Goal: Information Seeking & Learning: Learn about a topic

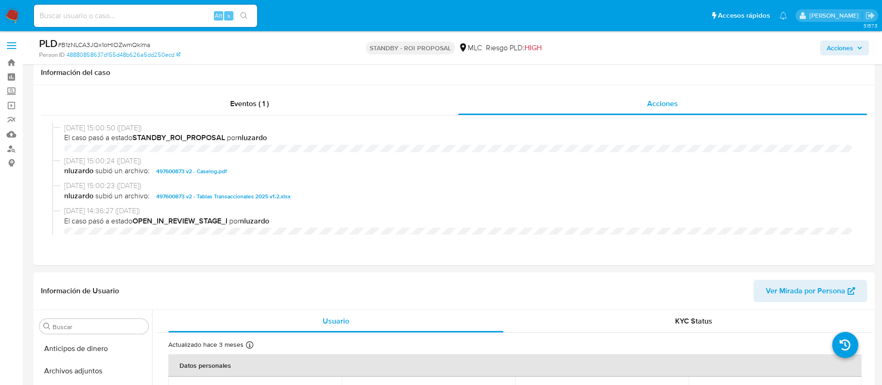
select select "10"
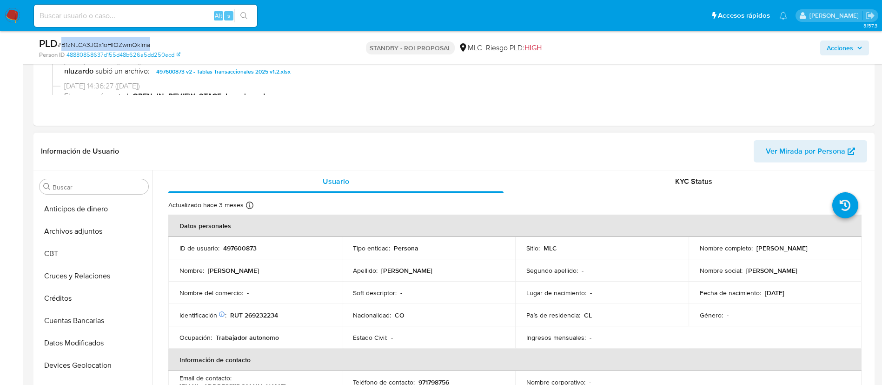
scroll to position [393, 0]
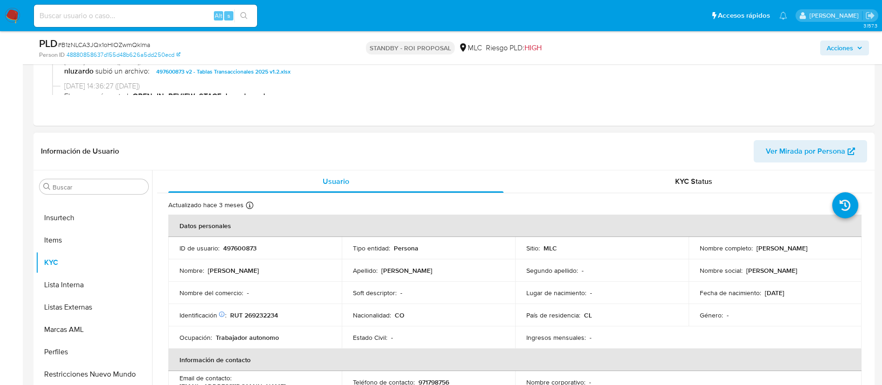
click at [249, 247] on p "497600873" at bounding box center [239, 248] width 33 height 8
copy p "497600873"
click at [178, 13] on input at bounding box center [145, 16] width 223 height 12
paste input "J0fQl2lZ38DpLhhZBvydO6wt"
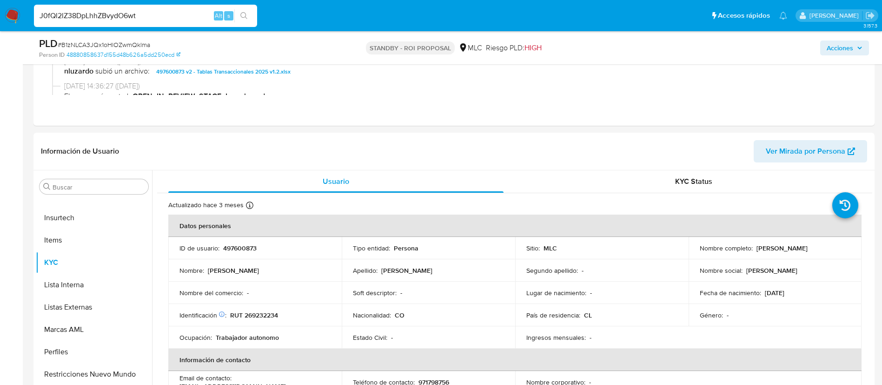
drag, startPoint x: 181, startPoint y: 23, endPoint x: 163, endPoint y: 20, distance: 18.4
click at [163, 20] on input "J0fQl2lZ38DpLhhZBvydO6wt" at bounding box center [145, 16] width 223 height 12
type input "J0fQl2lZ38DpLhhZBvydO6wt"
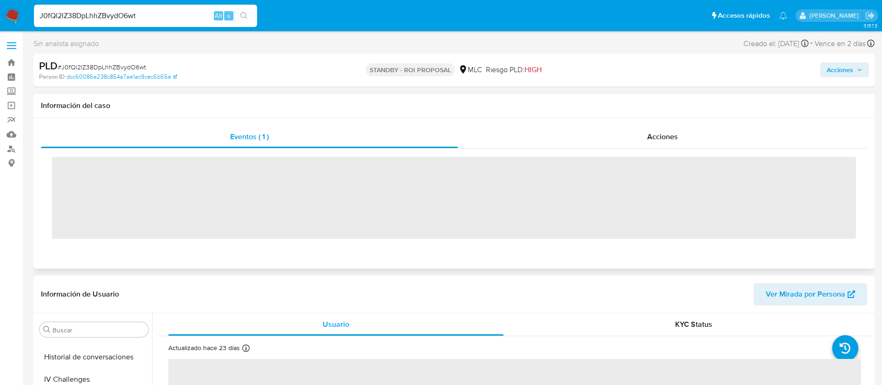
scroll to position [393, 0]
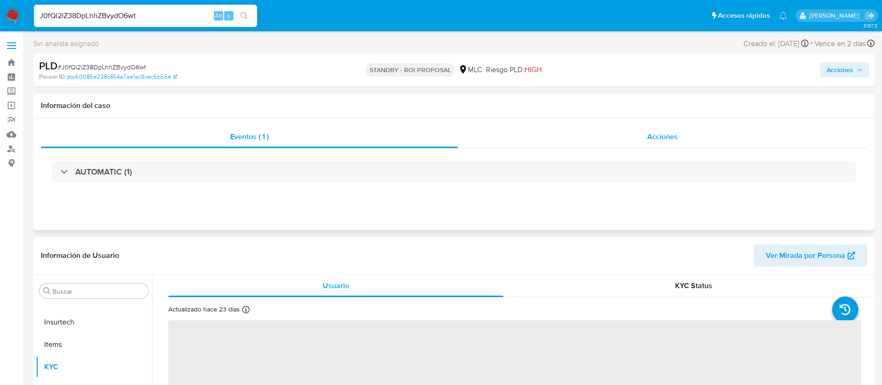
click at [623, 137] on div "Acciones" at bounding box center [662, 137] width 409 height 22
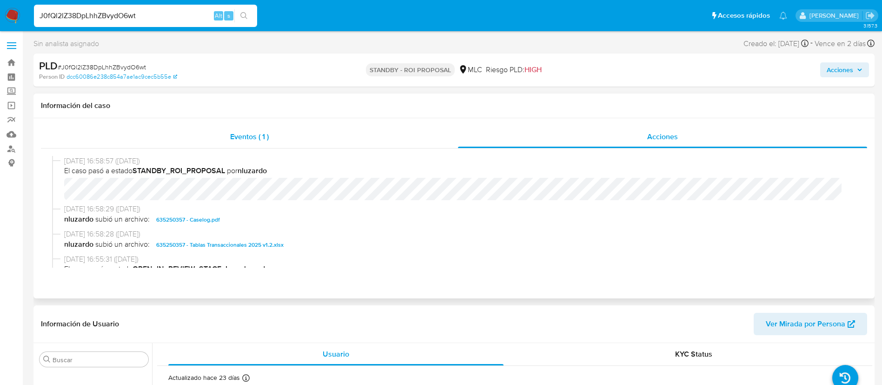
select select "10"
click at [228, 131] on div "Eventos ( 1 )" at bounding box center [249, 137] width 417 height 22
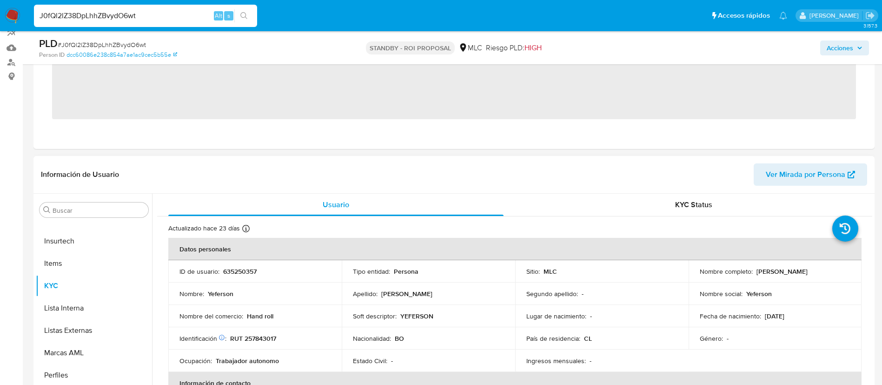
scroll to position [140, 0]
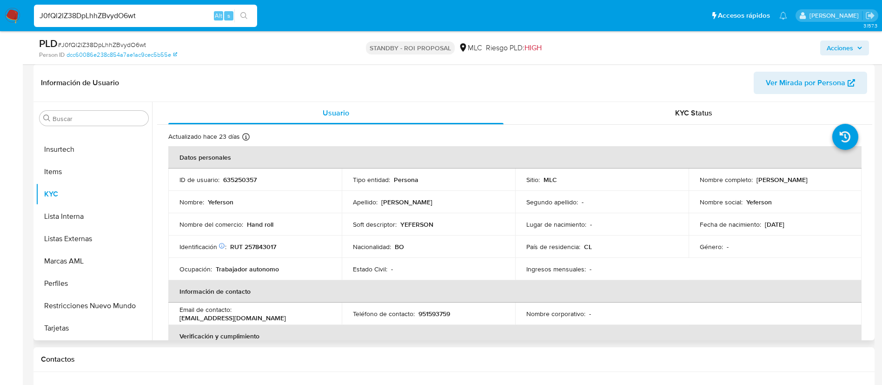
click at [241, 176] on p "635250357" at bounding box center [239, 179] width 33 height 8
drag, startPoint x: 242, startPoint y: 177, endPoint x: 232, endPoint y: 187, distance: 14.1
drag, startPoint x: 232, startPoint y: 187, endPoint x: 200, endPoint y: 149, distance: 49.5
click at [200, 149] on th "Datos personales" at bounding box center [514, 157] width 693 height 22
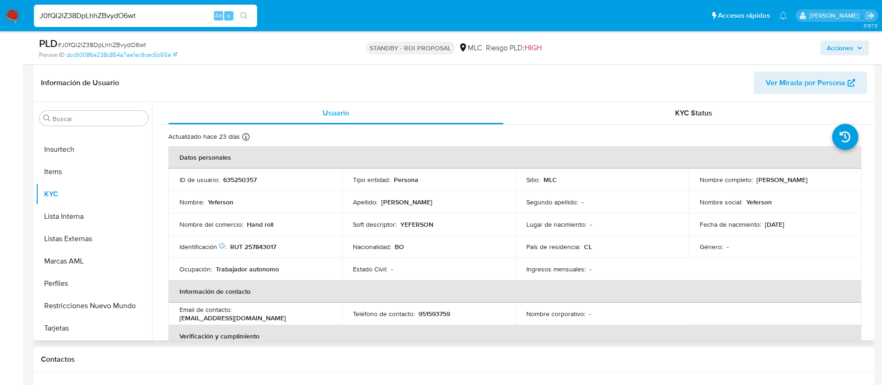
click at [238, 180] on p "635250357" at bounding box center [239, 179] width 33 height 8
copy p "635250357"
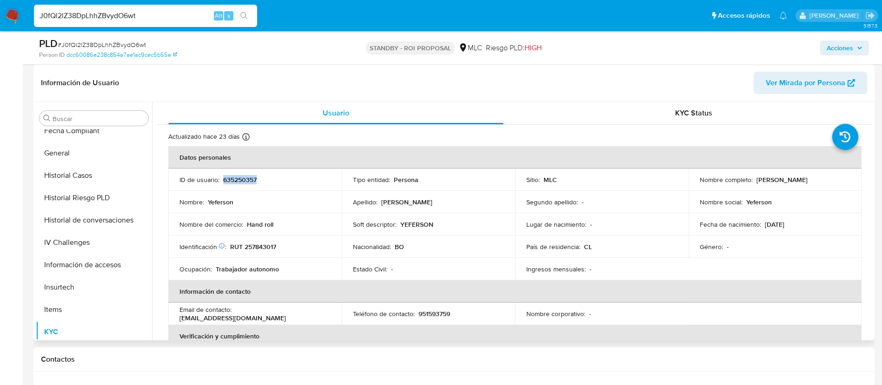
scroll to position [253, 0]
drag, startPoint x: 753, startPoint y: 179, endPoint x: 841, endPoint y: 179, distance: 88.4
click at [841, 179] on div "Nombre completo : Yeferson Antunez Mendez" at bounding box center [775, 179] width 151 height 8
copy p "Yeferson Antunez Mendez"
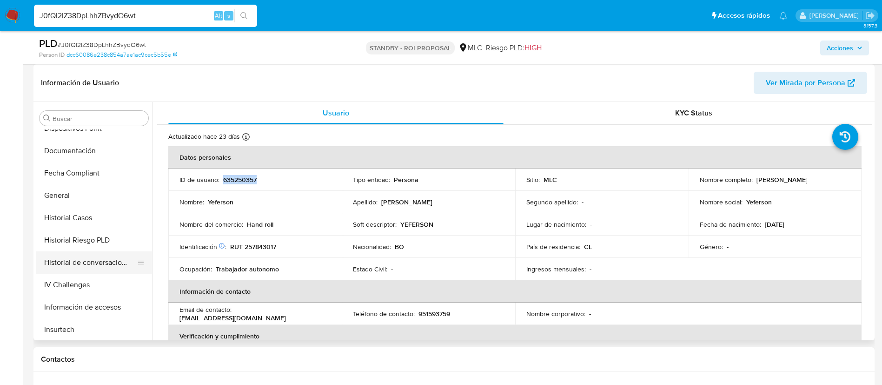
scroll to position [184, 0]
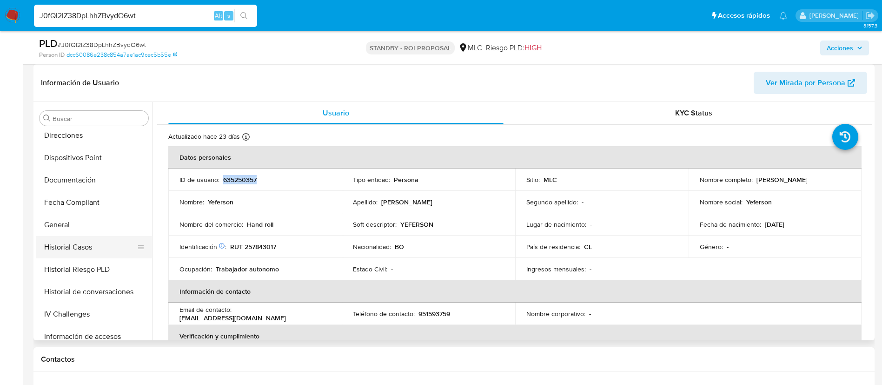
click at [89, 246] on button "Historial Casos" at bounding box center [90, 247] width 109 height 22
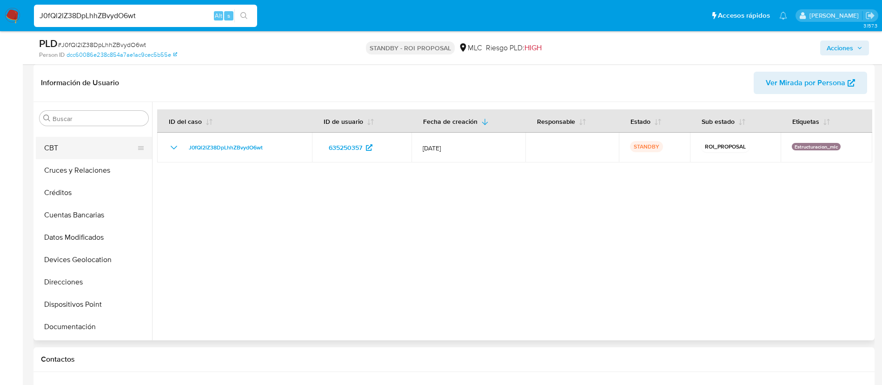
scroll to position [0, 0]
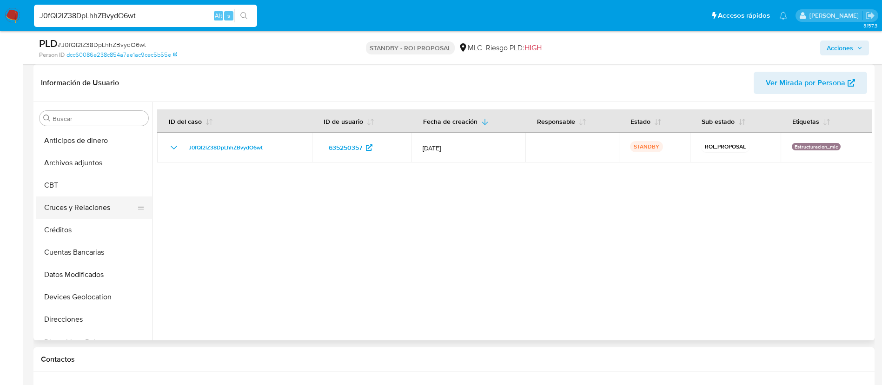
click at [80, 205] on button "Cruces y Relaciones" at bounding box center [90, 207] width 109 height 22
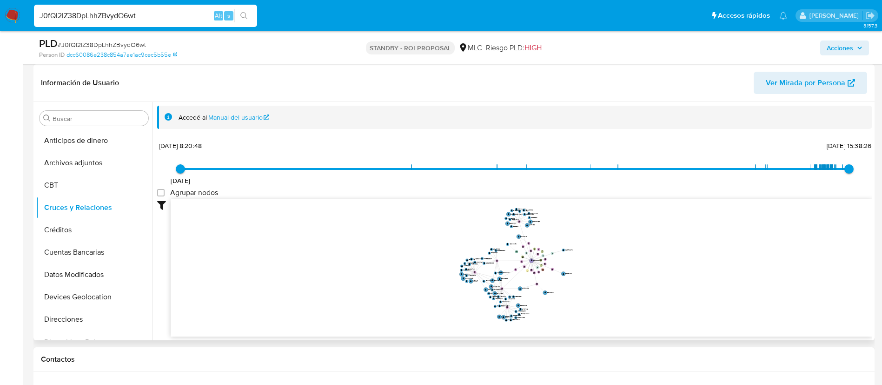
drag, startPoint x: 426, startPoint y: 297, endPoint x: 420, endPoint y: 270, distance: 27.9
click at [420, 270] on icon "device-660789194aa115b6a6e05d21  user-635250357  635250357 device-64ac6f62088…" at bounding box center [522, 266] width 702 height 135
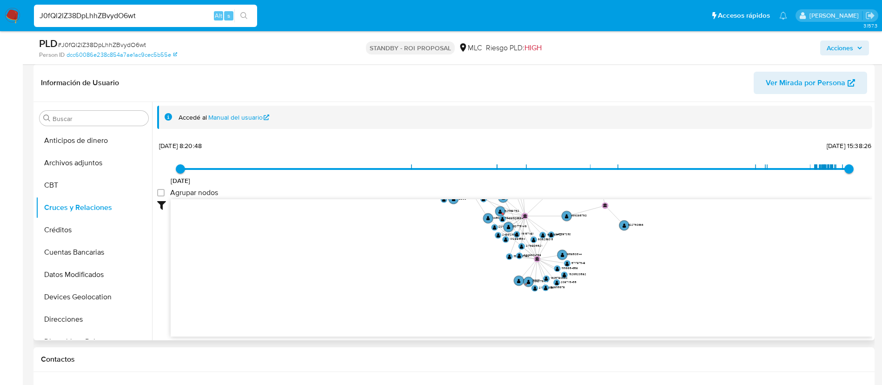
drag, startPoint x: 415, startPoint y: 270, endPoint x: 333, endPoint y: 178, distance: 123.2
click at [333, 178] on div "20/8/2021 20/8/2021, 8:20:48 14/8/2025, 15:38:26 Agrupar nodos Filtros Confianz…" at bounding box center [514, 238] width 715 height 198
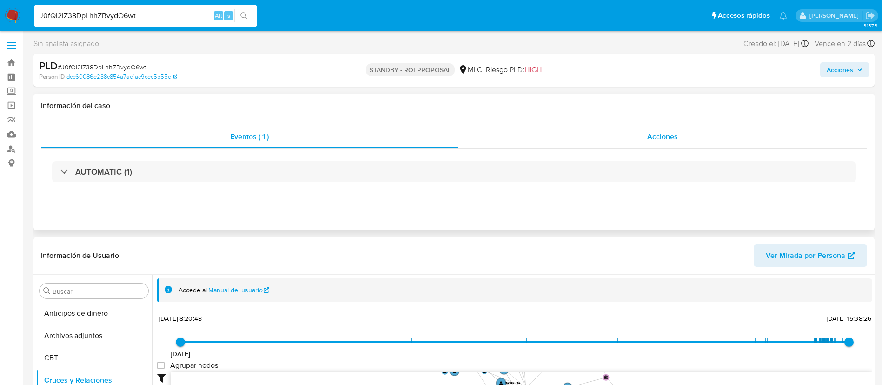
click at [692, 134] on div "Acciones" at bounding box center [662, 137] width 409 height 22
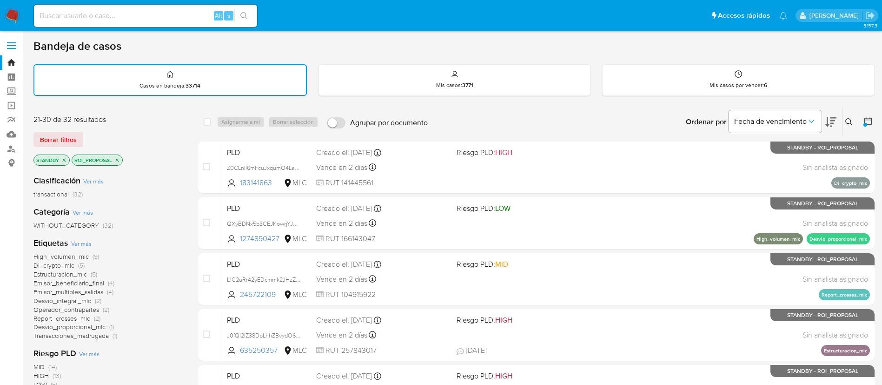
scroll to position [70, 0]
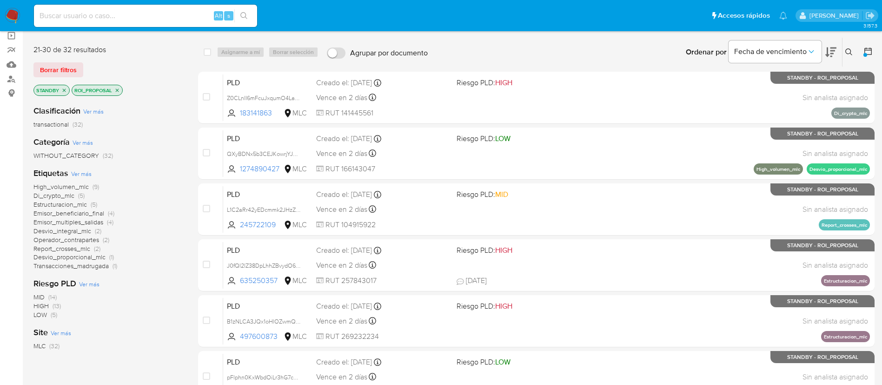
click at [116, 91] on icon "close-filter" at bounding box center [117, 89] width 3 height 3
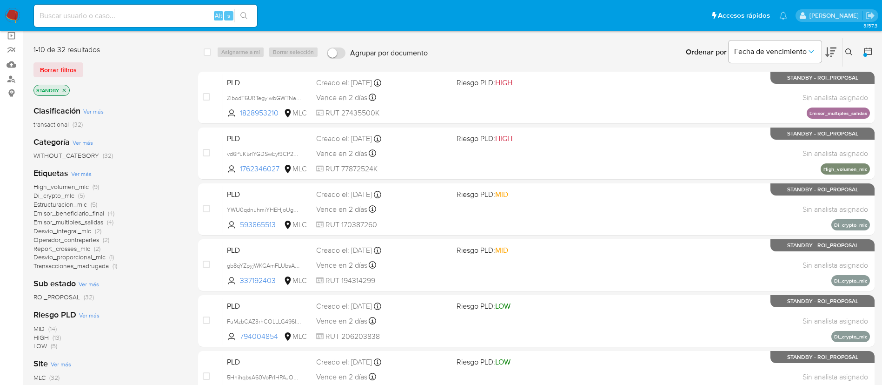
click at [64, 90] on icon "close-filter" at bounding box center [64, 90] width 6 height 6
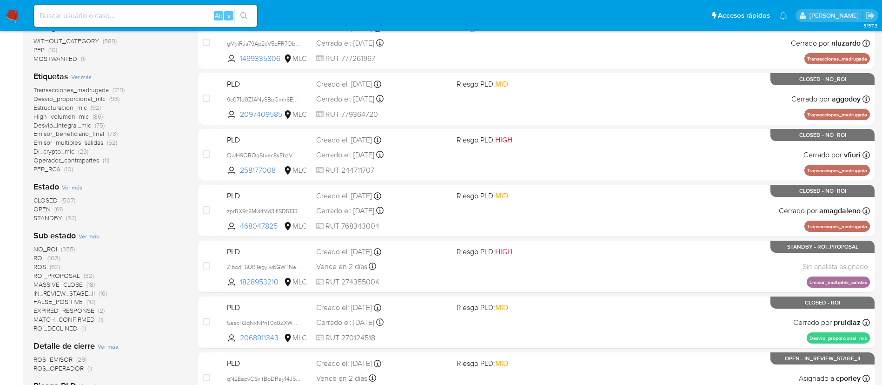
scroll to position [209, 0]
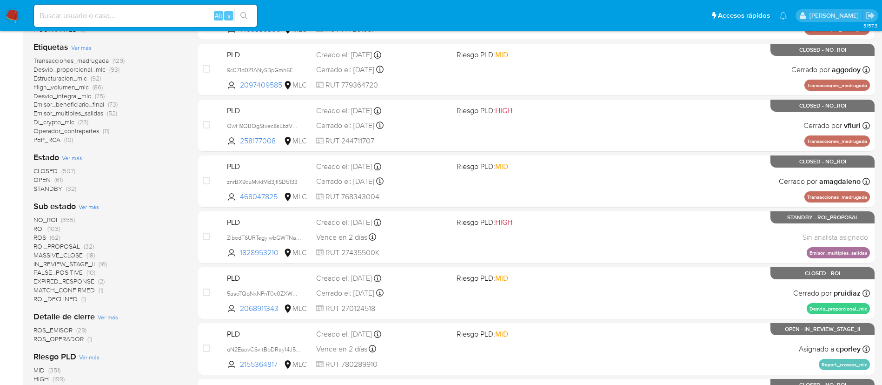
click at [41, 180] on span "OPEN" at bounding box center [41, 179] width 17 height 9
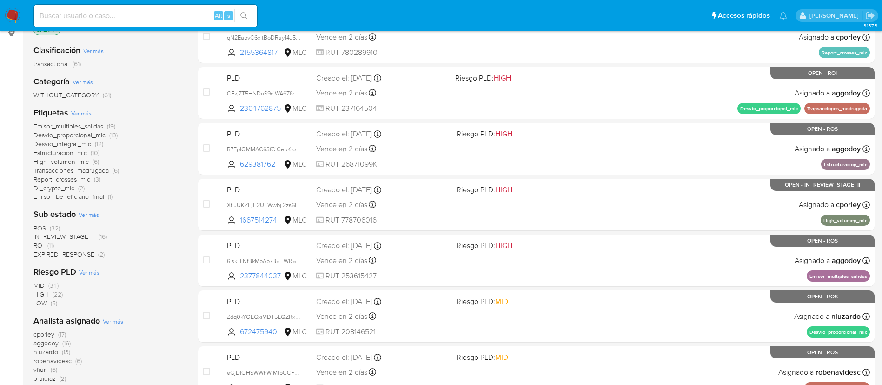
scroll to position [209, 0]
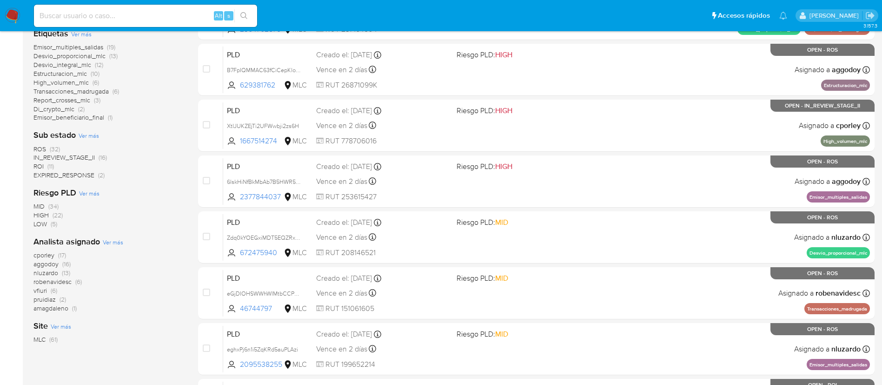
click at [51, 291] on span "(6)" at bounding box center [54, 290] width 7 height 9
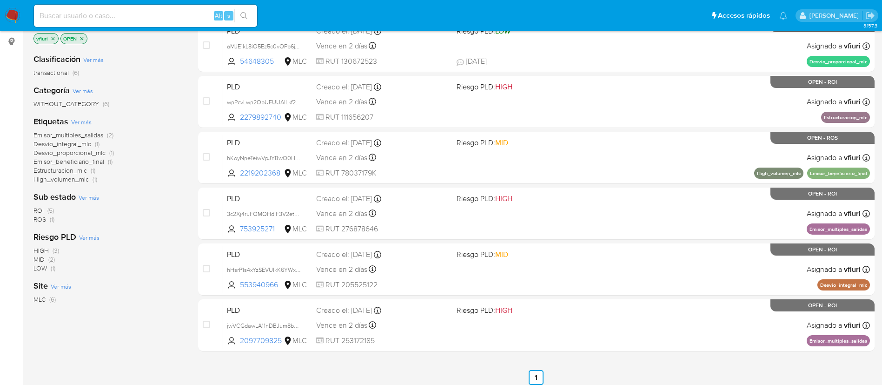
scroll to position [140, 0]
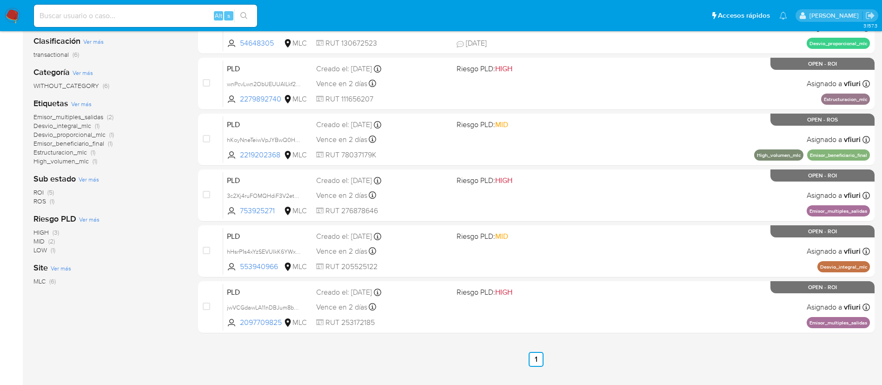
drag, startPoint x: 0, startPoint y: 417, endPoint x: 392, endPoint y: 350, distance: 397.7
click at [392, 350] on div "select-all-cases-checkbox Asignarme a mí Borrar selección Agrupar por documento…" at bounding box center [536, 177] width 677 height 421
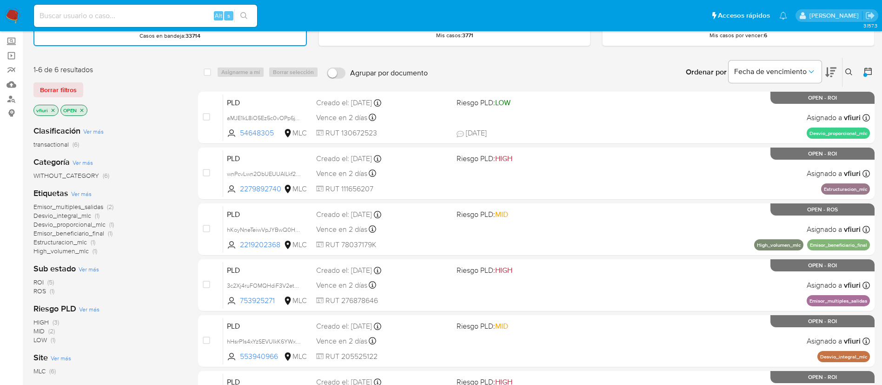
scroll to position [0, 0]
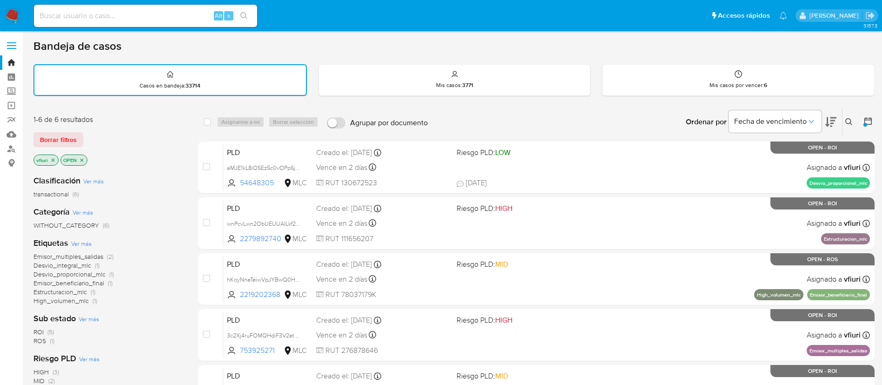
click at [850, 120] on icon at bounding box center [848, 121] width 7 height 7
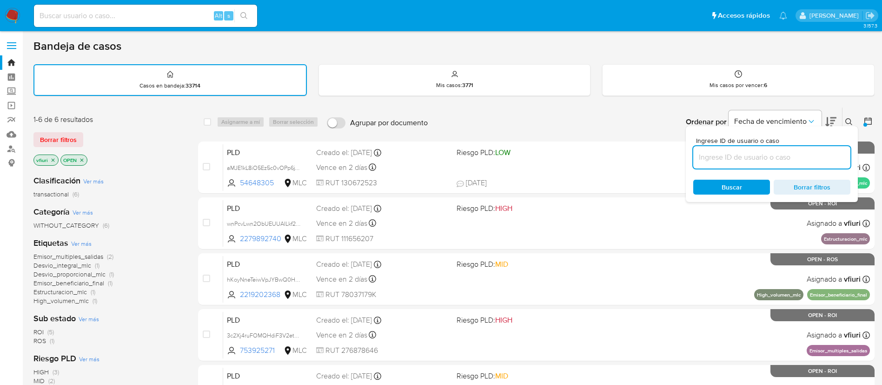
click at [736, 155] on input at bounding box center [771, 157] width 157 height 12
type input "L1C2aRr42yEDcmmk2JHzZl4l"
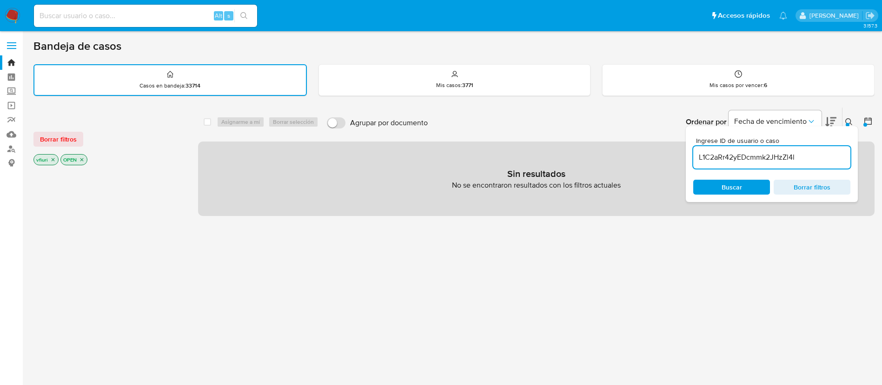
click at [55, 158] on icon "close-filter" at bounding box center [53, 160] width 6 height 6
click at [55, 158] on icon "close-filter" at bounding box center [55, 160] width 6 height 6
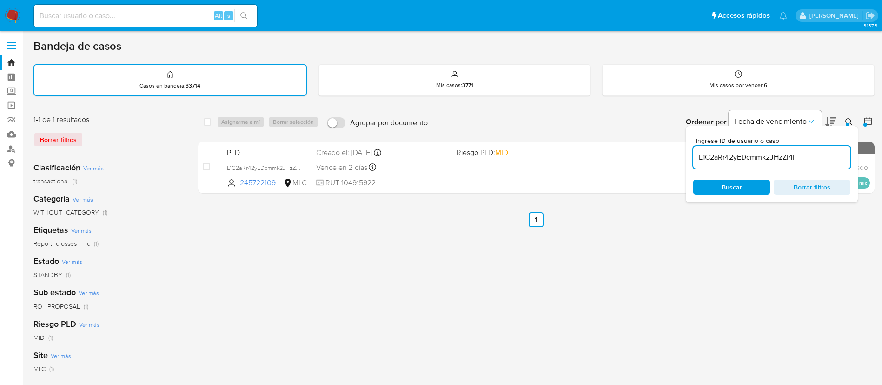
click at [253, 244] on div "select-all-cases-checkbox Asignarme a mí Borrar selección Agrupar por documento…" at bounding box center [536, 311] width 677 height 408
click at [854, 129] on div "Ingrese ID de usuario o caso L1C2aRr42yEDcmmk2JHzZl4l Buscar Borrar filtros" at bounding box center [772, 164] width 172 height 76
click at [850, 125] on icon at bounding box center [848, 121] width 7 height 7
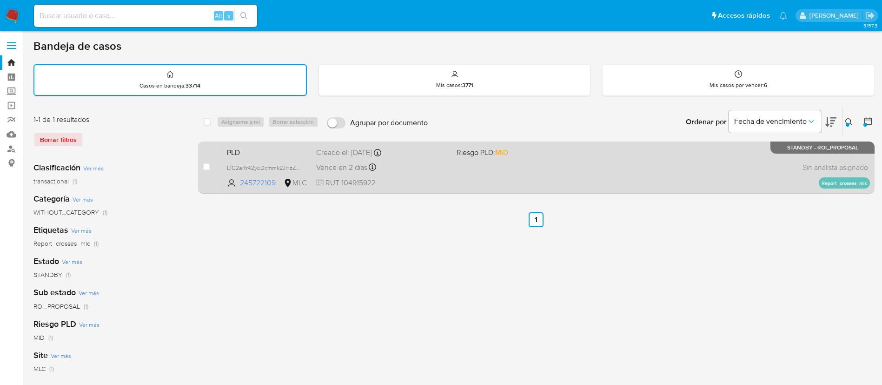
click at [634, 165] on div "PLD L1C2aRr42yEDcmmk2JHzZl4l 245722109 MLC Riesgo PLD: MID Creado el: 12/06/202…" at bounding box center [546, 167] width 647 height 47
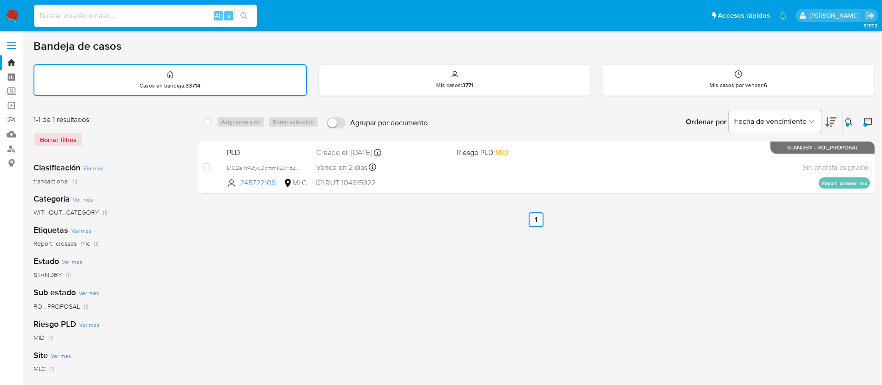
click at [101, 13] on input at bounding box center [145, 16] width 223 height 12
paste input "172813921"
type input "172813921"
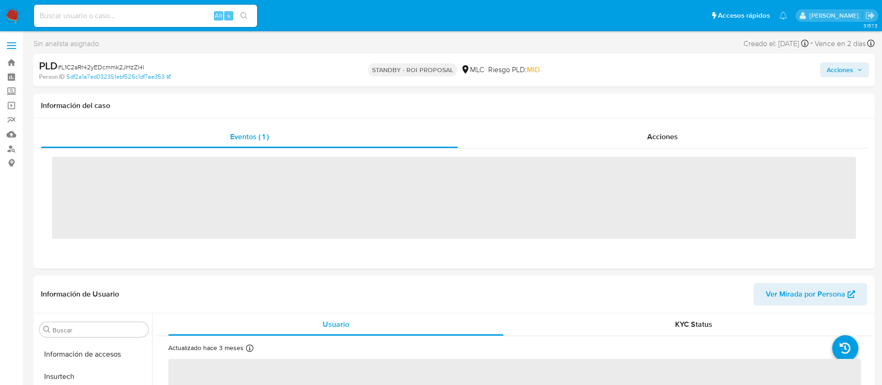
scroll to position [393, 0]
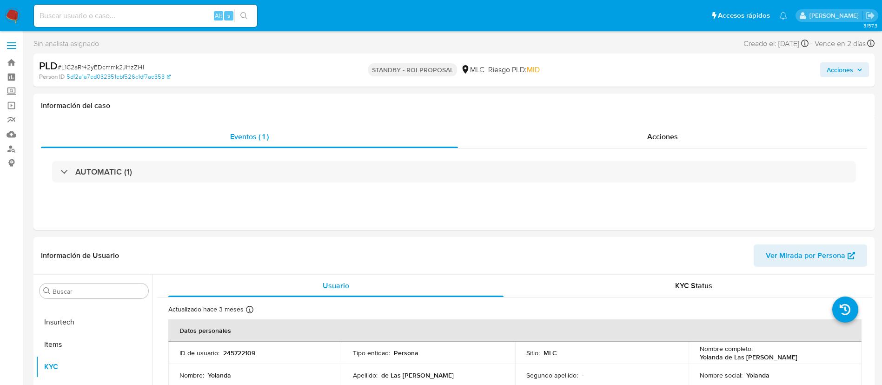
select select "10"
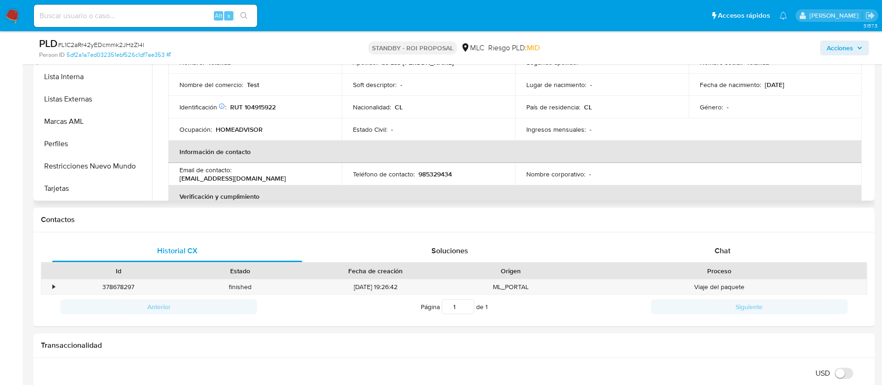
scroll to position [209, 0]
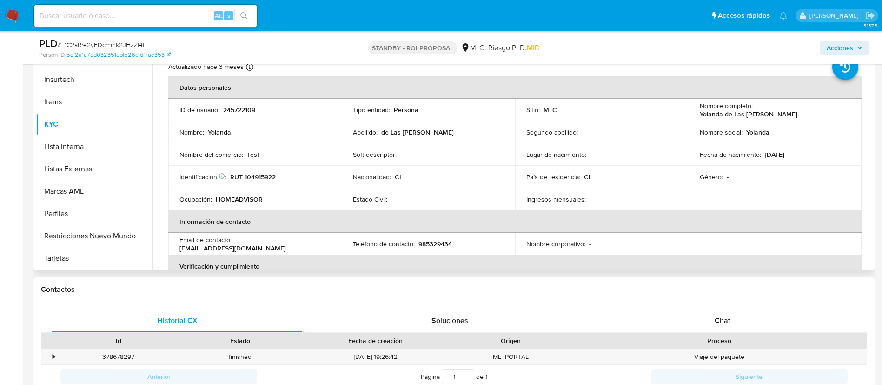
click at [234, 110] on p "245722109" at bounding box center [239, 110] width 32 height 8
copy p "245722109"
click at [230, 110] on p "245722109" at bounding box center [239, 110] width 32 height 8
click at [229, 110] on p "245722109" at bounding box center [239, 110] width 32 height 8
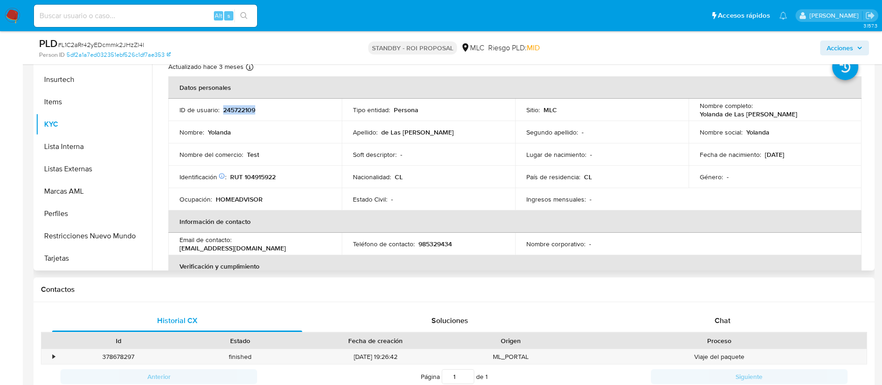
click at [229, 110] on p "245722109" at bounding box center [239, 110] width 32 height 8
copy p "245722109"
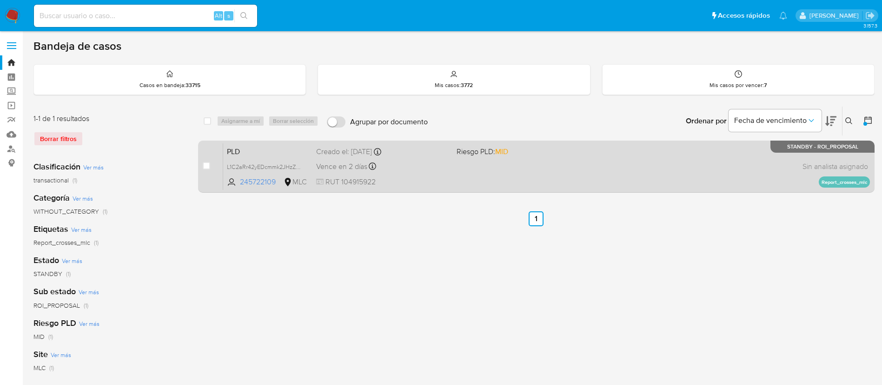
click at [417, 174] on div "PLD L1C2aRr42yEDcmmk2JHzZl4l 245722109 MLC Riesgo PLD: MID Creado el: 12/06/202…" at bounding box center [546, 166] width 647 height 47
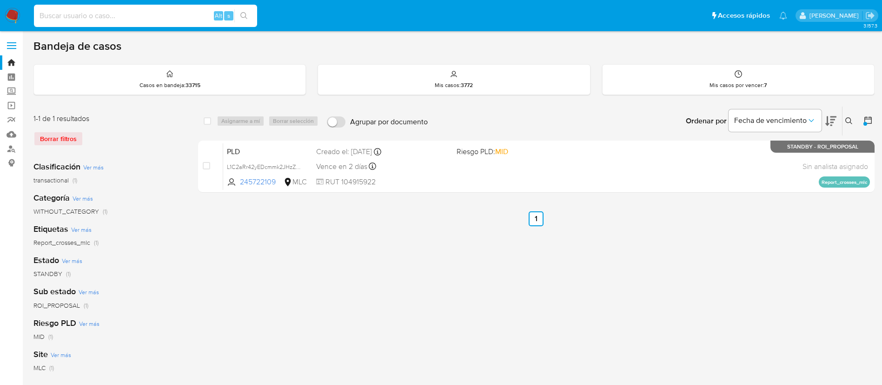
click at [91, 17] on input at bounding box center [145, 16] width 223 height 12
paste input "172813921"
type input "172813921"
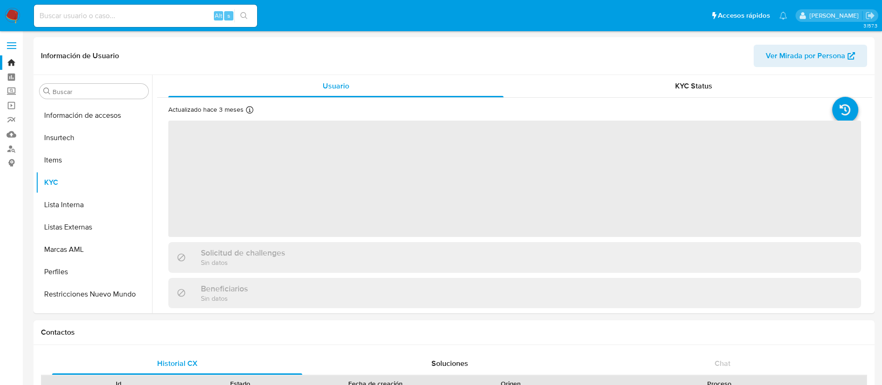
scroll to position [393, 0]
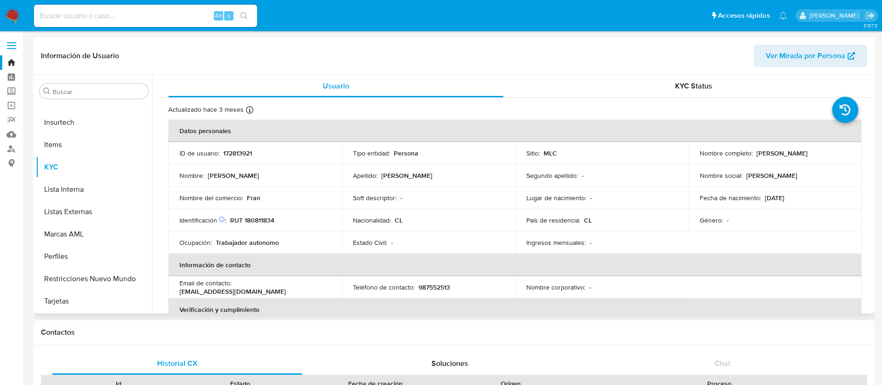
select select "10"
click at [95, 291] on button "Tarjetas" at bounding box center [90, 301] width 109 height 22
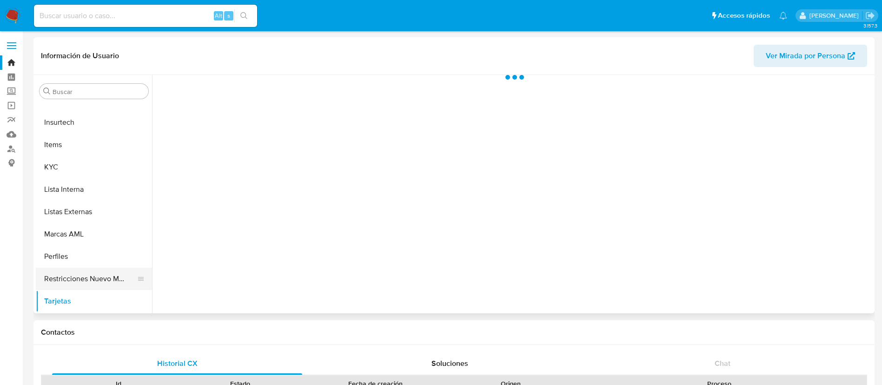
click at [96, 287] on button "Restricciones Nuevo Mundo" at bounding box center [90, 278] width 109 height 22
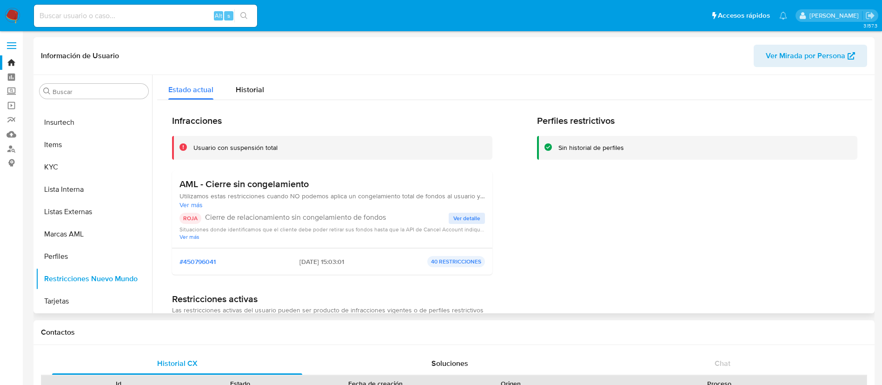
click at [479, 213] on button "Ver detalle" at bounding box center [467, 218] width 36 height 11
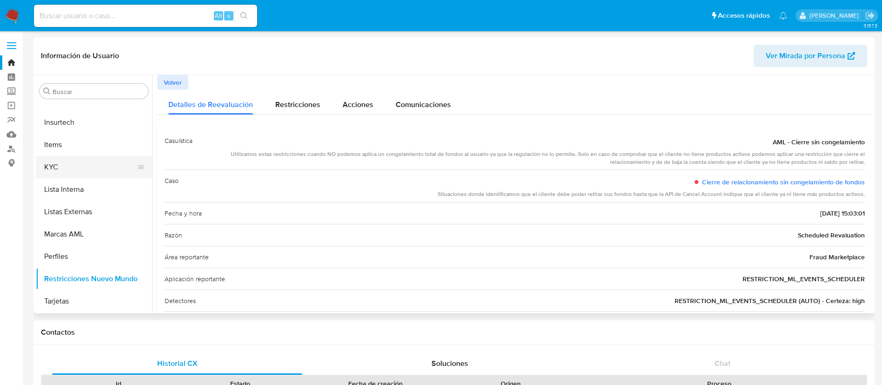
click at [98, 176] on button "KYC" at bounding box center [90, 167] width 109 height 22
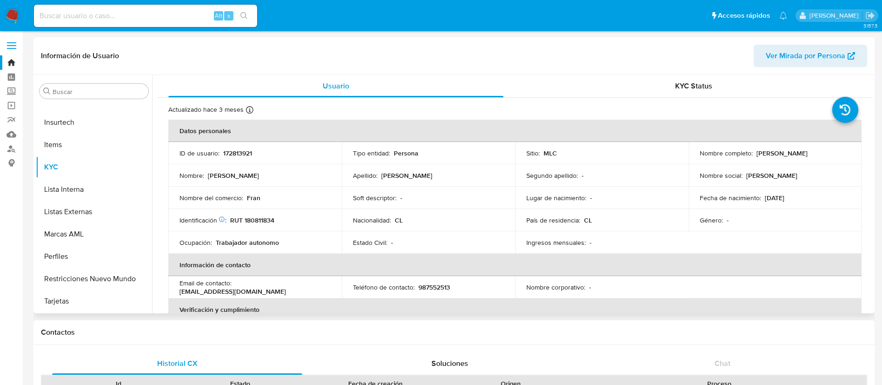
drag, startPoint x: 754, startPoint y: 155, endPoint x: 840, endPoint y: 156, distance: 86.5
click at [840, 156] on div "Nombre completo : Francisca Noemí Lillo Llanos" at bounding box center [775, 153] width 151 height 8
copy p "Francisca Noemí Lillo Llanos"
click at [145, 213] on button "Listas Externas" at bounding box center [90, 211] width 109 height 22
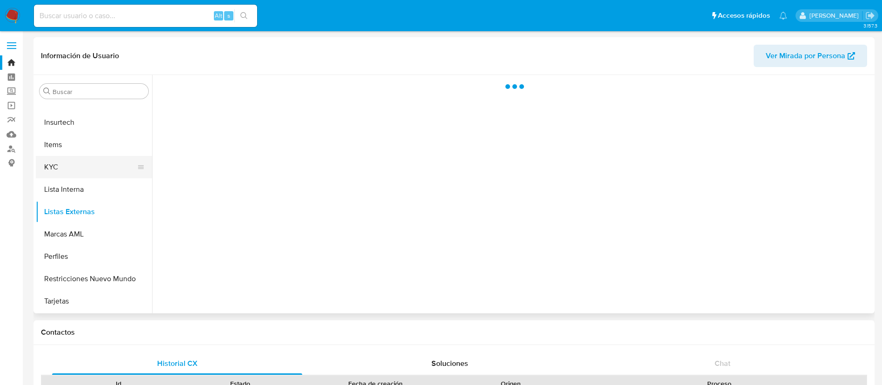
click at [60, 170] on button "KYC" at bounding box center [90, 167] width 109 height 22
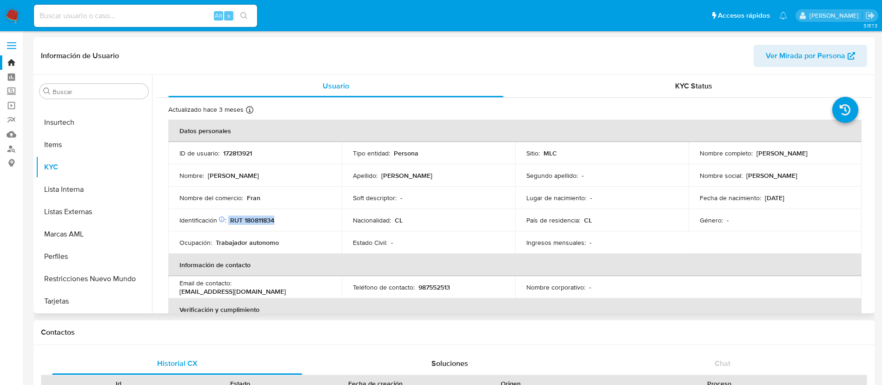
drag, startPoint x: 283, startPoint y: 222, endPoint x: 228, endPoint y: 223, distance: 54.9
click at [228, 223] on div "Identificación Nº de serie: 106356481 : RUT 180811834" at bounding box center [255, 220] width 151 height 8
copy div "RUT 180811834"
click at [108, 273] on button "Restricciones Nuevo Mundo" at bounding box center [90, 278] width 109 height 22
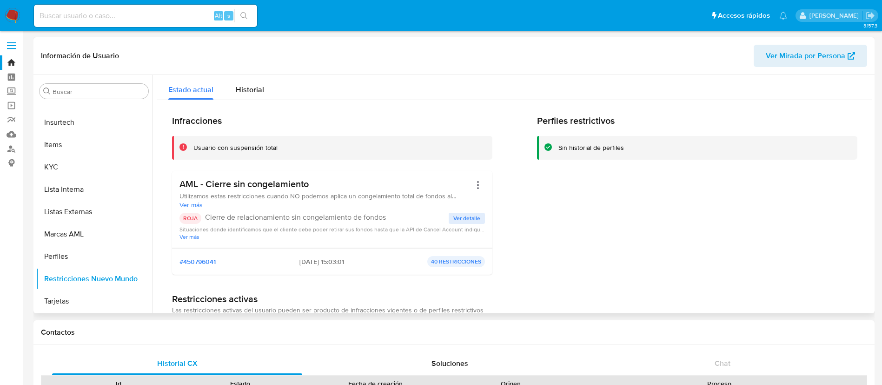
click at [466, 218] on span "Ver detalle" at bounding box center [466, 217] width 27 height 9
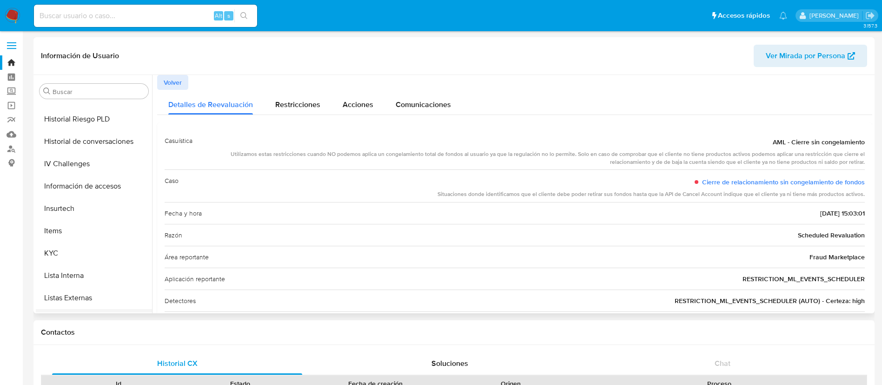
scroll to position [253, 0]
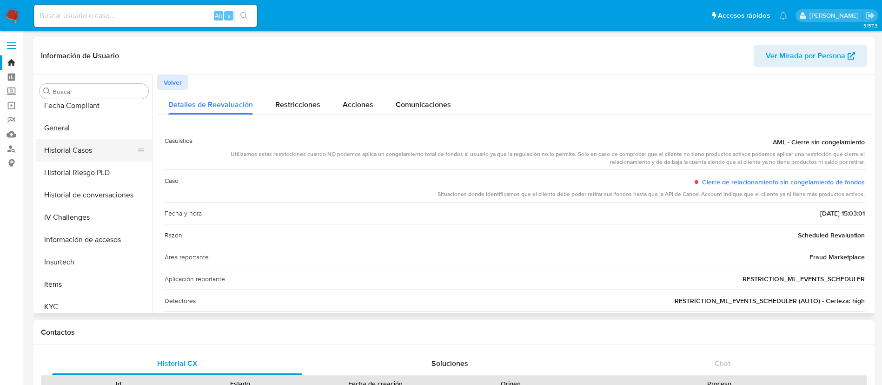
click at [80, 158] on button "Historial Casos" at bounding box center [90, 150] width 109 height 22
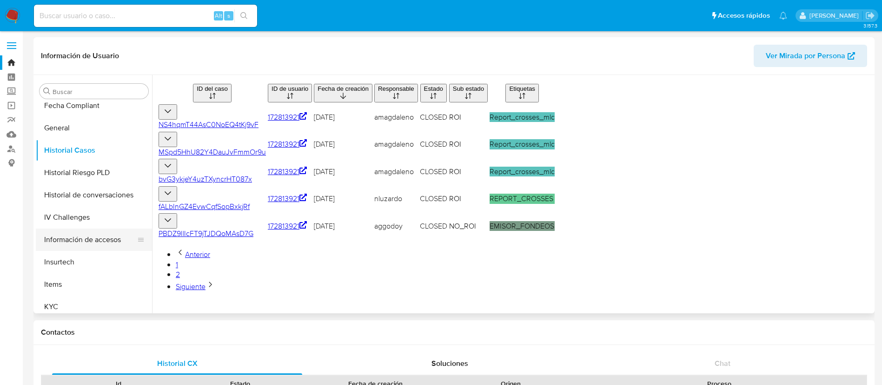
scroll to position [393, 0]
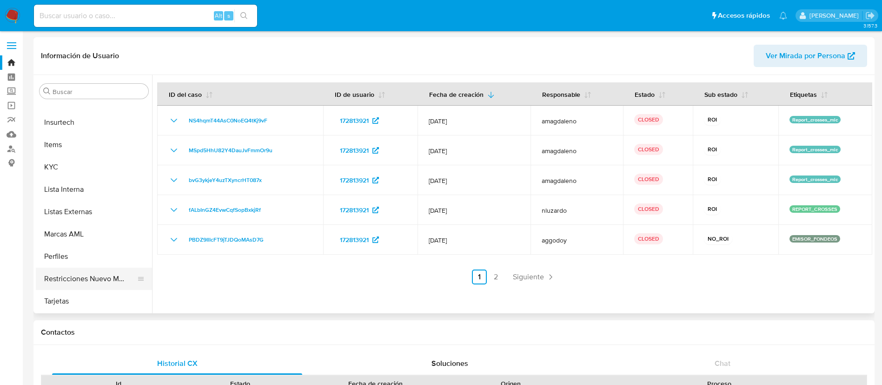
click at [61, 273] on button "Restricciones Nuevo Mundo" at bounding box center [90, 278] width 109 height 22
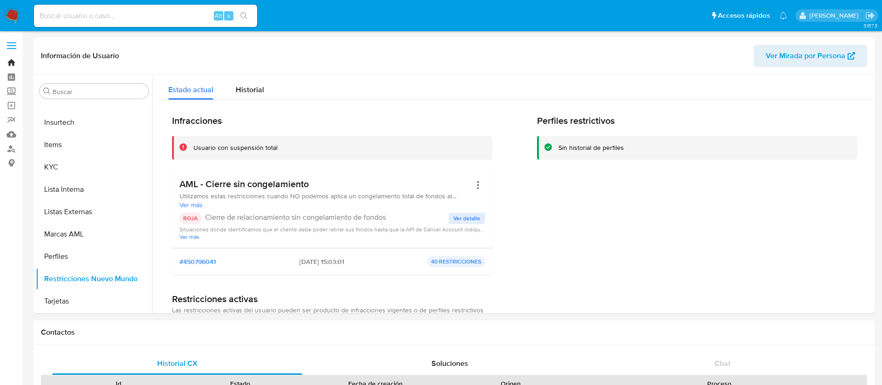
click at [14, 65] on link "Bandeja" at bounding box center [55, 62] width 111 height 14
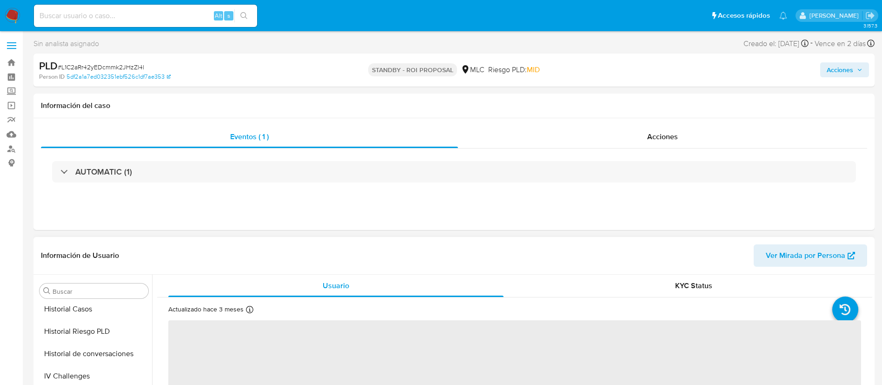
scroll to position [393, 0]
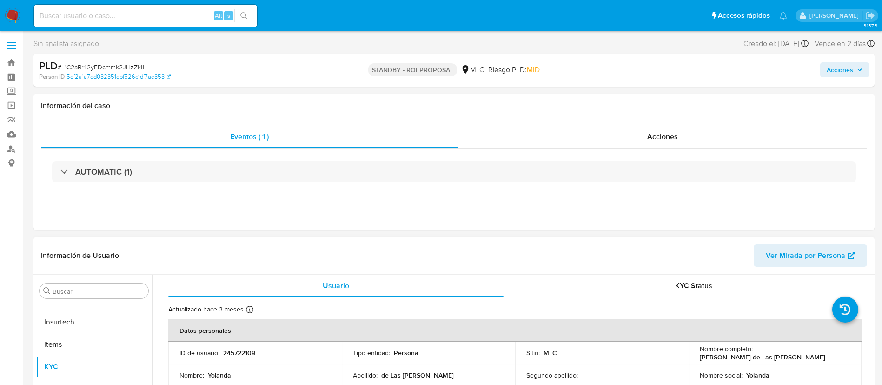
select select "10"
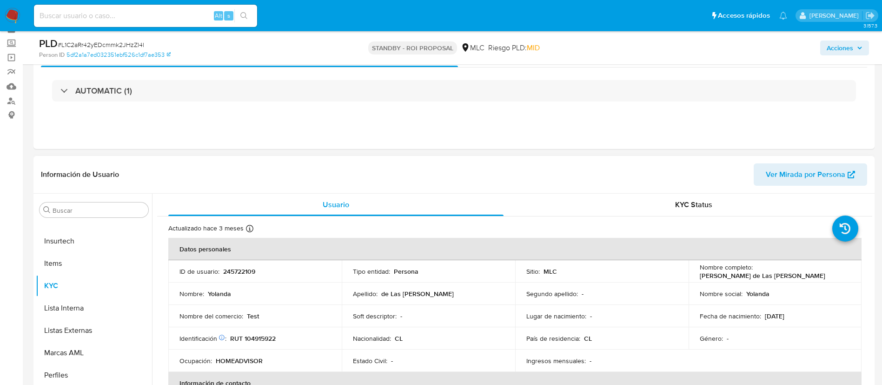
scroll to position [70, 0]
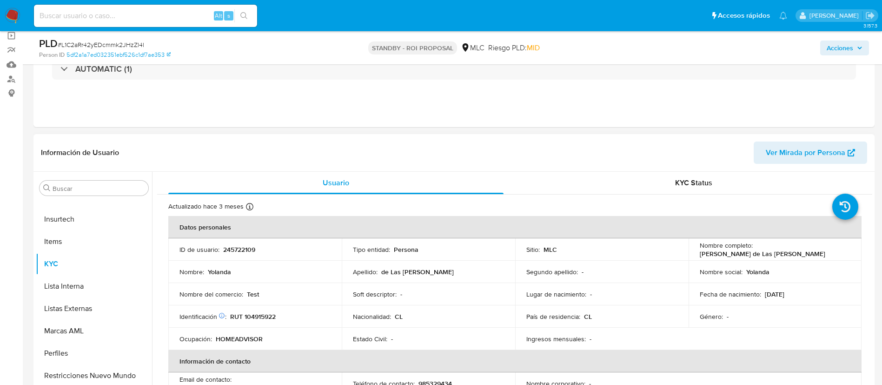
click at [252, 248] on p "245722109" at bounding box center [239, 249] width 32 height 8
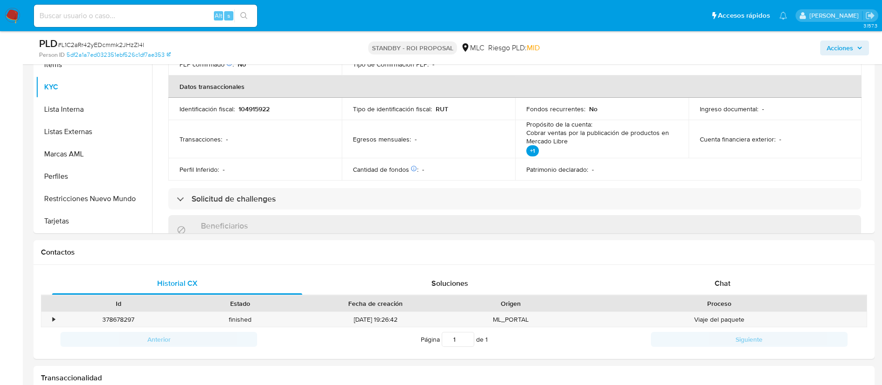
scroll to position [419, 0]
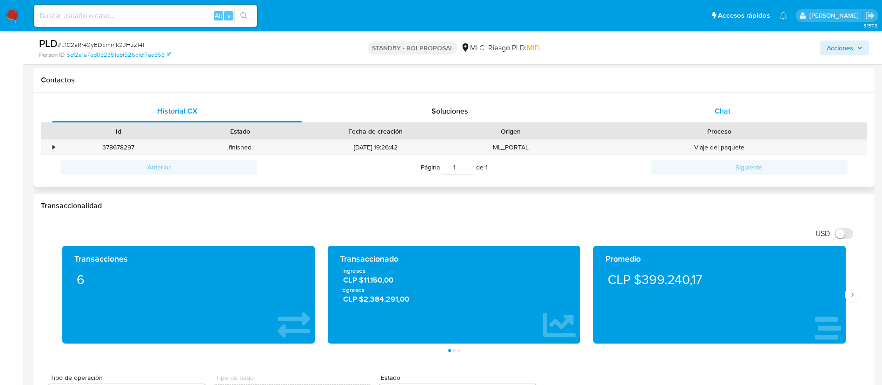
click at [710, 112] on div "Chat" at bounding box center [723, 111] width 250 height 22
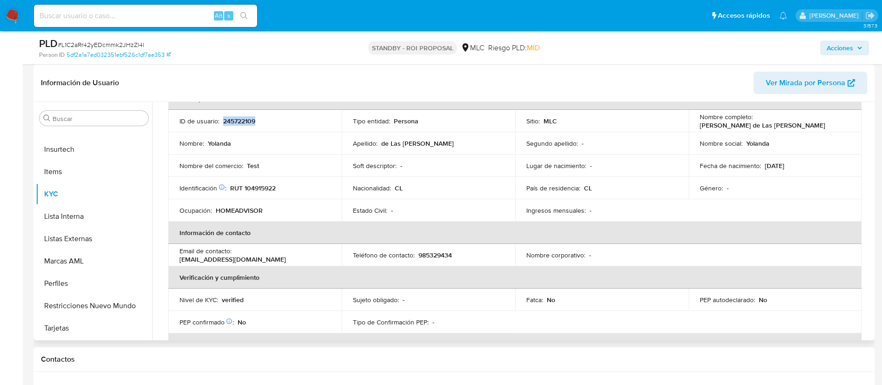
scroll to position [0, 0]
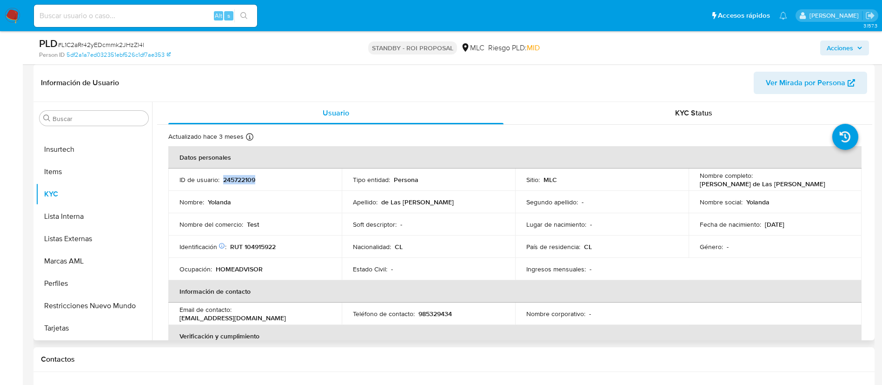
drag, startPoint x: 697, startPoint y: 185, endPoint x: 841, endPoint y: 187, distance: 144.2
click at [841, 187] on div "Nombre completo : Yolanda de Las Mercedes Maldonado Ahumada" at bounding box center [775, 179] width 151 height 17
copy p "Yolanda de Las Mercedes Maldonado Ahumada"
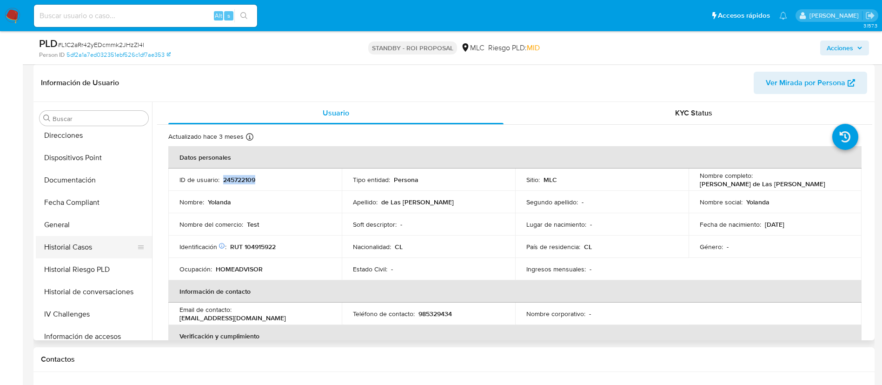
click at [78, 240] on button "Historial Casos" at bounding box center [90, 247] width 109 height 22
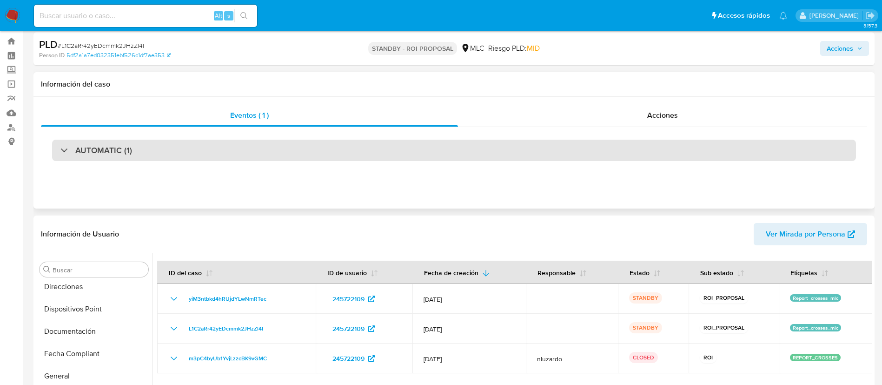
scroll to position [0, 0]
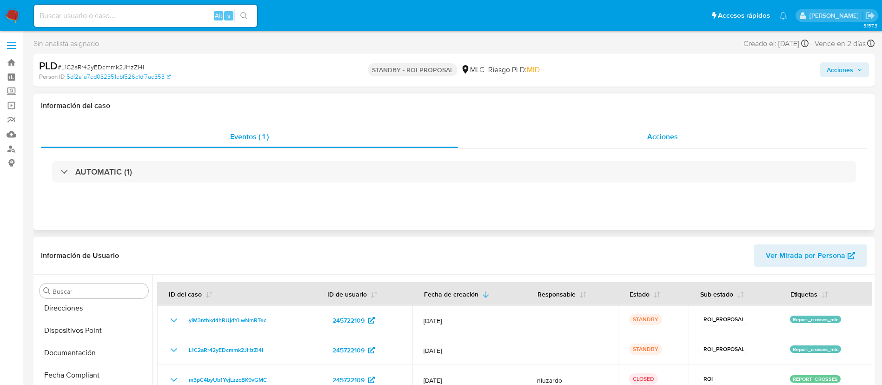
click at [630, 146] on div "Acciones" at bounding box center [662, 137] width 409 height 22
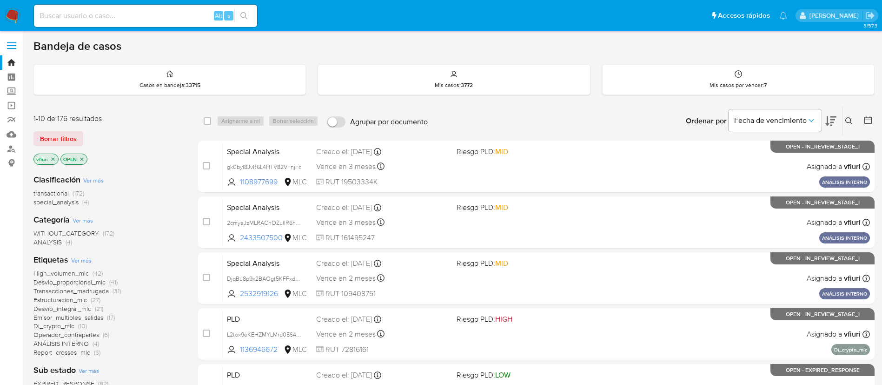
click at [872, 123] on icon at bounding box center [868, 119] width 9 height 9
click at [862, 119] on div at bounding box center [866, 120] width 17 height 29
click at [864, 119] on icon at bounding box center [868, 119] width 9 height 9
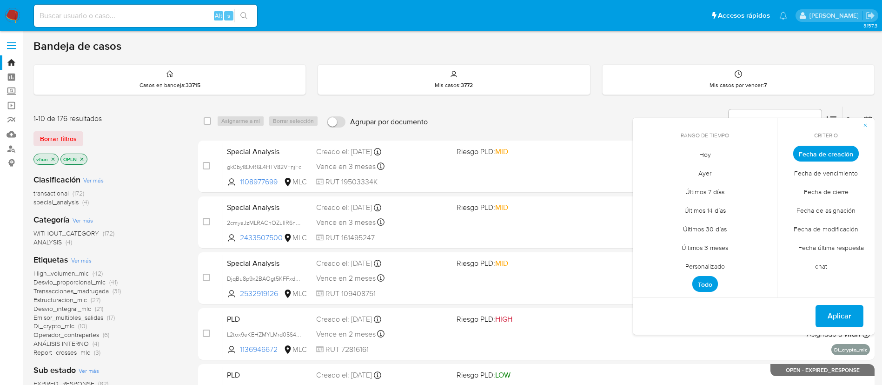
click at [698, 268] on span "Personalizado" at bounding box center [705, 265] width 59 height 19
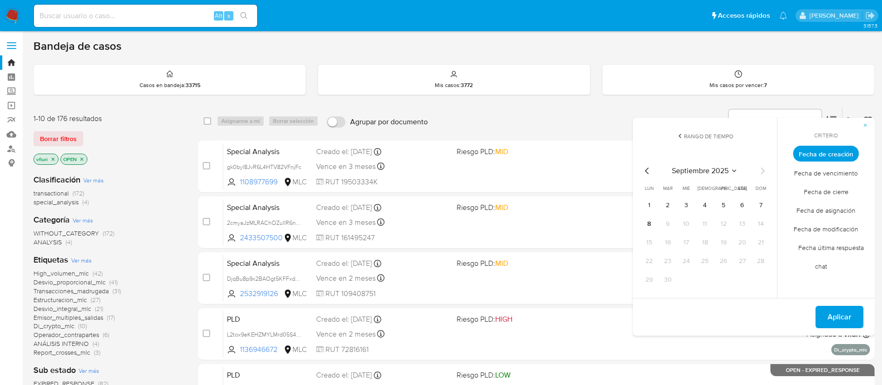
click at [646, 172] on icon "Mes anterior" at bounding box center [647, 170] width 11 height 11
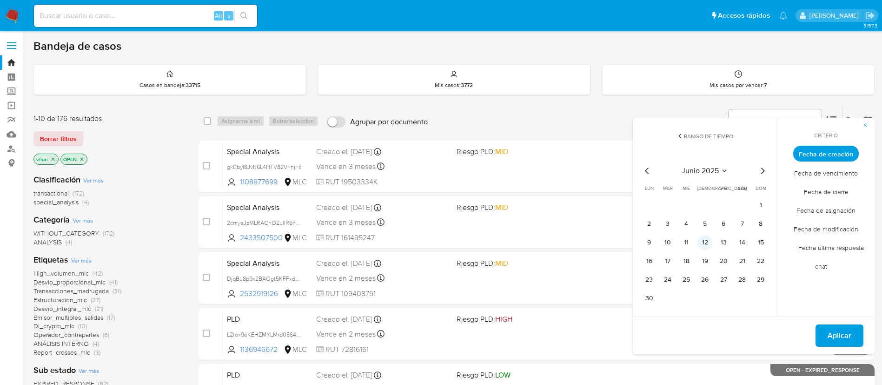
click at [703, 235] on button "12" at bounding box center [705, 242] width 15 height 15
click at [838, 330] on span "Aplicar" at bounding box center [840, 335] width 24 height 20
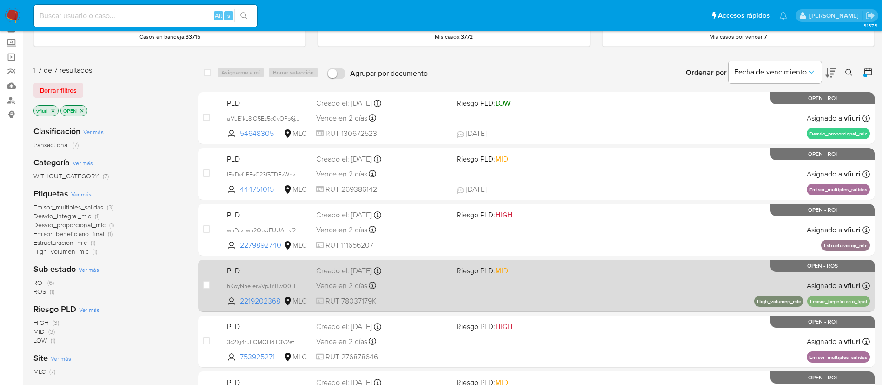
scroll to position [43, 0]
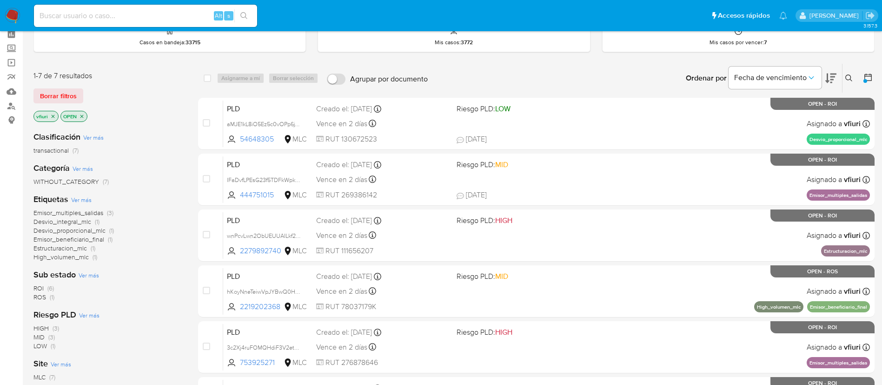
click at [85, 120] on p "OPEN" at bounding box center [74, 116] width 26 height 10
click at [85, 118] on p "OPEN" at bounding box center [74, 116] width 26 height 10
click at [82, 118] on icon "close-filter" at bounding box center [82, 116] width 6 height 6
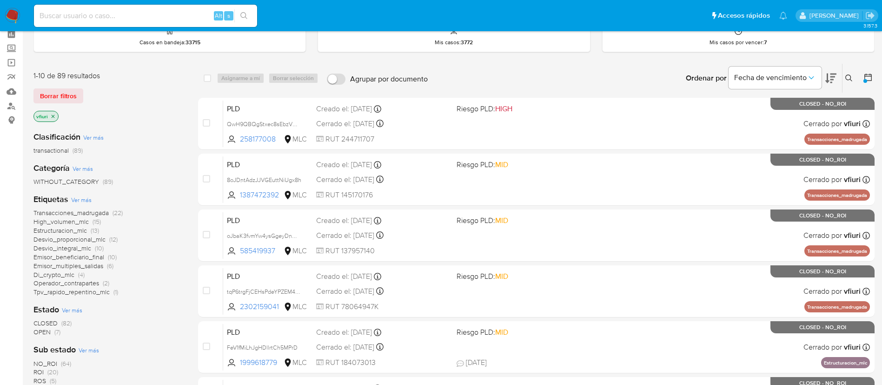
click at [50, 115] on icon "close-filter" at bounding box center [53, 116] width 6 height 6
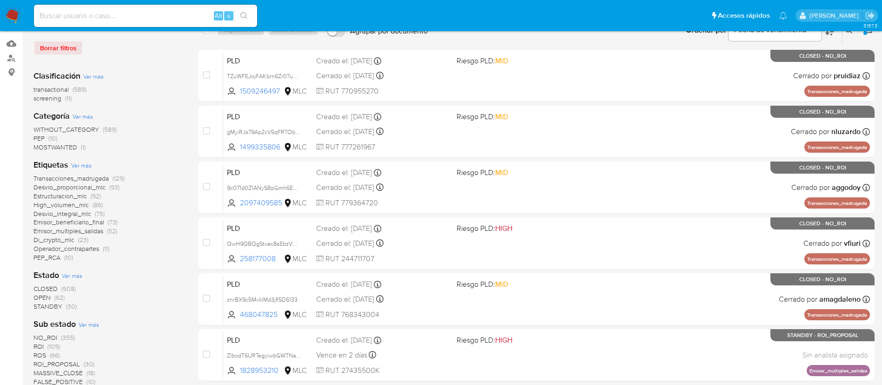
scroll to position [113, 0]
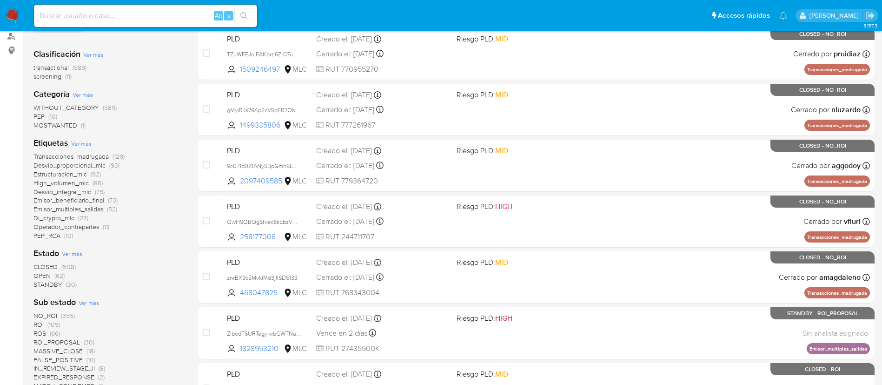
click at [50, 273] on span "OPEN" at bounding box center [41, 275] width 17 height 9
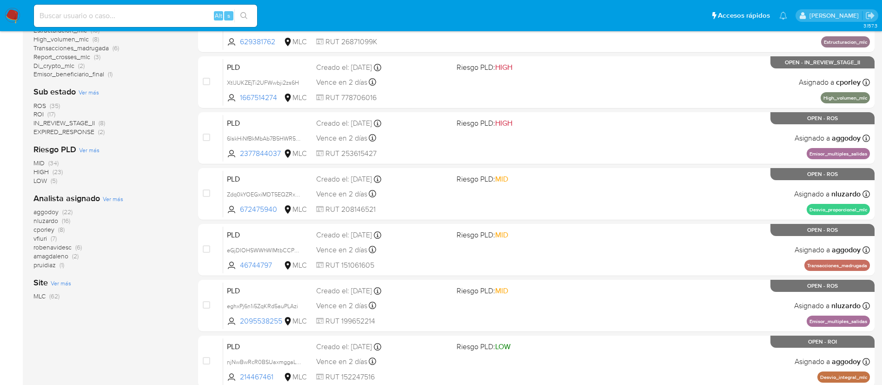
scroll to position [252, 0]
click at [47, 105] on span "ROS (35)" at bounding box center [46, 105] width 27 height 9
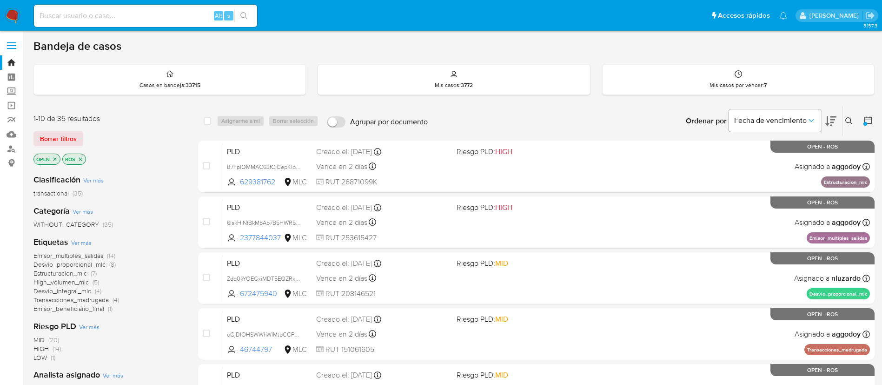
click at [77, 159] on p "ROS" at bounding box center [74, 159] width 23 height 10
click at [81, 159] on icon "close-filter" at bounding box center [81, 159] width 6 height 6
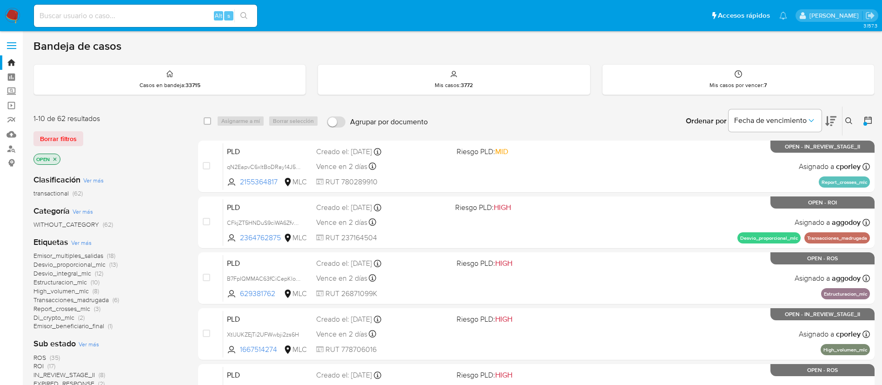
click at [56, 158] on icon "close-filter" at bounding box center [54, 158] width 3 height 3
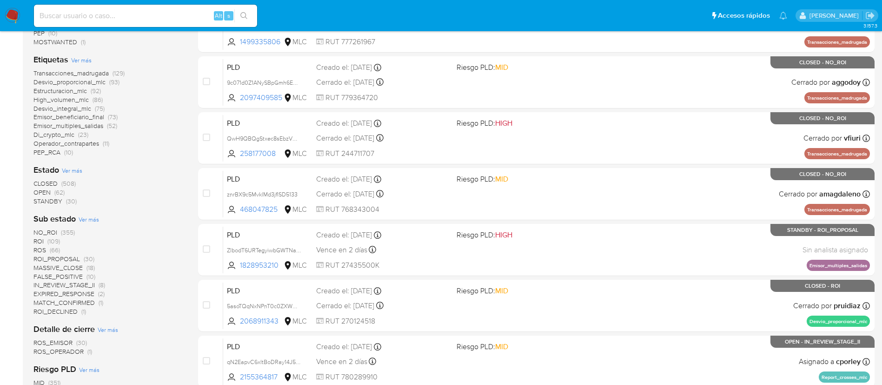
scroll to position [209, 0]
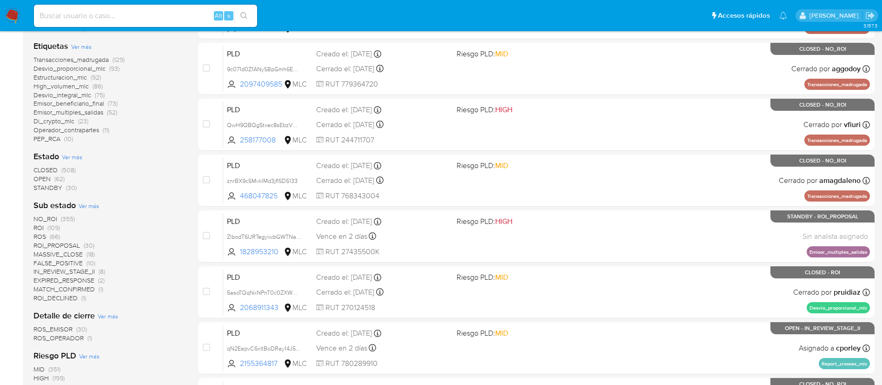
click at [53, 184] on span "STANDBY" at bounding box center [47, 187] width 29 height 9
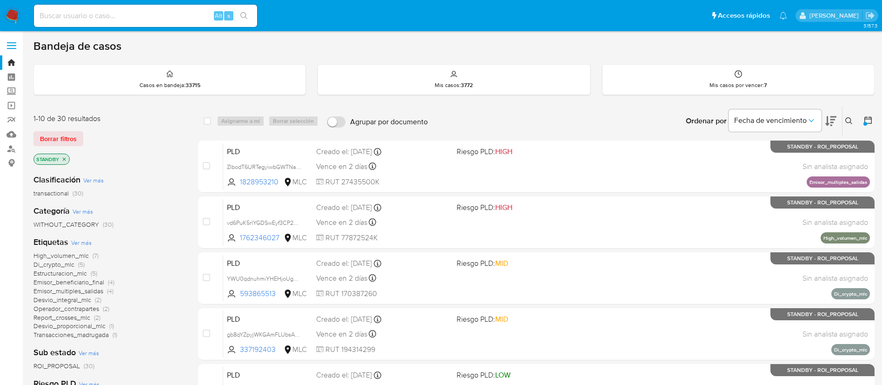
click at [73, 315] on span "Report_crosses_mlc" at bounding box center [61, 317] width 57 height 9
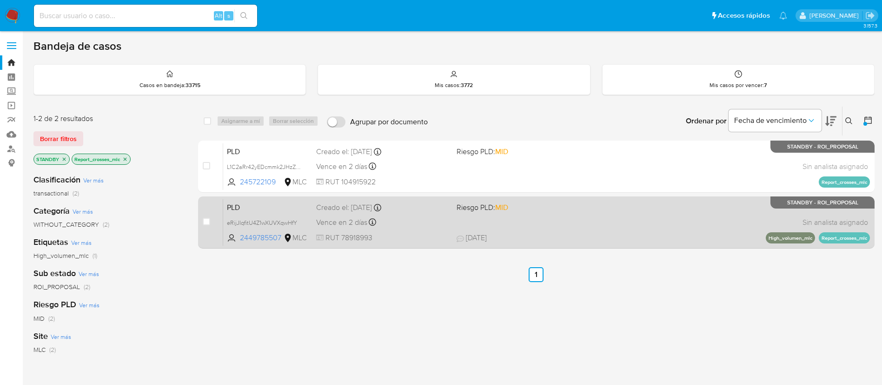
click at [561, 226] on div "PLD eRijJIqfitU4Z1wXUVXqwHfY 2449785507 MLC Riesgo PLD: MID Creado el: 12/06/20…" at bounding box center [546, 222] width 647 height 47
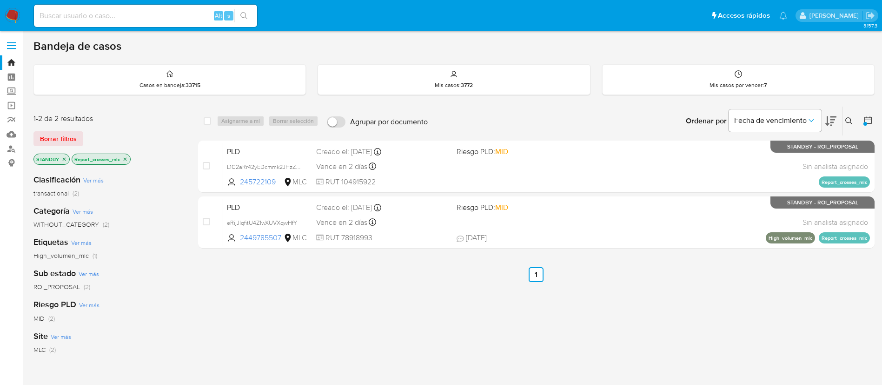
click at [123, 157] on icon "close-filter" at bounding box center [125, 159] width 6 height 6
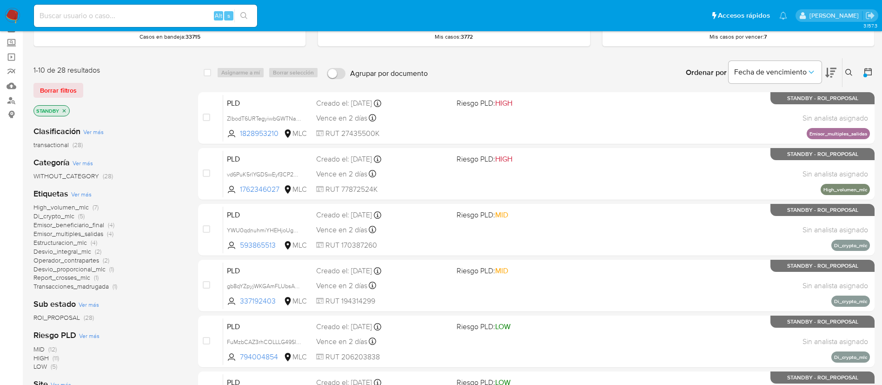
scroll to position [70, 0]
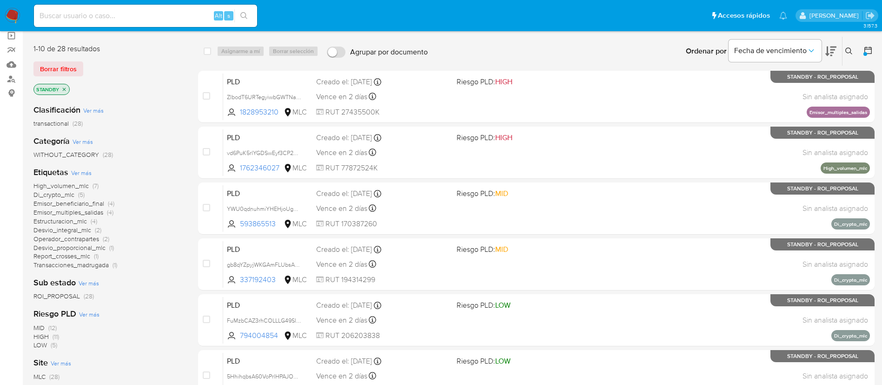
click at [85, 216] on span "Estructuracion_mlc" at bounding box center [59, 220] width 53 height 9
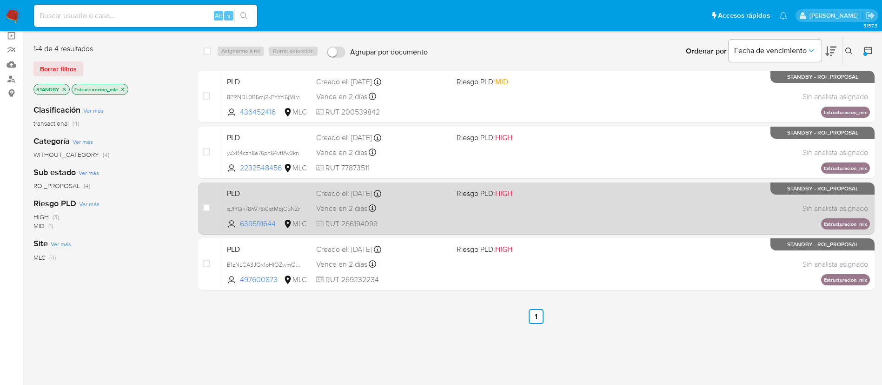
click at [452, 209] on div "PLD qJfYQk78hV78i0otMbjC5NZr 639591644 MLC Riesgo PLD: HIGH Creado el: 12/06/20…" at bounding box center [546, 208] width 647 height 47
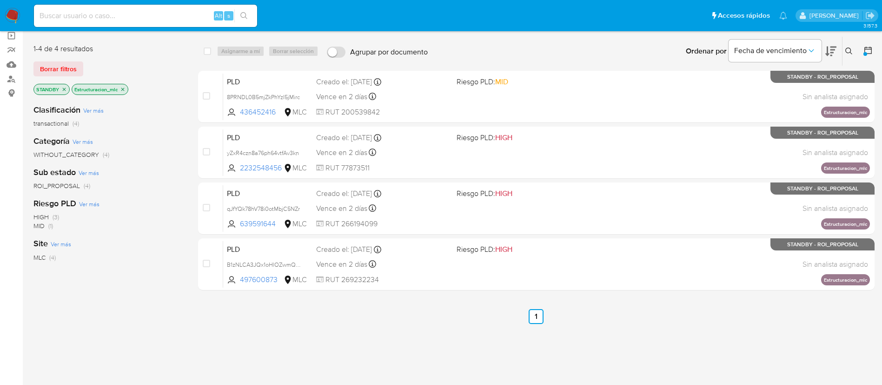
click at [119, 88] on p "Estructuracion_mlc" at bounding box center [100, 89] width 56 height 10
click at [122, 88] on icon "close-filter" at bounding box center [123, 89] width 6 height 6
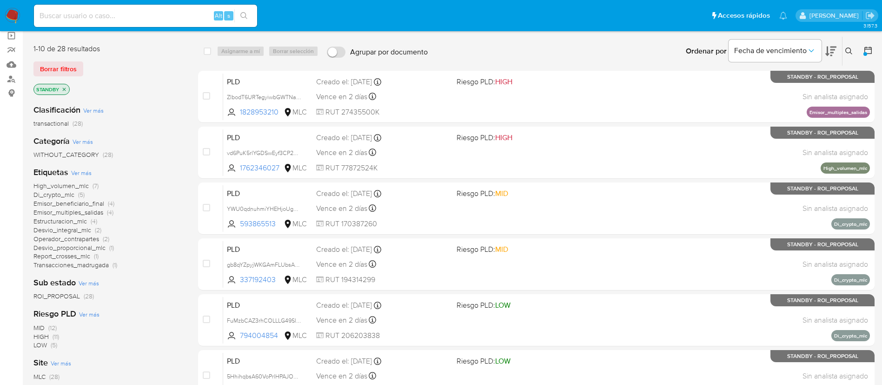
click at [59, 209] on span "Emisor_multiples_salidas" at bounding box center [68, 211] width 70 height 9
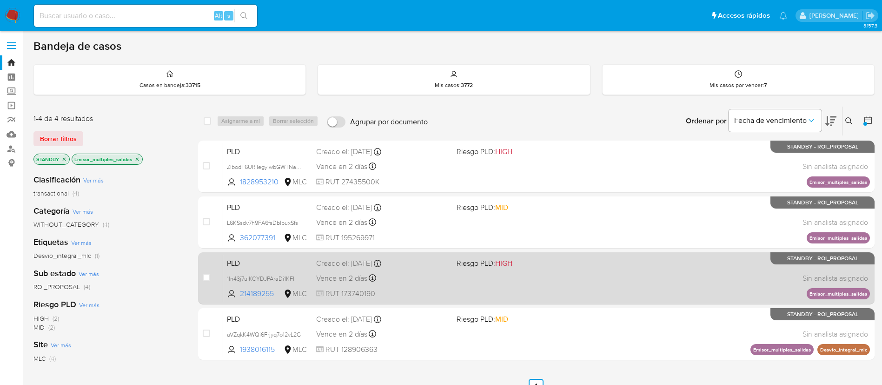
click at [592, 284] on div "PLD 1ln43j7uIKCYDJPAraDi1KFI 214189255 MLC Riesgo PLD: HIGH Creado el: 12/06/20…" at bounding box center [546, 277] width 647 height 47
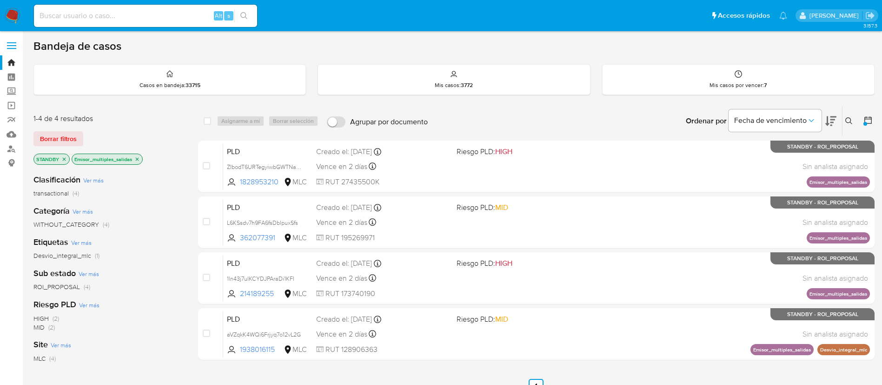
click at [136, 161] on icon "close-filter" at bounding box center [137, 159] width 6 height 6
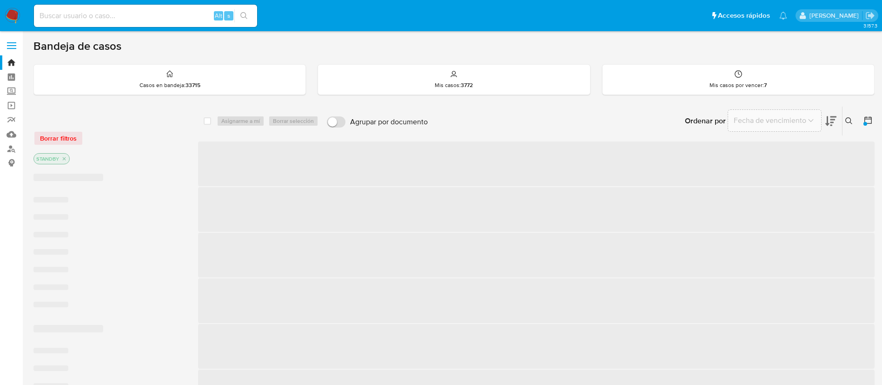
click at [66, 159] on div "STANDBY" at bounding box center [51, 158] width 36 height 11
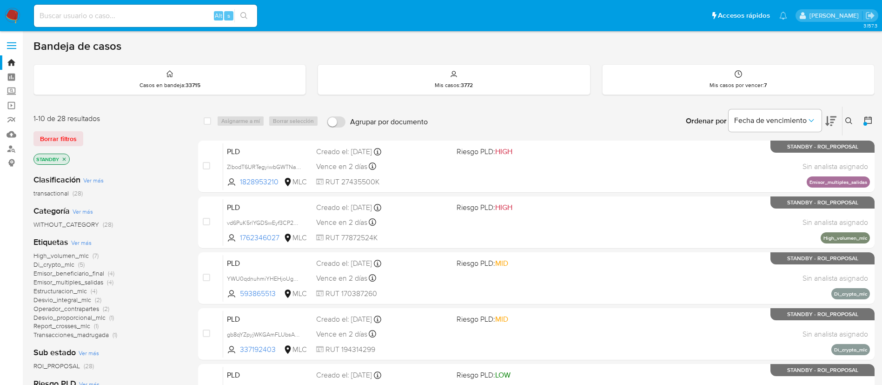
click at [63, 159] on icon "close-filter" at bounding box center [64, 159] width 6 height 6
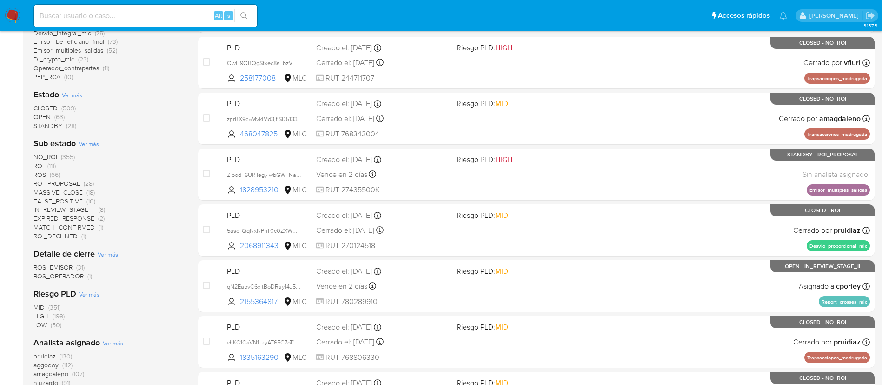
scroll to position [349, 0]
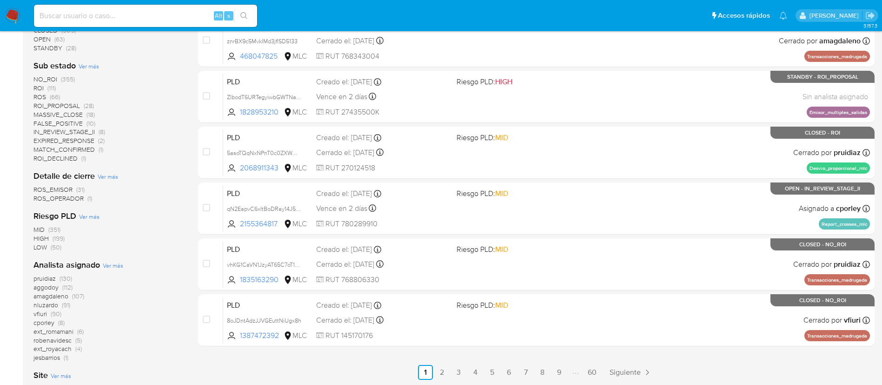
click at [55, 287] on span "aggodoy" at bounding box center [45, 286] width 25 height 9
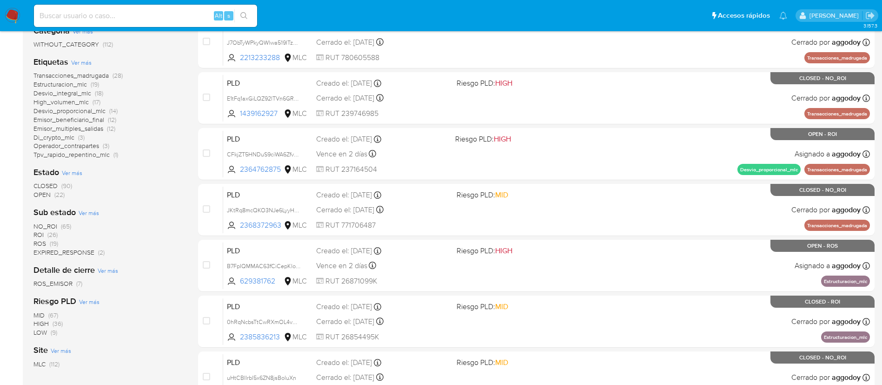
scroll to position [209, 0]
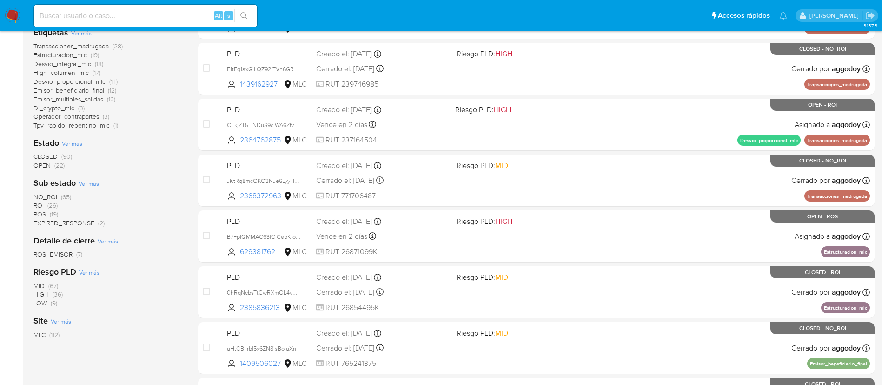
click at [53, 167] on span "OPEN (22)" at bounding box center [48, 165] width 31 height 9
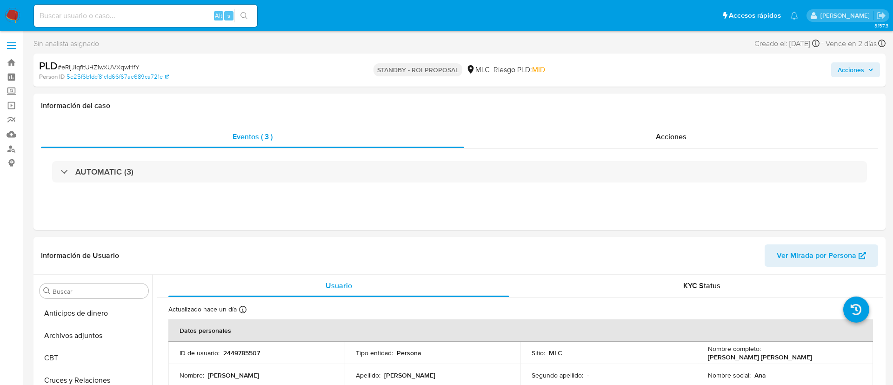
select select "10"
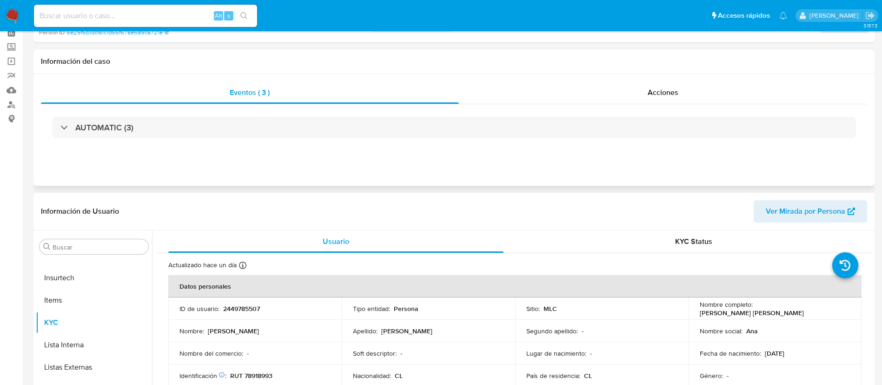
scroll to position [140, 0]
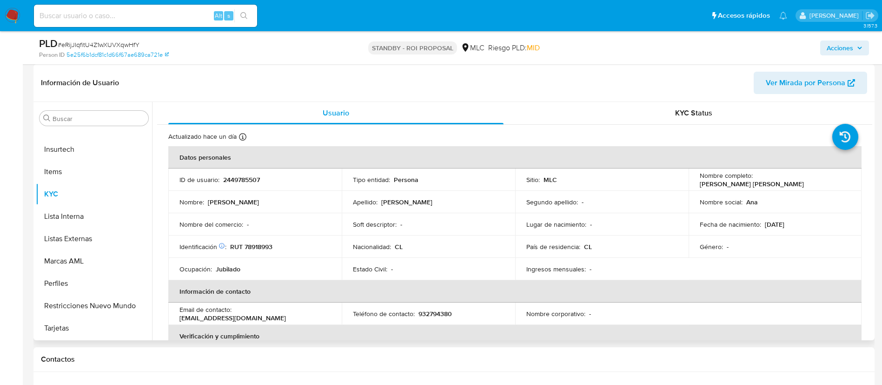
click at [238, 180] on p "2449785507" at bounding box center [241, 179] width 37 height 8
copy p "2449785507"
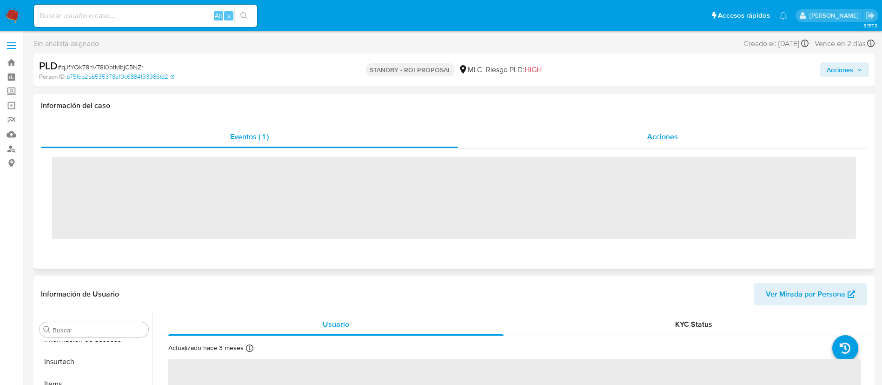
scroll to position [393, 0]
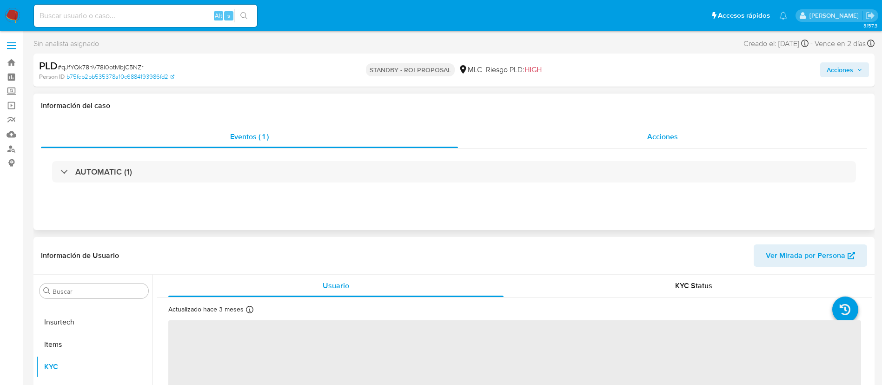
click at [651, 137] on span "Acciones" at bounding box center [662, 136] width 31 height 11
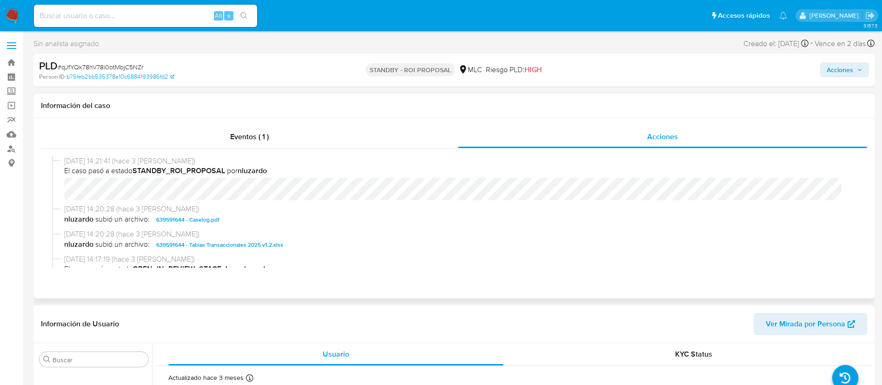
select select "10"
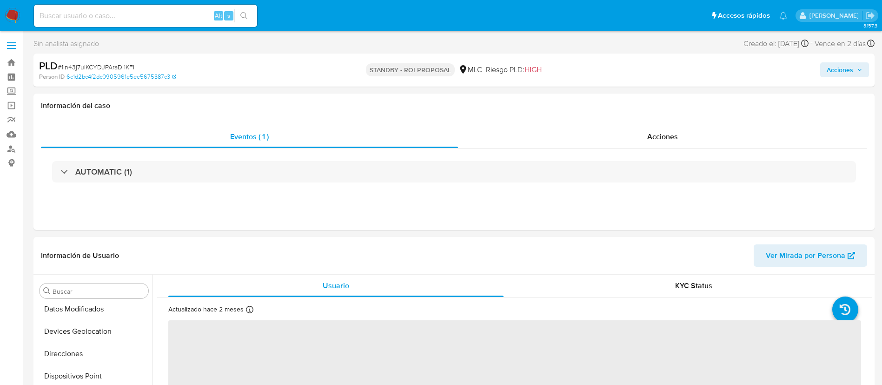
scroll to position [393, 0]
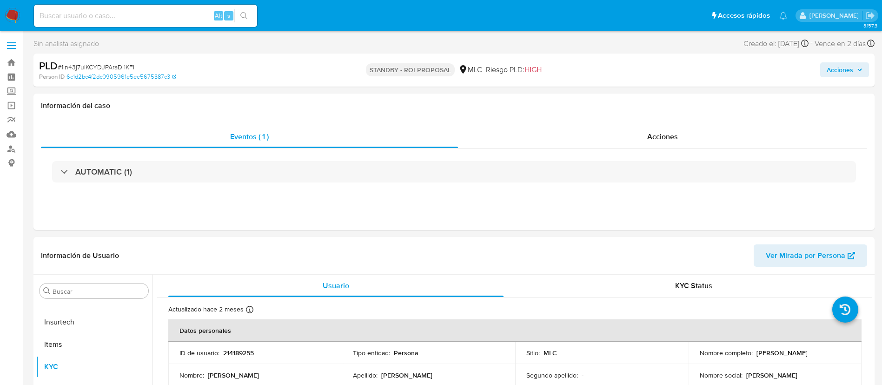
select select "10"
click at [119, 59] on div "PLD # 1ln43j7uIKCYDJPAraDi1KFI" at bounding box center [175, 66] width 273 height 14
drag, startPoint x: 119, startPoint y: 59, endPoint x: 121, endPoint y: 64, distance: 6.0
click at [119, 59] on div "PLD # 1ln43j7uIKCYDJPAraDi1KFI" at bounding box center [175, 66] width 273 height 14
copy span "1ln43j7uIKCYDJPAraDi1KFI"
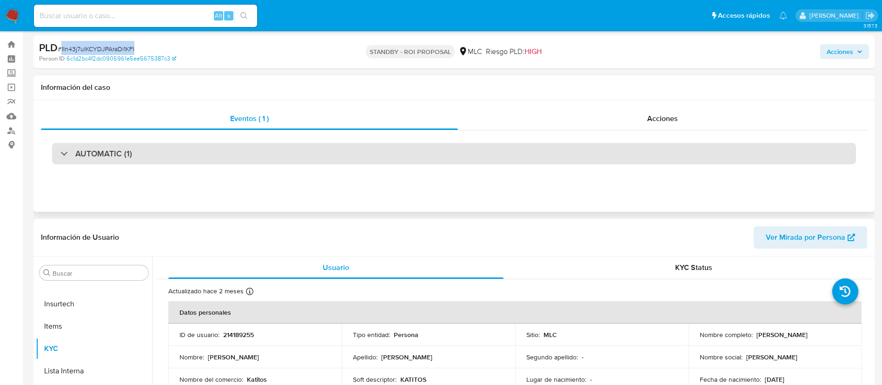
scroll to position [140, 0]
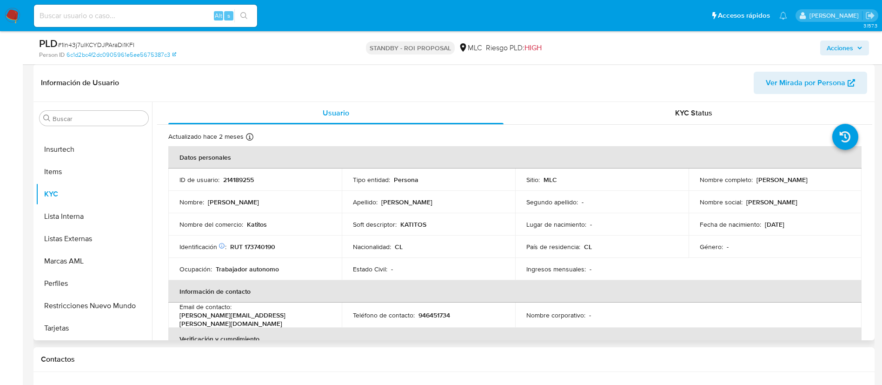
click at [226, 179] on p "214189255" at bounding box center [238, 179] width 31 height 8
copy p "214189255"
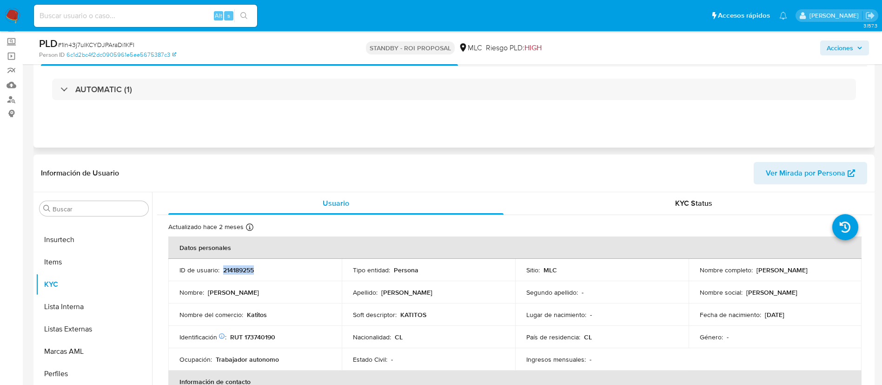
scroll to position [0, 0]
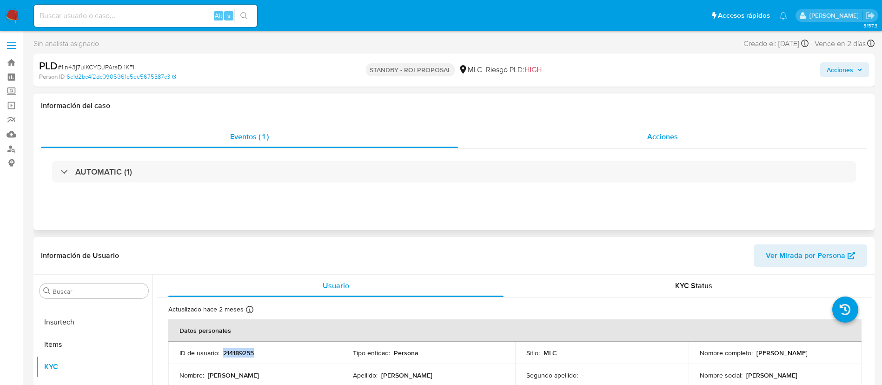
click at [605, 146] on div "Acciones" at bounding box center [662, 137] width 409 height 22
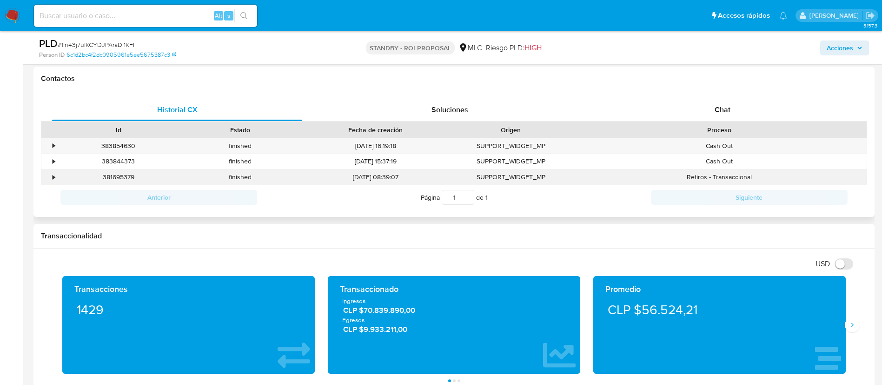
scroll to position [140, 0]
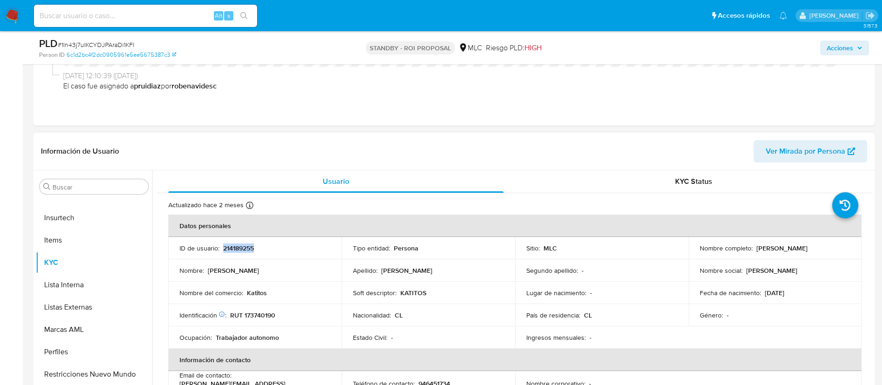
copy p "214189255"
click at [122, 41] on span "# 1ln43j7uIKCYDJPAraDi1KFI" at bounding box center [96, 44] width 77 height 9
copy span "1ln43j7uIKCYDJPAraDi1KFI"
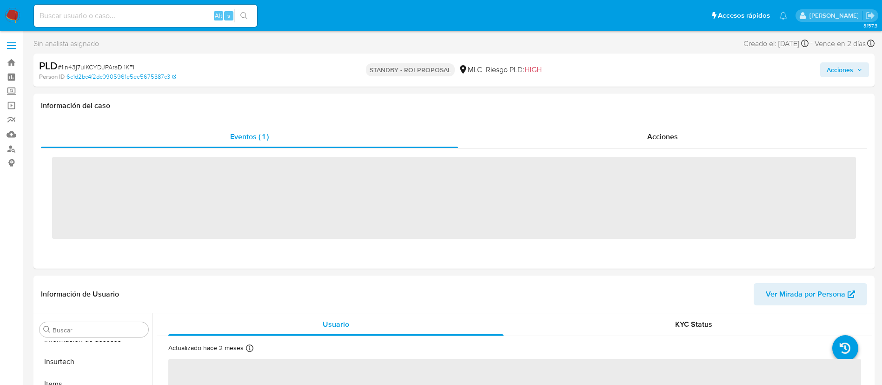
scroll to position [393, 0]
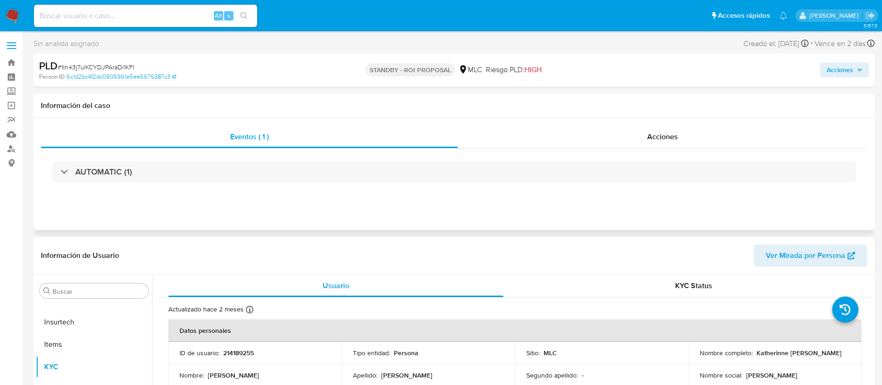
select select "10"
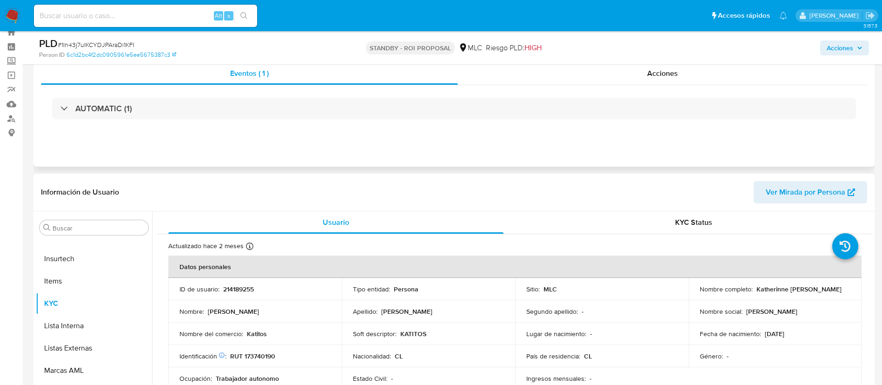
scroll to position [0, 0]
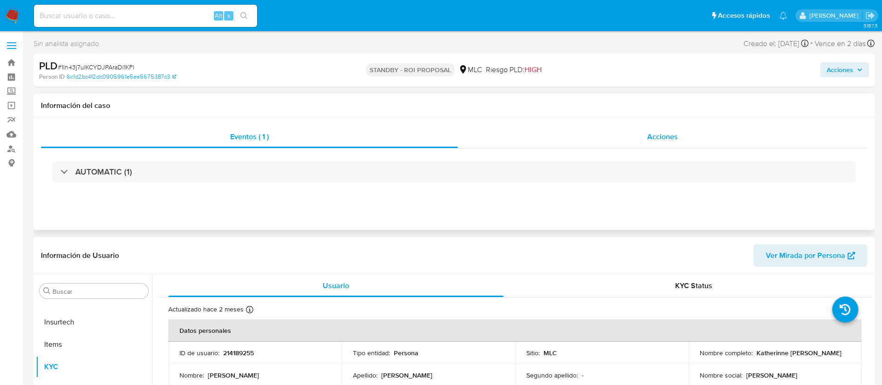
click at [639, 142] on div "Acciones" at bounding box center [662, 137] width 409 height 22
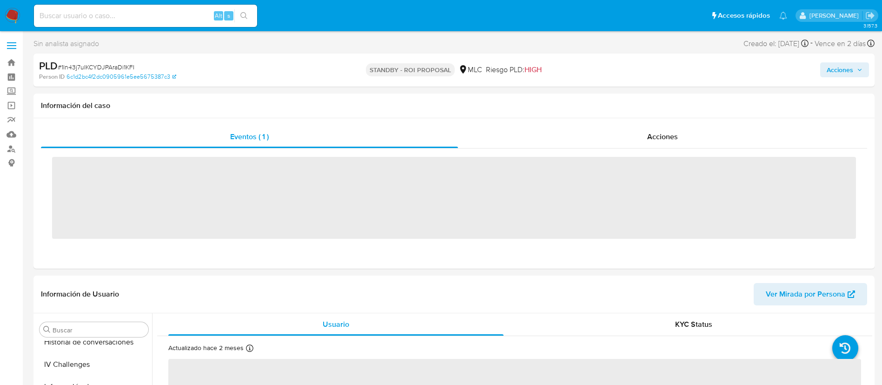
scroll to position [393, 0]
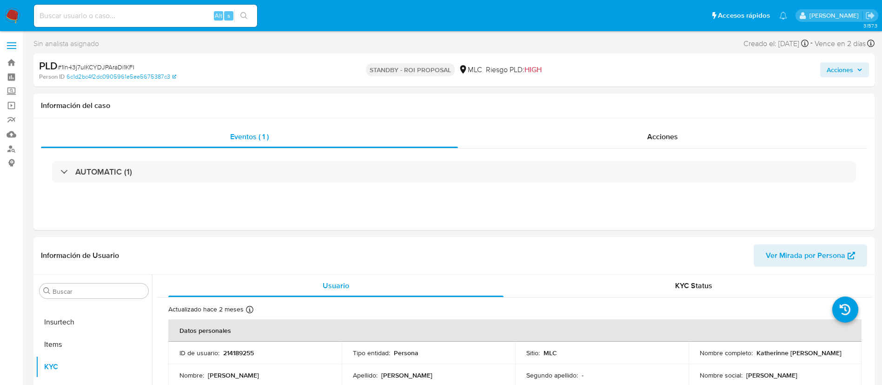
select select "10"
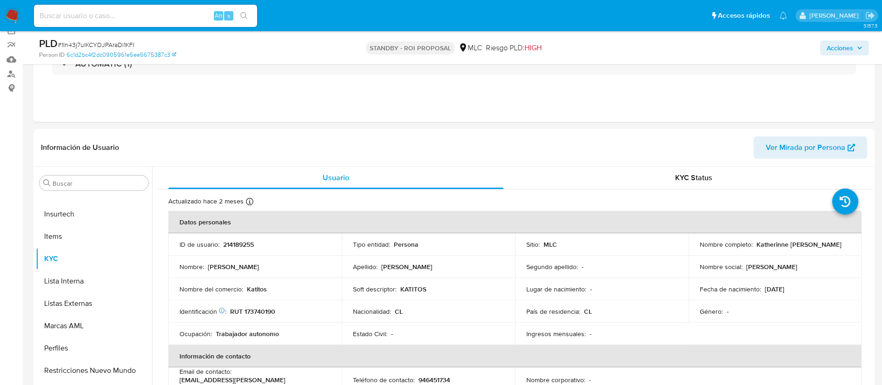
scroll to position [140, 0]
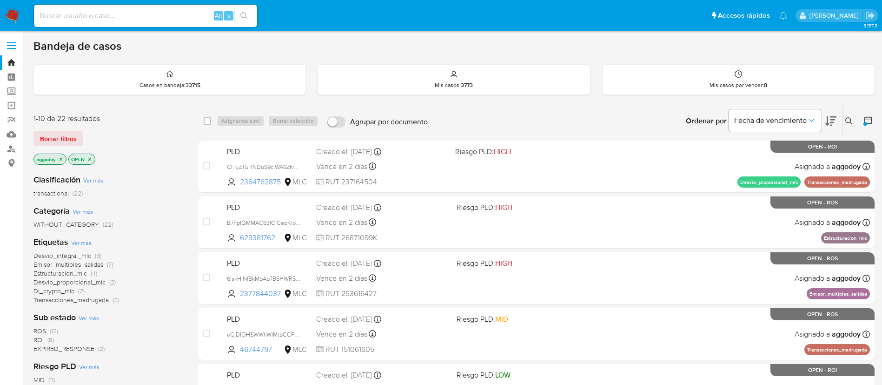
click at [58, 158] on p "aggodoy" at bounding box center [50, 159] width 32 height 10
click at [62, 157] on icon "close-filter" at bounding box center [61, 159] width 6 height 6
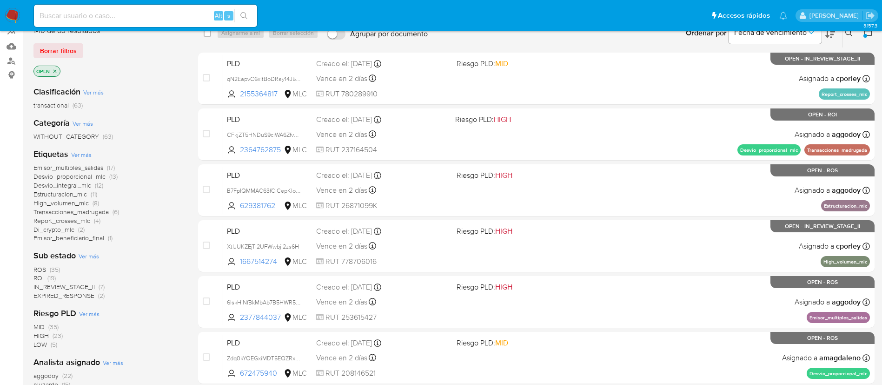
scroll to position [70, 0]
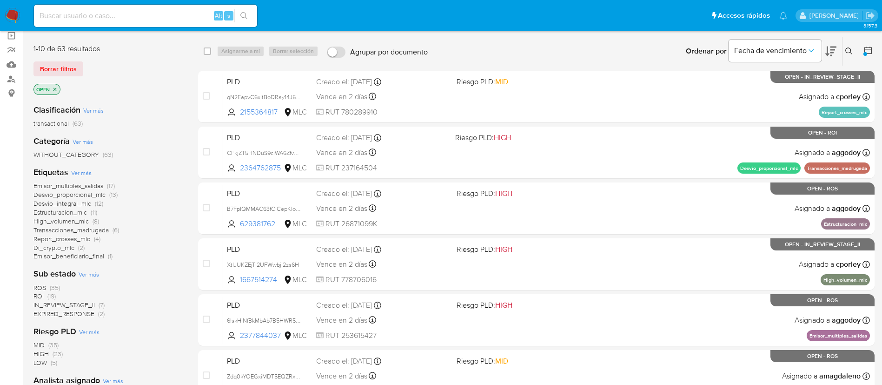
click at [57, 86] on icon "close-filter" at bounding box center [55, 89] width 6 height 6
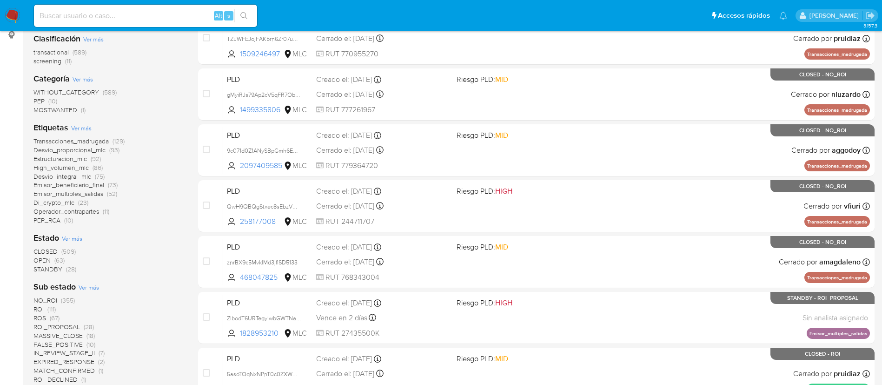
scroll to position [209, 0]
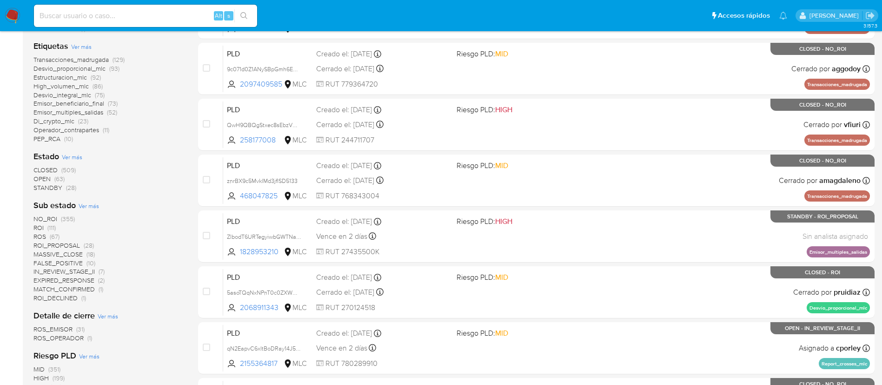
click at [42, 187] on span "STANDBY" at bounding box center [47, 187] width 29 height 9
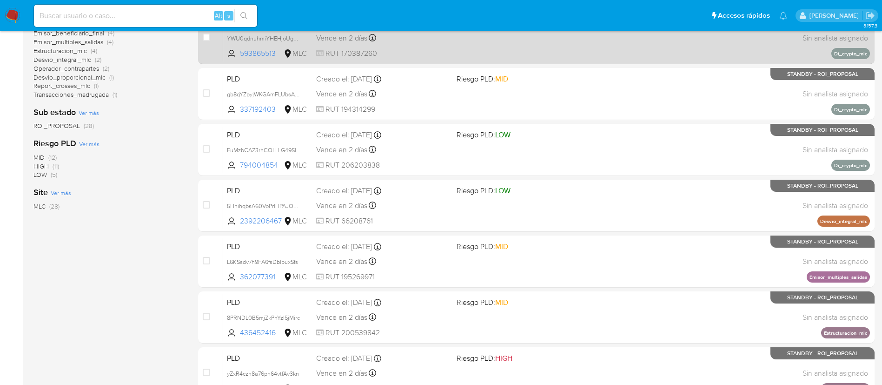
scroll to position [350, 0]
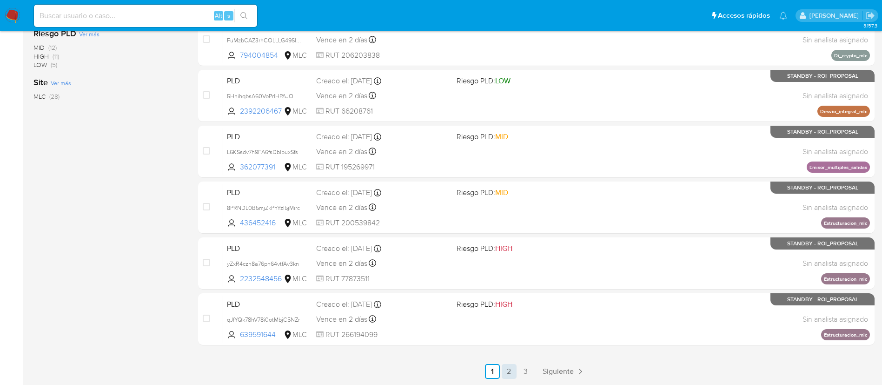
click at [503, 367] on link "2" at bounding box center [509, 371] width 15 height 15
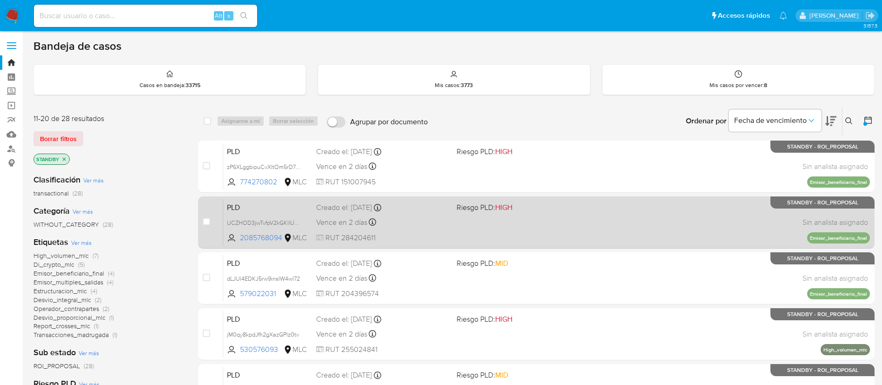
scroll to position [350, 0]
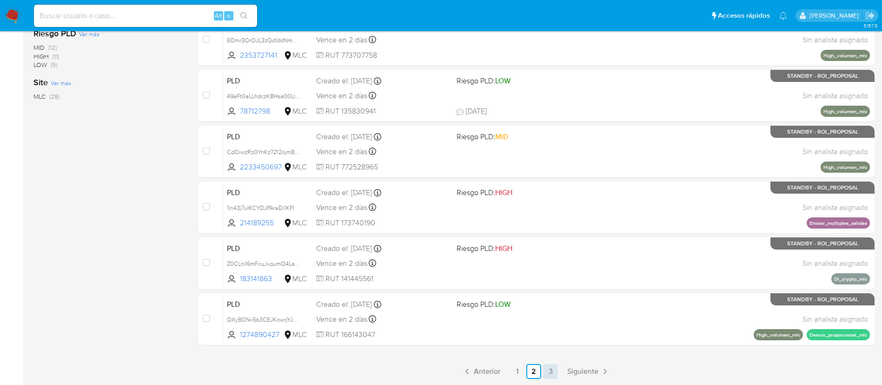
click at [546, 372] on link "3" at bounding box center [550, 371] width 15 height 15
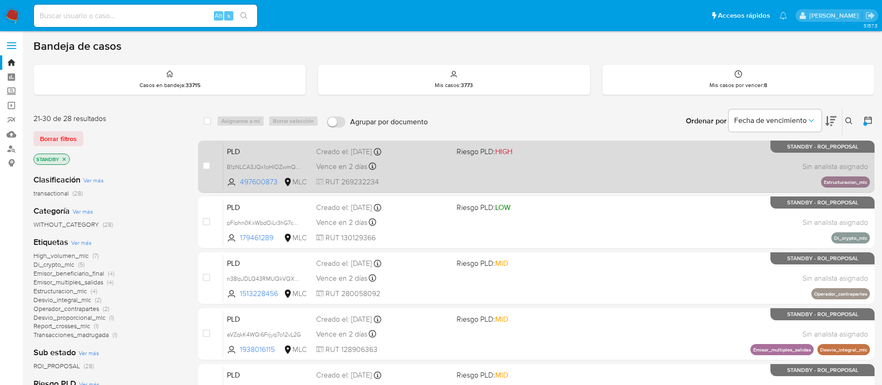
scroll to position [238, 0]
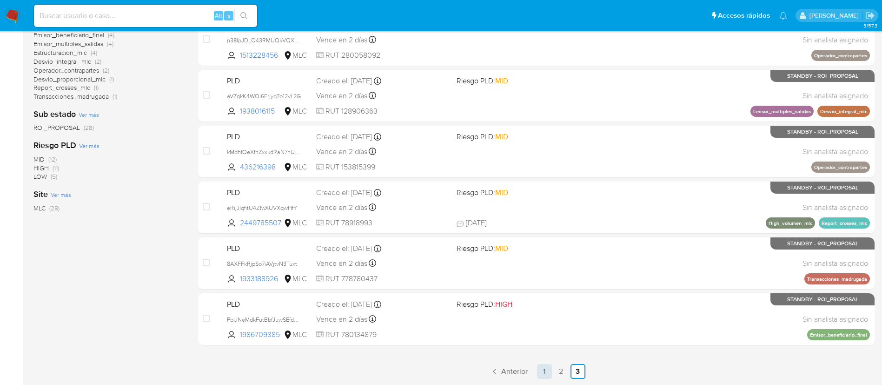
click at [548, 370] on link "1" at bounding box center [544, 371] width 15 height 15
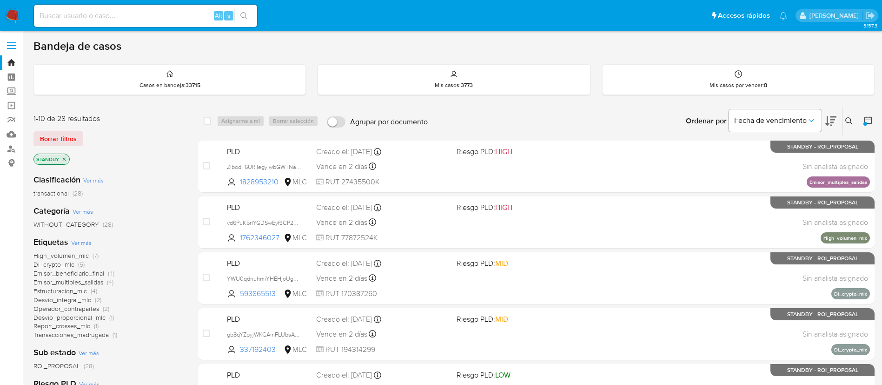
click at [65, 158] on icon "close-filter" at bounding box center [64, 159] width 6 height 6
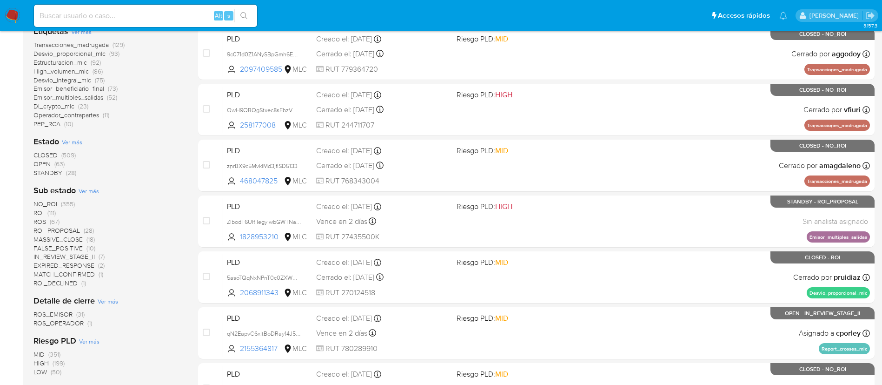
scroll to position [408, 0]
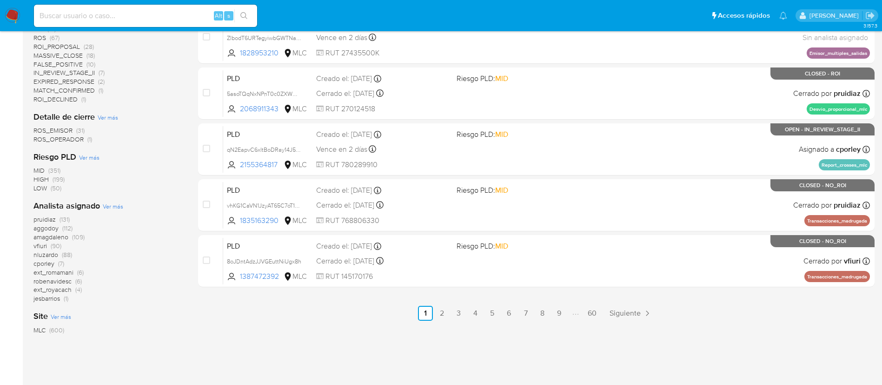
click at [42, 246] on span "vfiuri" at bounding box center [39, 245] width 13 height 9
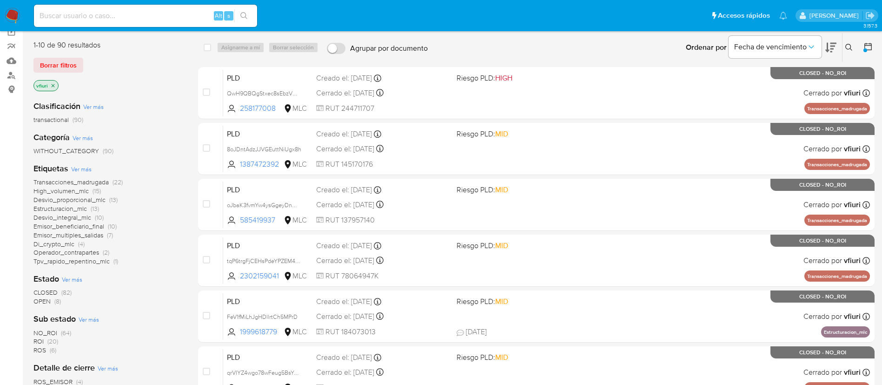
scroll to position [140, 0]
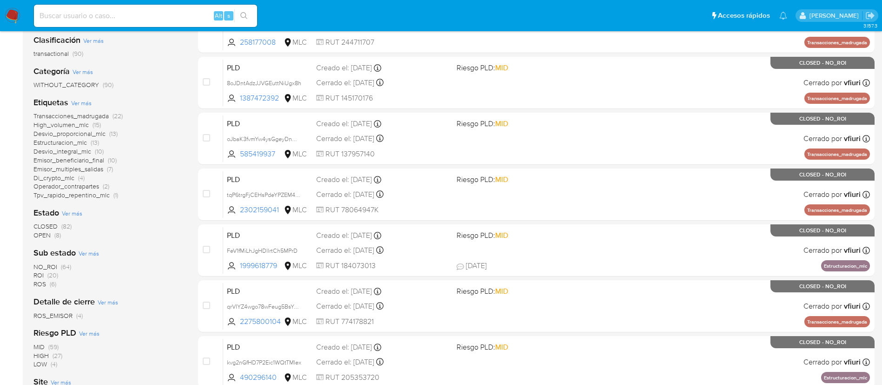
click at [41, 233] on span "OPEN" at bounding box center [41, 234] width 17 height 9
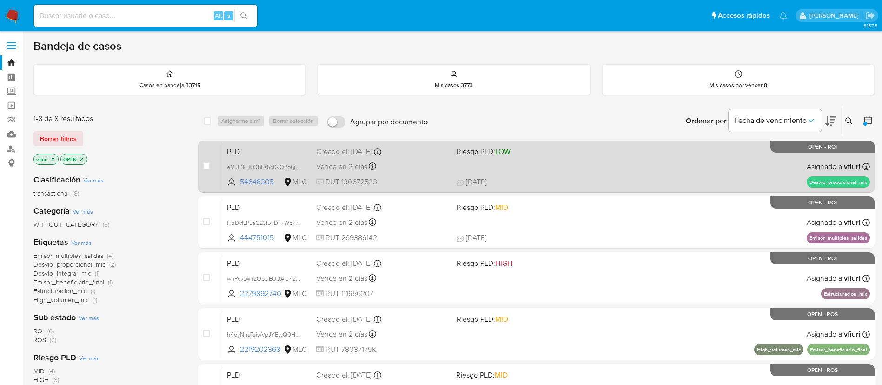
click at [518, 171] on div "PLD aMJE1kL8iO5Ez5c0vOPp6jYU 54648305 MLC Riesgo PLD: LOW Creado el: 12/06/2025…" at bounding box center [546, 166] width 647 height 47
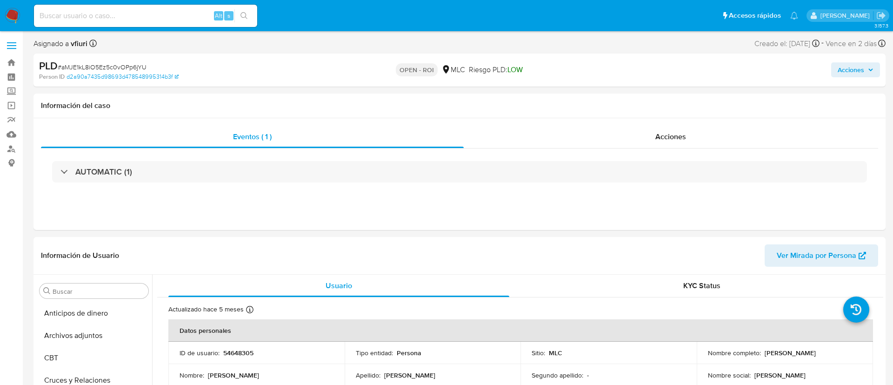
select select "10"
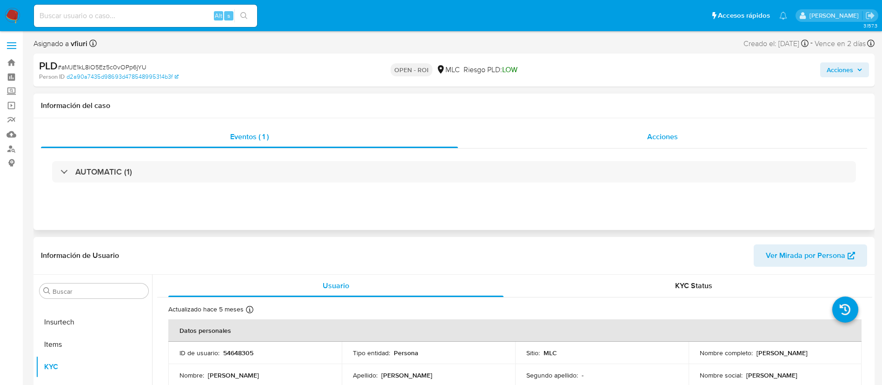
click at [661, 140] on span "Acciones" at bounding box center [662, 136] width 31 height 11
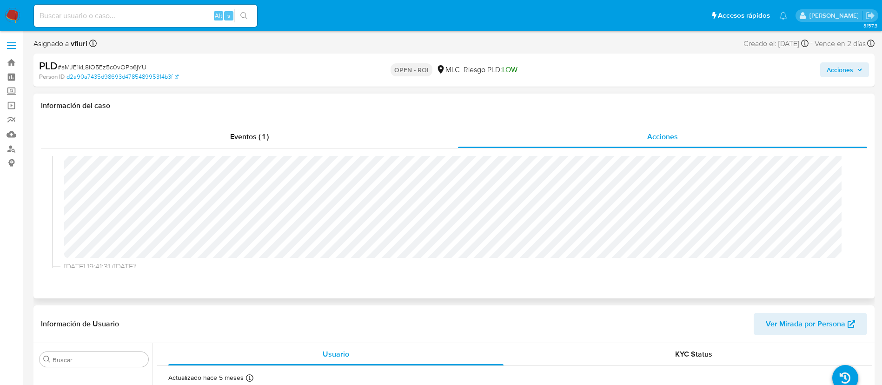
scroll to position [70, 0]
click at [844, 70] on span "Acciones" at bounding box center [840, 69] width 27 height 15
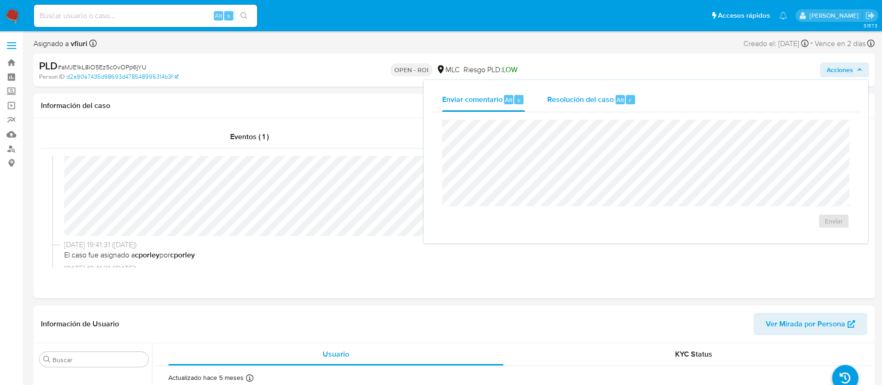
click at [591, 94] on span "Resolución del caso" at bounding box center [580, 99] width 66 height 11
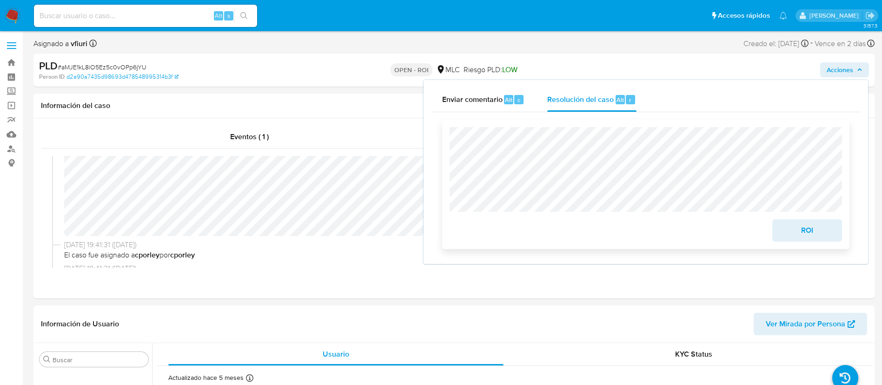
click at [781, 226] on button "ROI" at bounding box center [807, 230] width 70 height 22
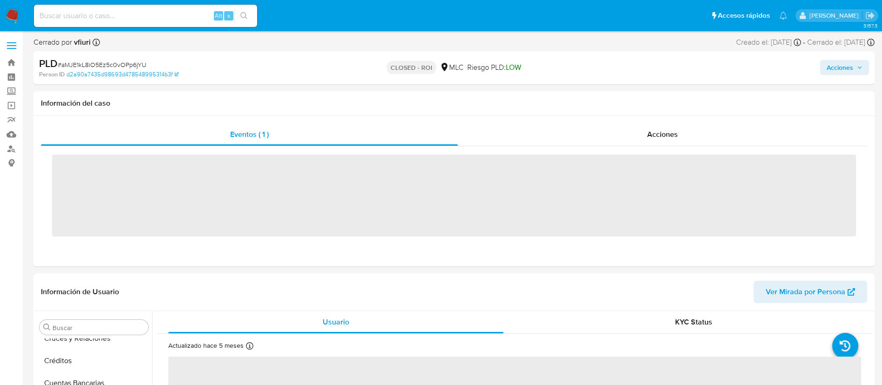
scroll to position [230, 0]
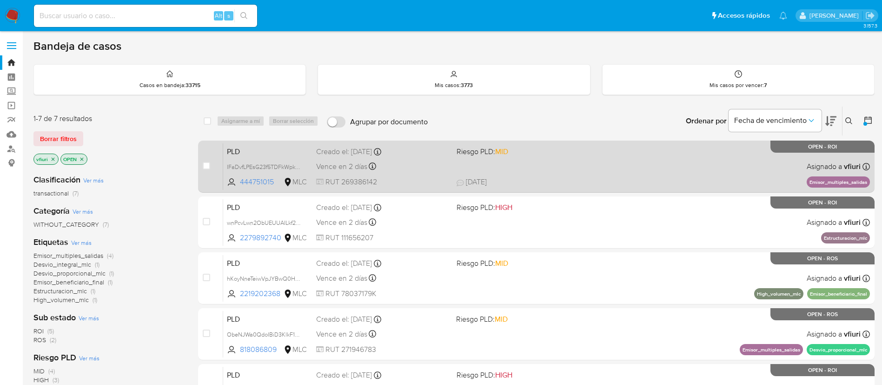
click at [555, 181] on span "[DATE] [DATE] 19:34" at bounding box center [593, 182] width 273 height 10
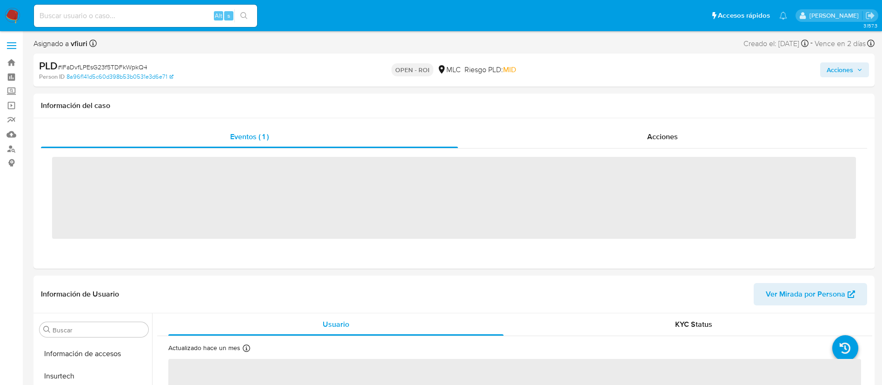
scroll to position [393, 0]
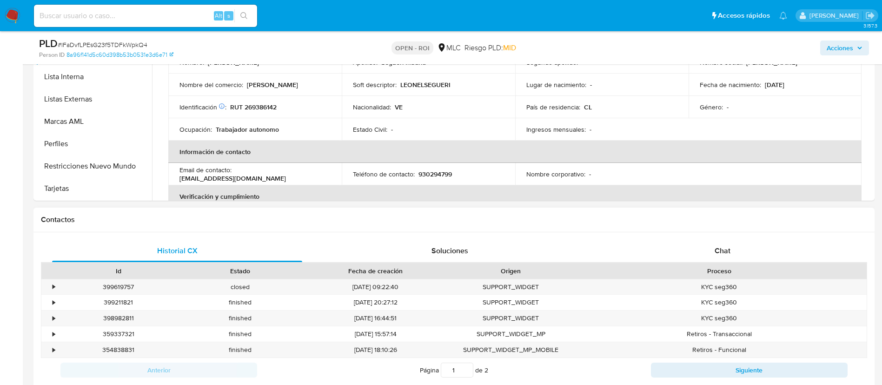
select select "10"
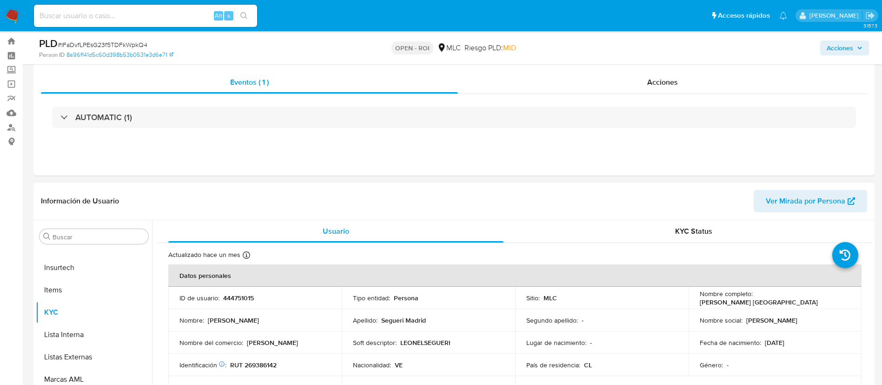
scroll to position [0, 0]
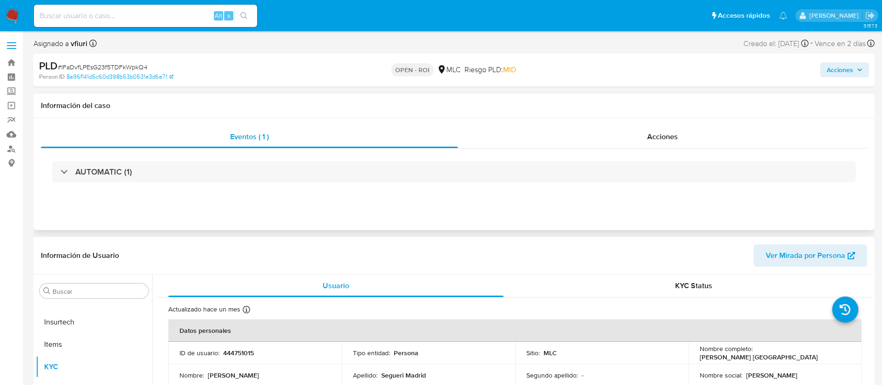
click at [667, 120] on div "Eventos ( 1 ) Acciones AUTOMATIC (1)" at bounding box center [453, 174] width 841 height 112
click at [665, 129] on div "Acciones" at bounding box center [662, 137] width 409 height 22
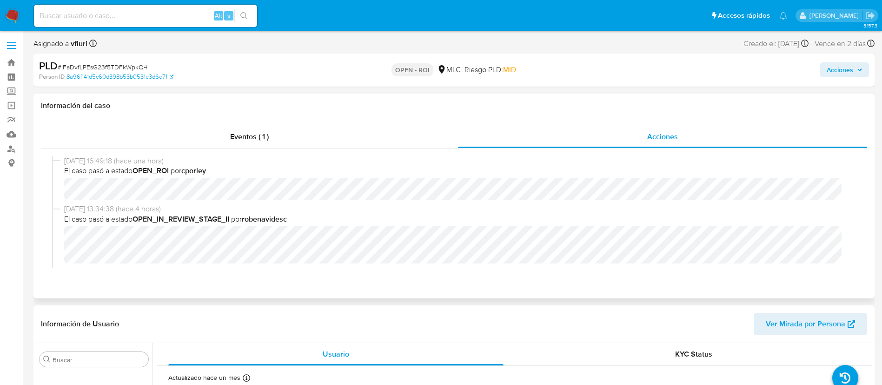
scroll to position [70, 0]
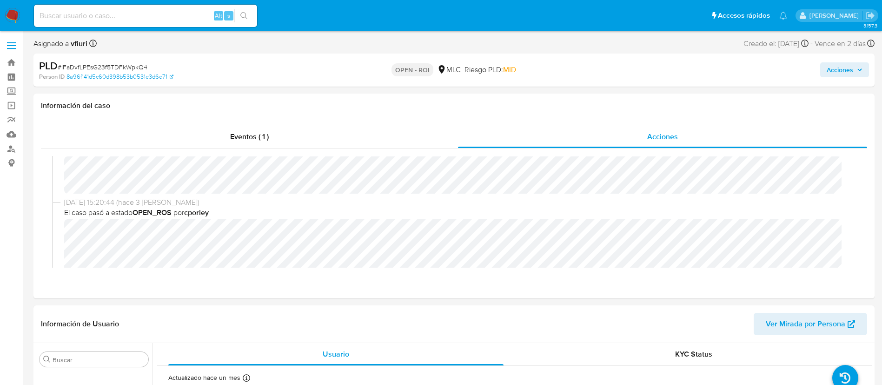
click at [844, 64] on span "Acciones" at bounding box center [840, 69] width 27 height 15
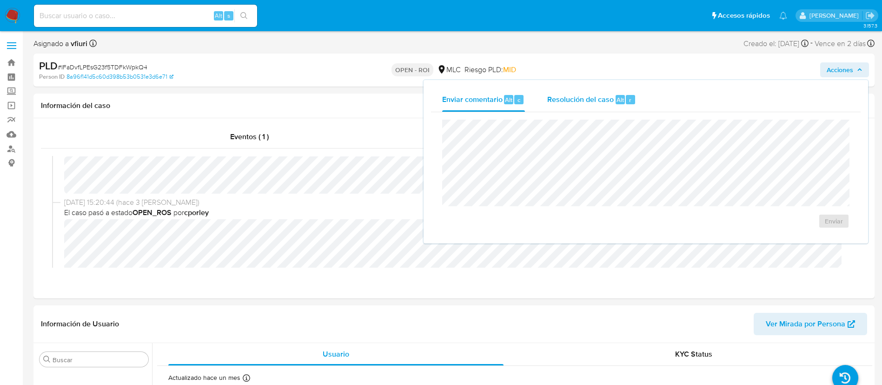
click at [590, 105] on div "Resolución del caso Alt r" at bounding box center [591, 99] width 89 height 24
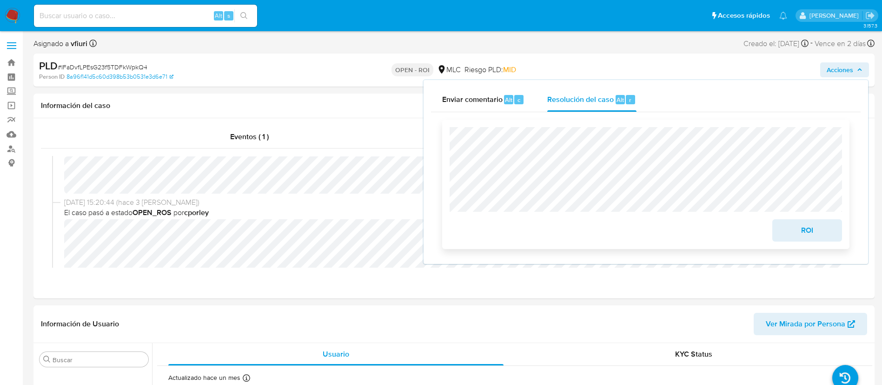
click at [794, 232] on span "ROI" at bounding box center [808, 230] width 46 height 20
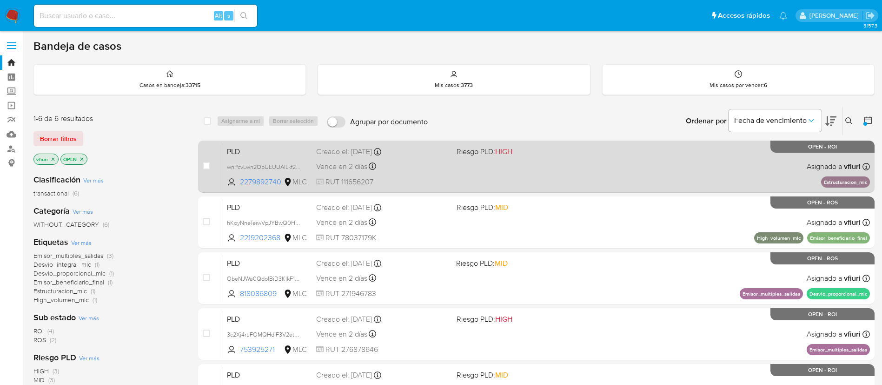
click at [546, 173] on div "PLD wnPcvLwn2ObUEUUAILkf2SA2 2279892740 MLC Riesgo PLD: HIGH Creado el: [DATE] …" at bounding box center [546, 166] width 647 height 47
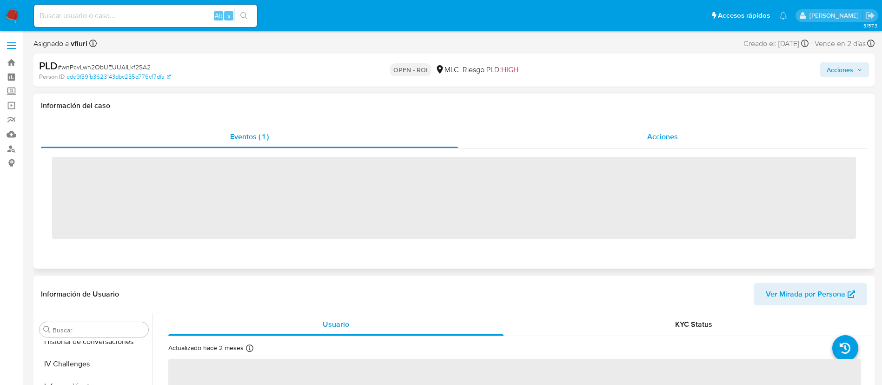
scroll to position [393, 0]
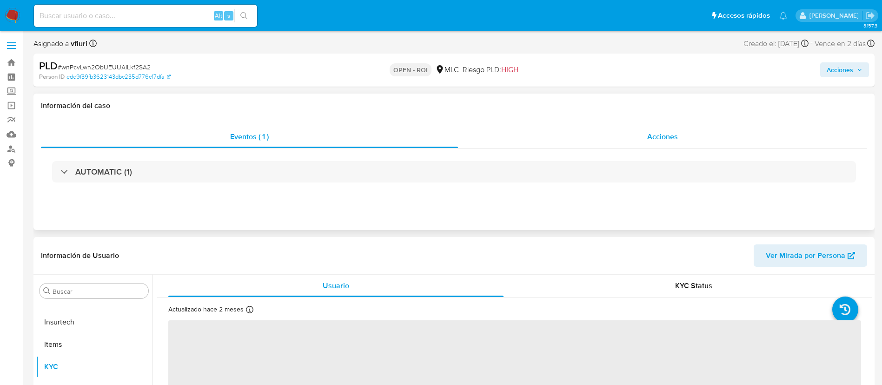
click at [665, 147] on div "Acciones" at bounding box center [662, 137] width 409 height 22
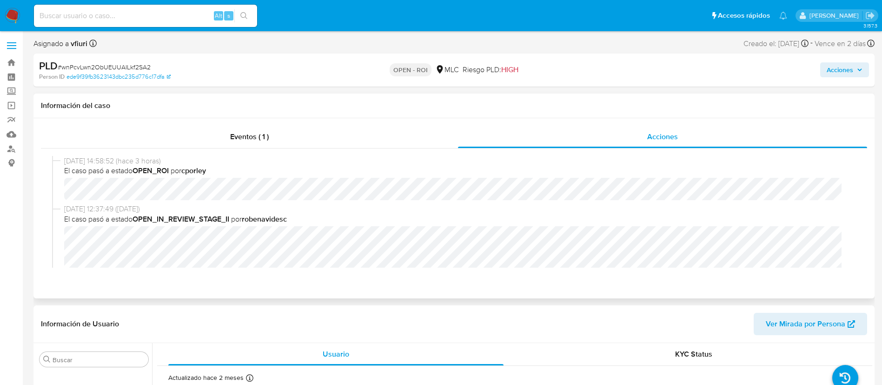
select select "10"
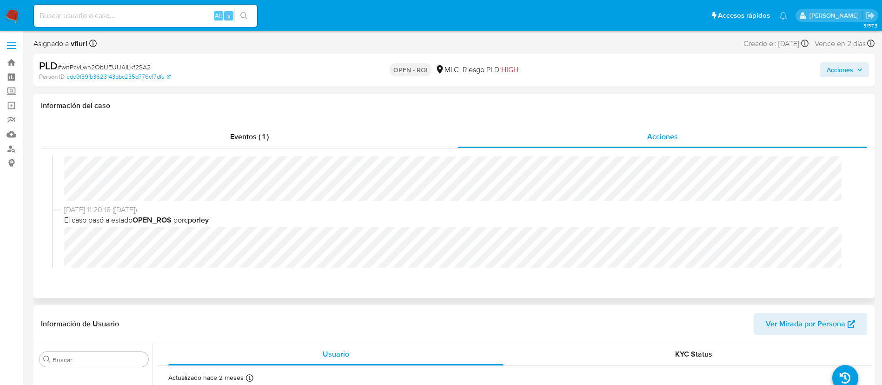
click at [58, 170] on div "[DATE] 12:37:49 ([DATE]) El caso pasó a estado OPEN_IN_REVIEW_STAGE_II por robe…" at bounding box center [454, 169] width 804 height 71
click at [837, 65] on span "Acciones" at bounding box center [840, 69] width 27 height 15
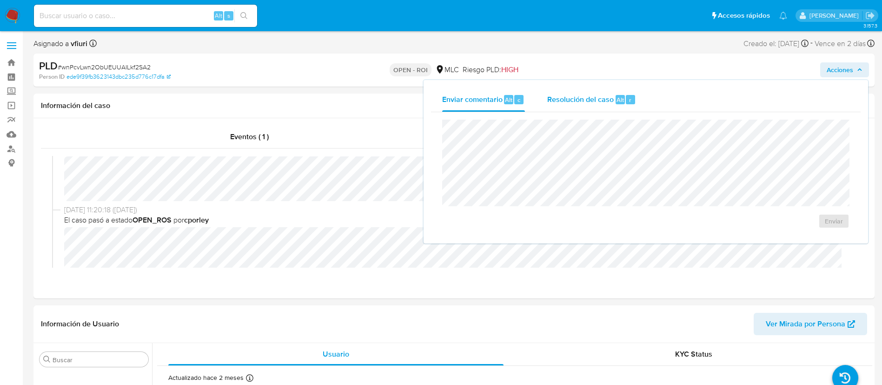
click at [618, 91] on div "Resolución del caso Alt r" at bounding box center [591, 99] width 89 height 24
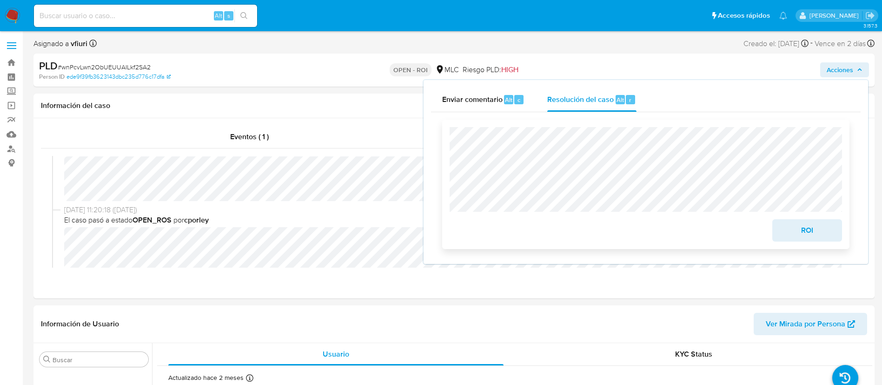
click at [785, 227] on span "ROI" at bounding box center [808, 230] width 46 height 20
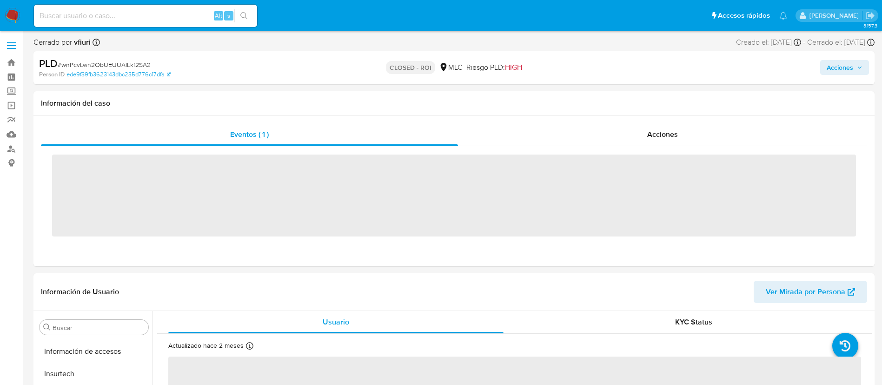
scroll to position [393, 0]
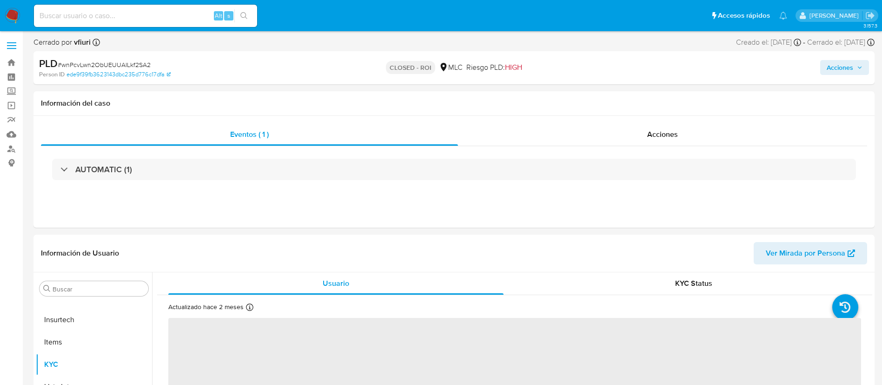
select select "10"
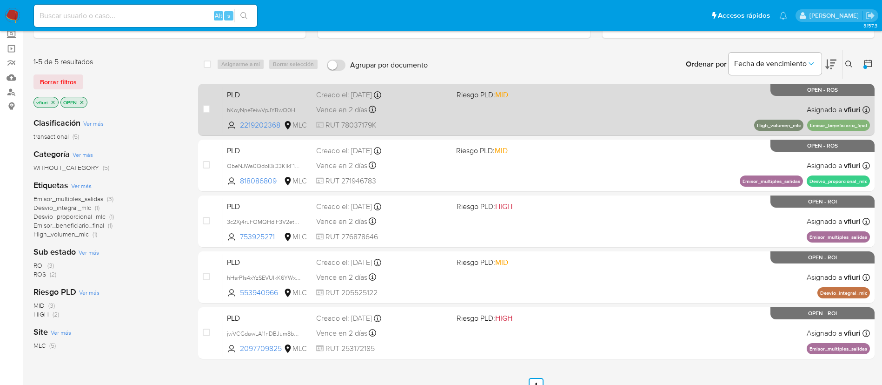
scroll to position [79, 0]
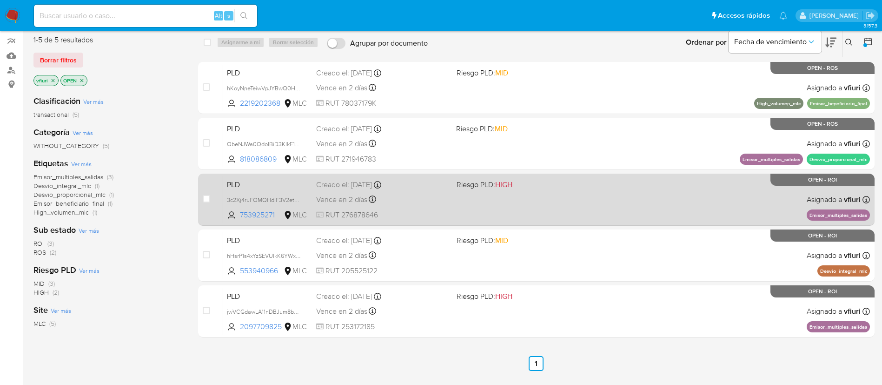
click at [575, 210] on div "PLD 3c2Xj4ruFOMQHdiF3V2etLeH 753925271 MLC Riesgo PLD: HIGH Creado el: [DATE] C…" at bounding box center [546, 199] width 647 height 47
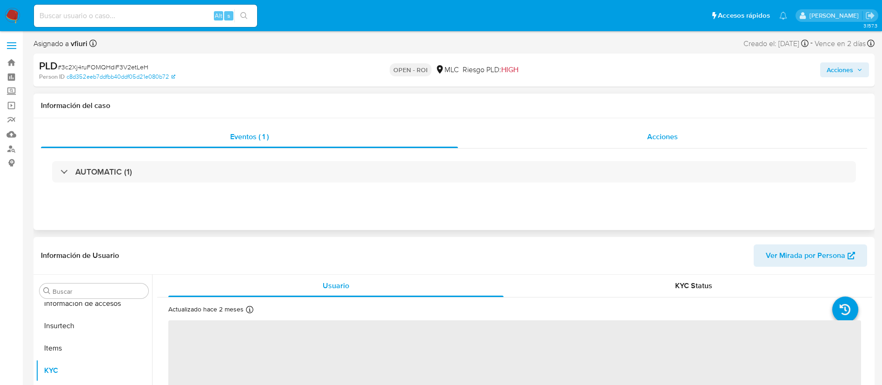
scroll to position [393, 0]
click at [694, 139] on div "Acciones" at bounding box center [662, 137] width 409 height 22
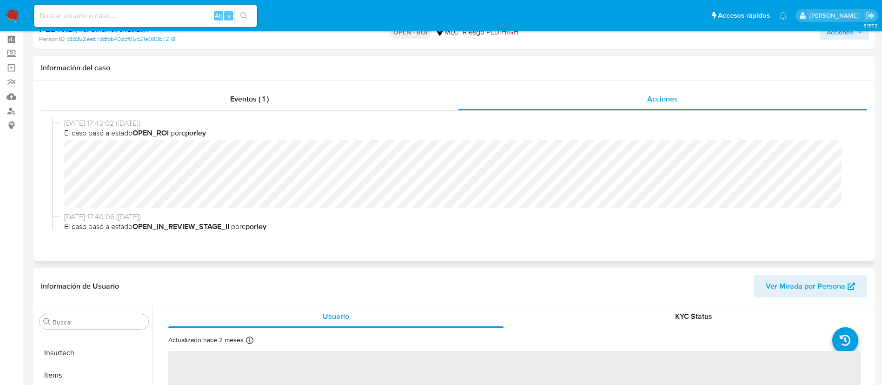
scroll to position [70, 0]
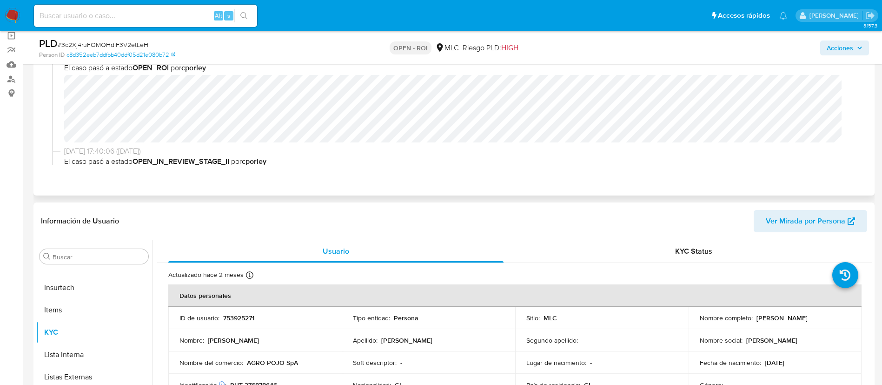
select select "10"
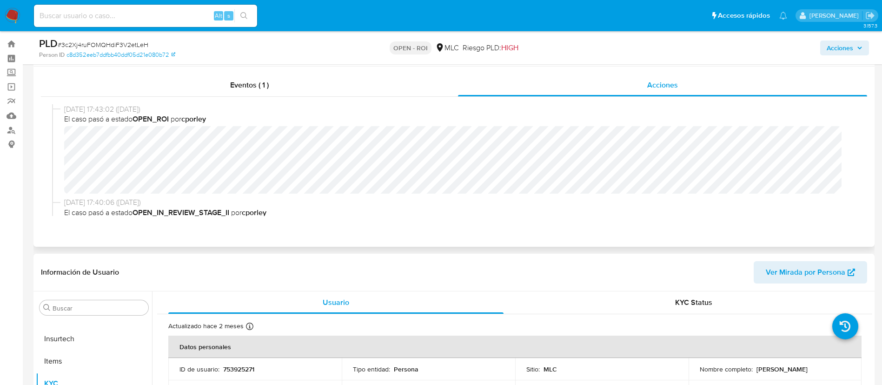
scroll to position [0, 0]
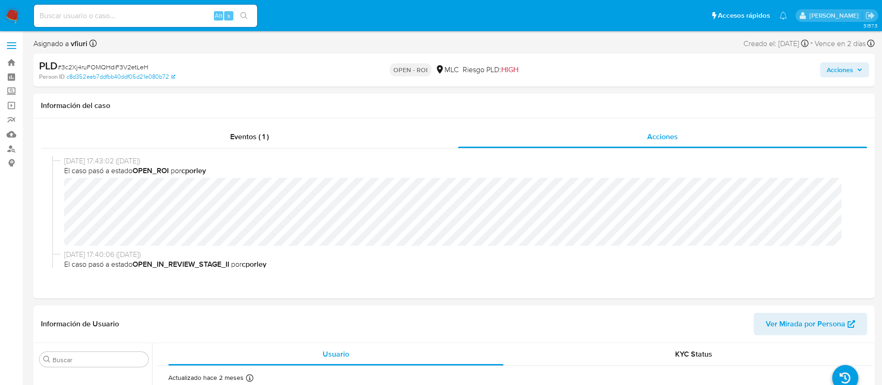
click at [844, 61] on div "Acciones" at bounding box center [732, 70] width 274 height 22
click at [848, 73] on span "Acciones" at bounding box center [840, 69] width 27 height 15
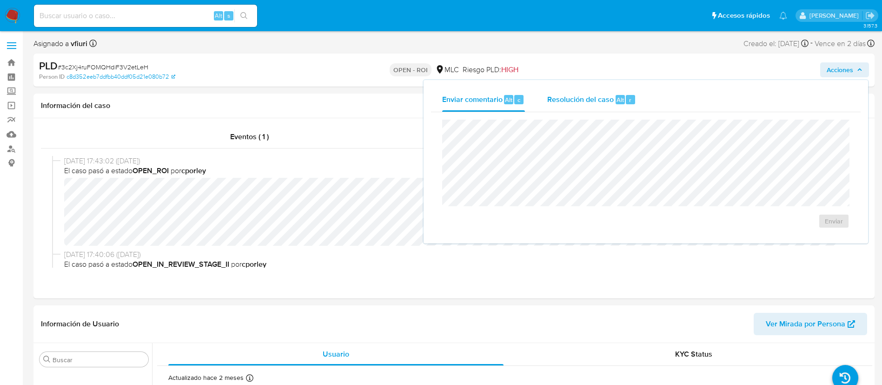
click at [543, 108] on button "Resolución del caso Alt r" at bounding box center [591, 99] width 111 height 24
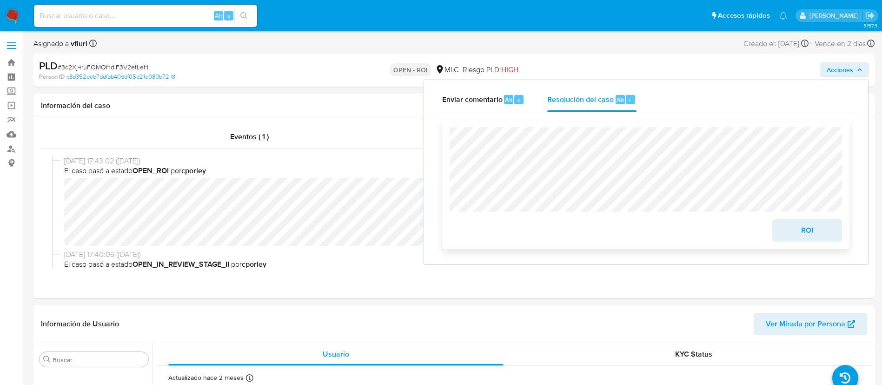
click at [803, 227] on span "ROI" at bounding box center [808, 230] width 46 height 20
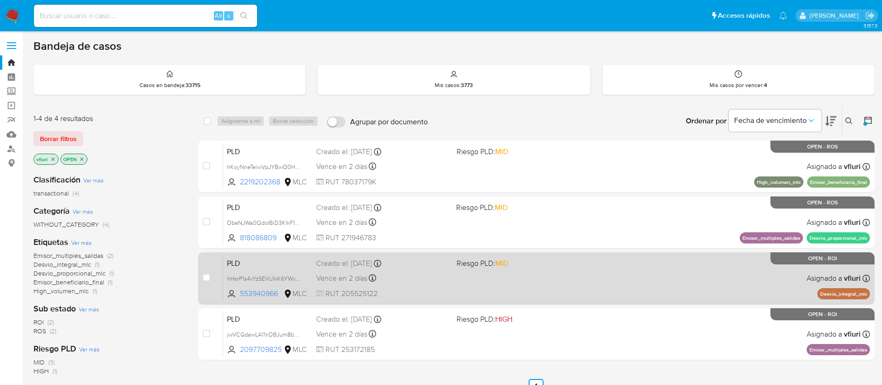
click at [539, 273] on div "PLD hHsrP1s4xYzSEVUIkK6YWx2q 553940966 MLC Riesgo PLD: MID Creado el: [DATE] Cr…" at bounding box center [546, 277] width 647 height 47
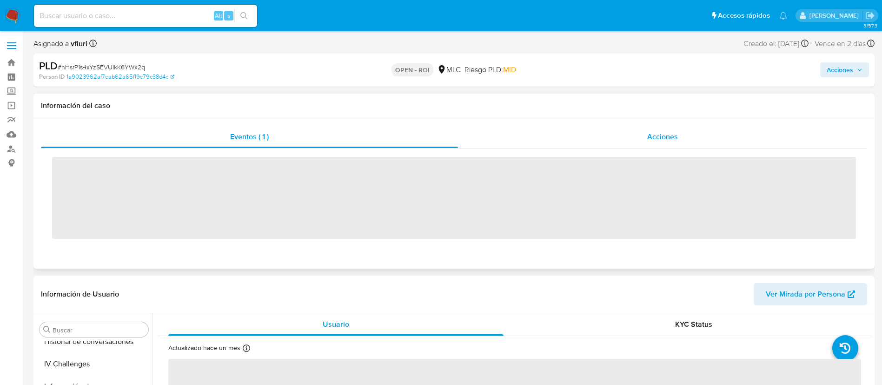
scroll to position [393, 0]
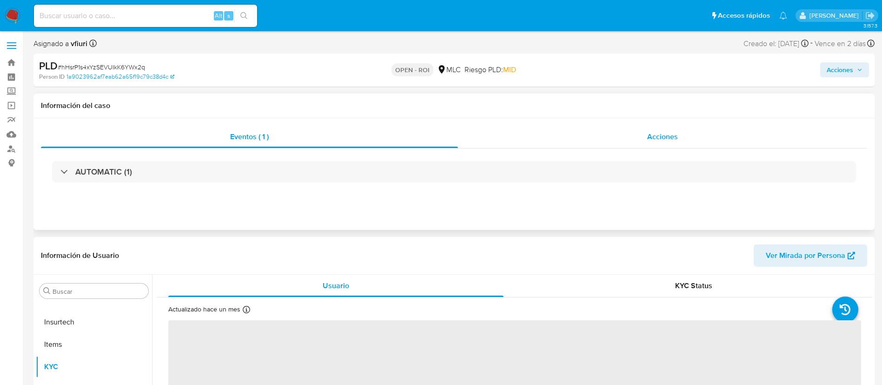
click at [675, 129] on div "Acciones" at bounding box center [662, 137] width 409 height 22
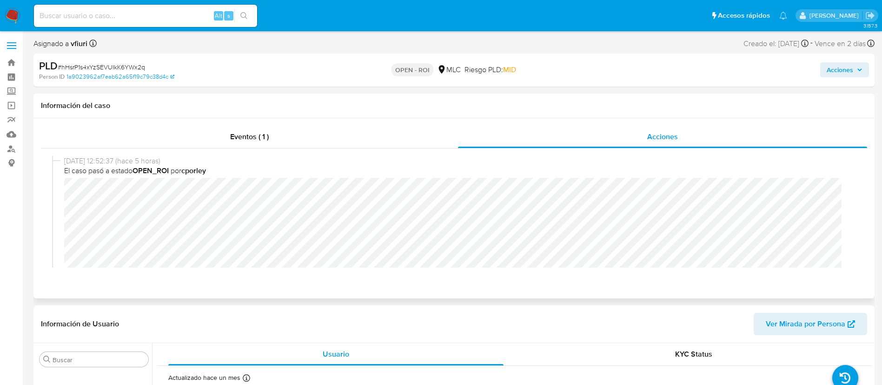
select select "10"
click at [846, 66] on span "Acciones" at bounding box center [840, 69] width 27 height 15
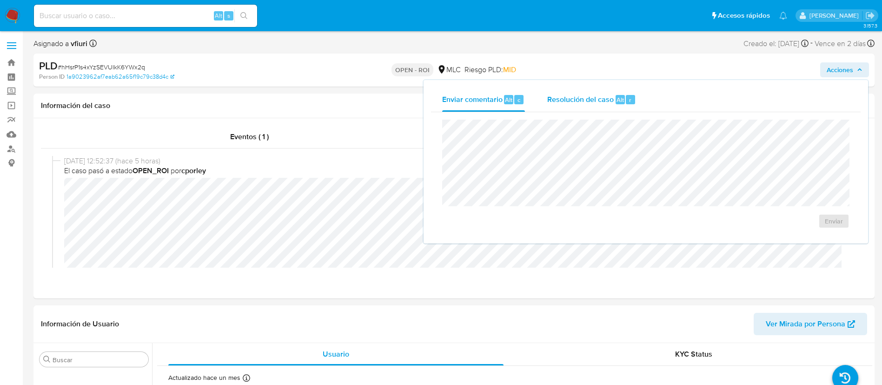
click at [610, 98] on span "Resolución del caso" at bounding box center [580, 99] width 66 height 11
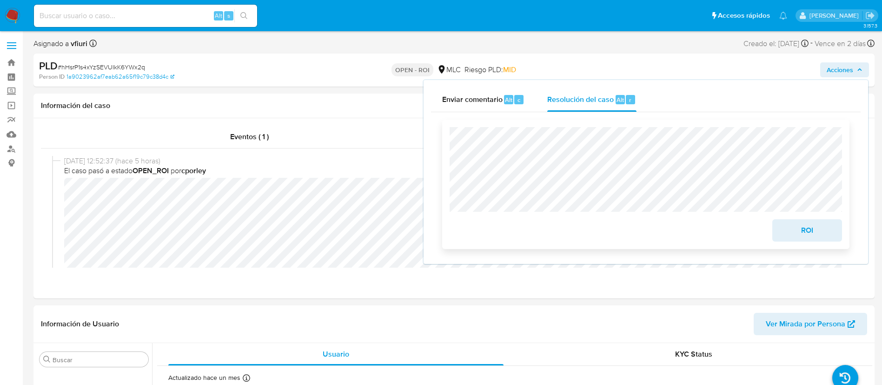
click at [790, 233] on span "ROI" at bounding box center [808, 230] width 46 height 20
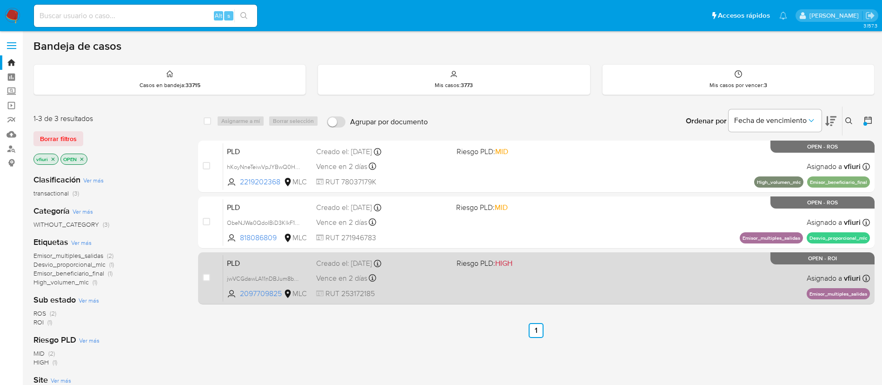
click at [654, 276] on div "PLD jwVCGdawLA11nDBJum8bP49j 2097709825 MLC Riesgo PLD: HIGH Creado el: [DATE] …" at bounding box center [546, 277] width 647 height 47
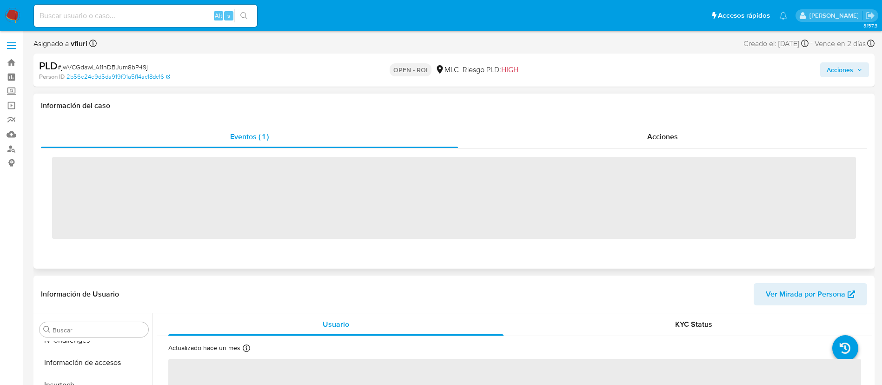
scroll to position [393, 0]
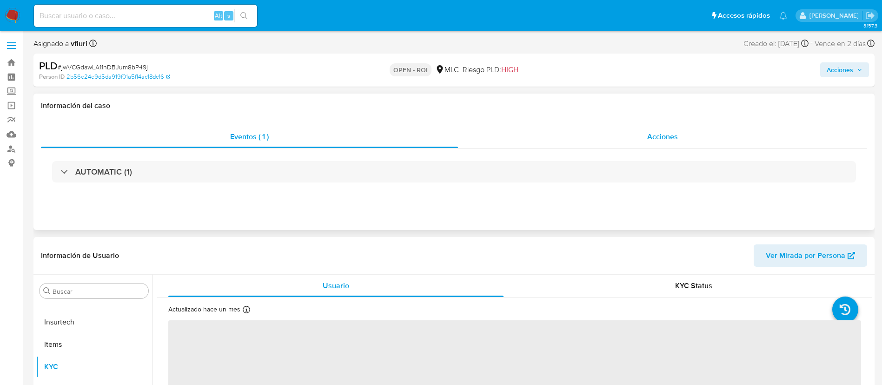
click at [645, 141] on div "Acciones" at bounding box center [662, 137] width 409 height 22
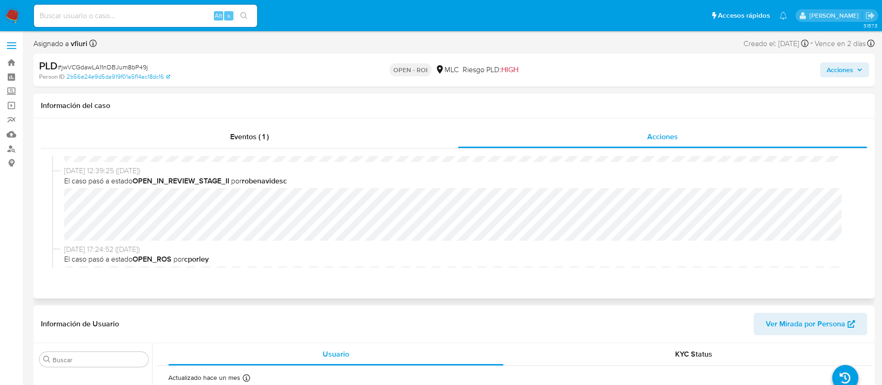
select select "10"
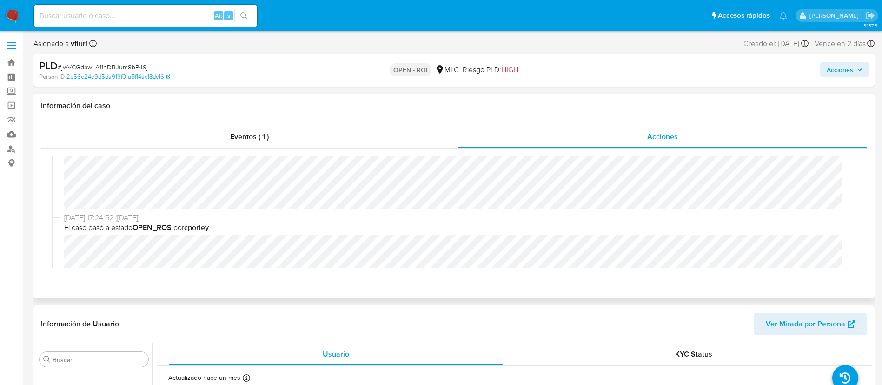
scroll to position [0, 0]
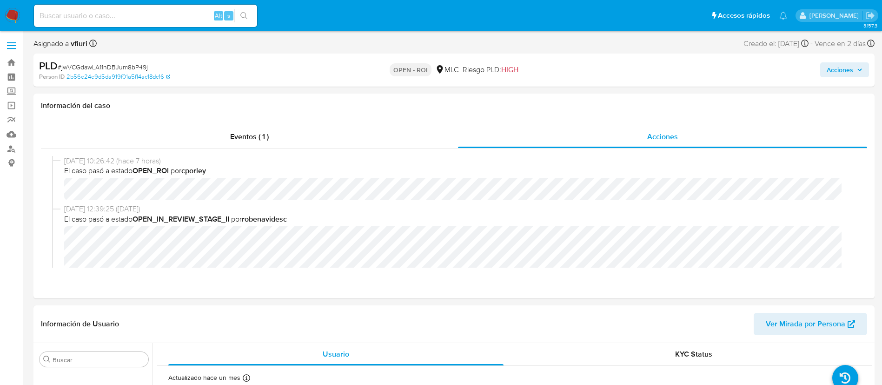
click at [855, 72] on span "Acciones" at bounding box center [845, 69] width 36 height 13
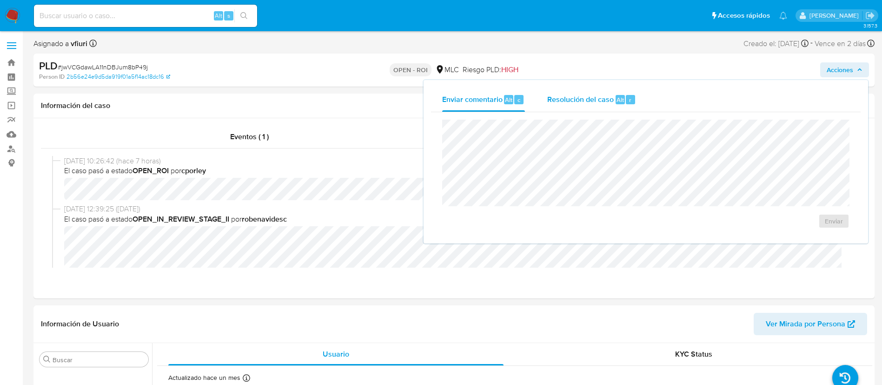
click at [617, 101] on span "Alt" at bounding box center [620, 99] width 7 height 9
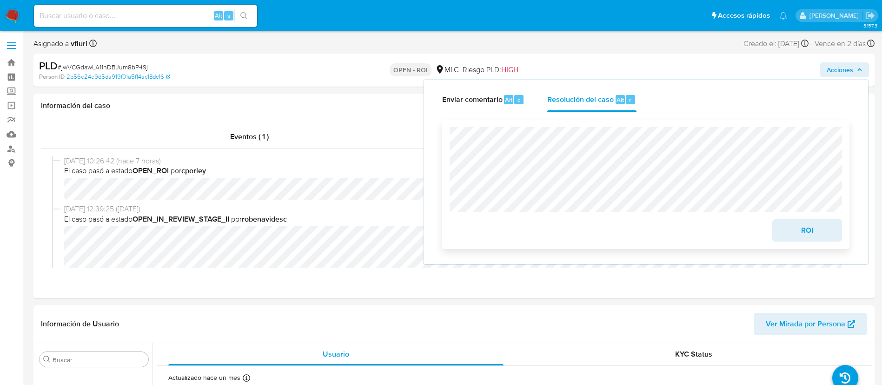
click at [803, 236] on span "ROI" at bounding box center [808, 230] width 46 height 20
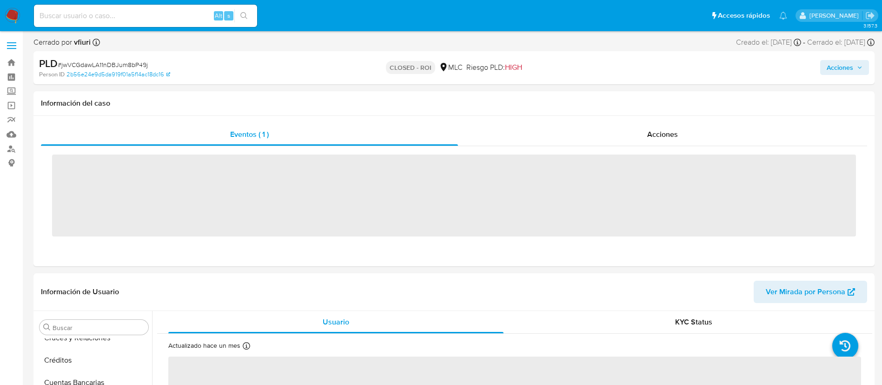
scroll to position [369, 0]
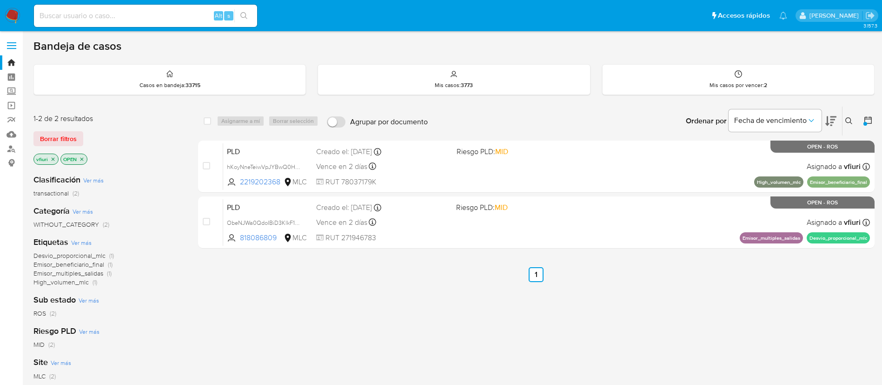
click at [54, 158] on icon "close-filter" at bounding box center [53, 159] width 6 height 6
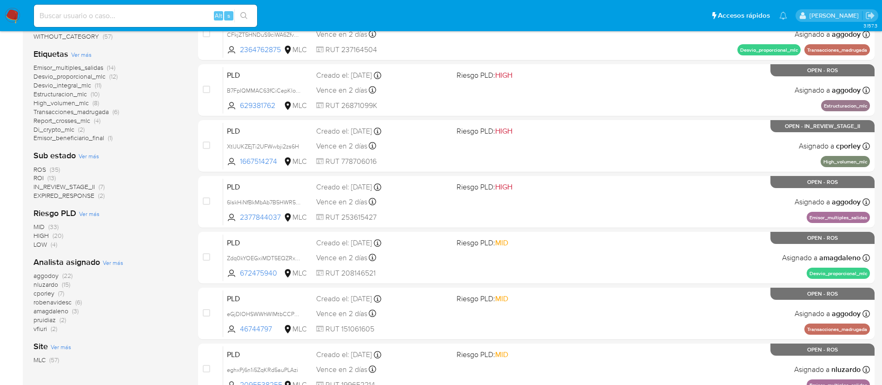
scroll to position [209, 0]
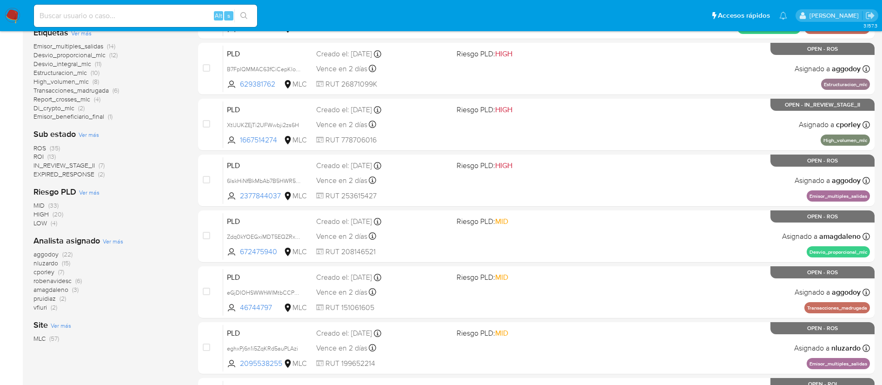
click at [66, 290] on span "amagdaleno" at bounding box center [50, 289] width 35 height 9
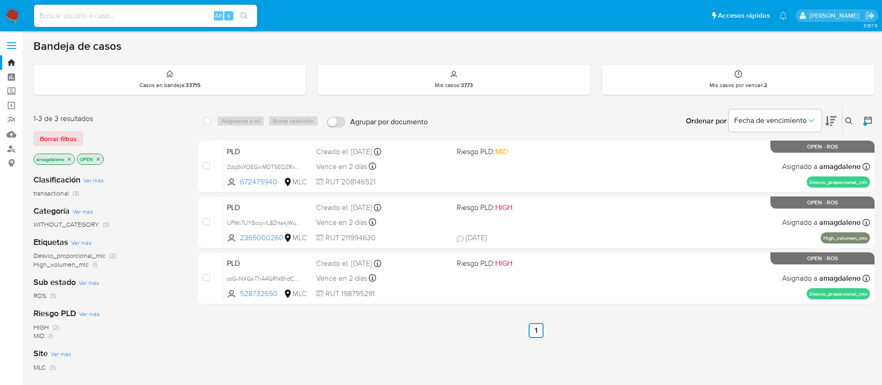
click at [71, 157] on icon "close-filter" at bounding box center [69, 159] width 6 height 6
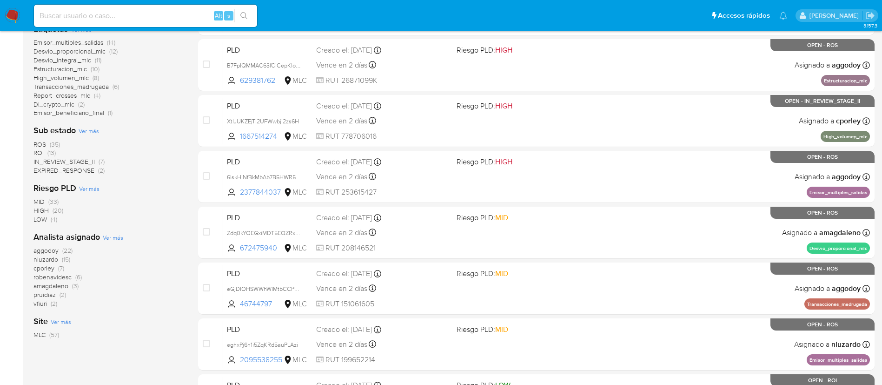
scroll to position [279, 0]
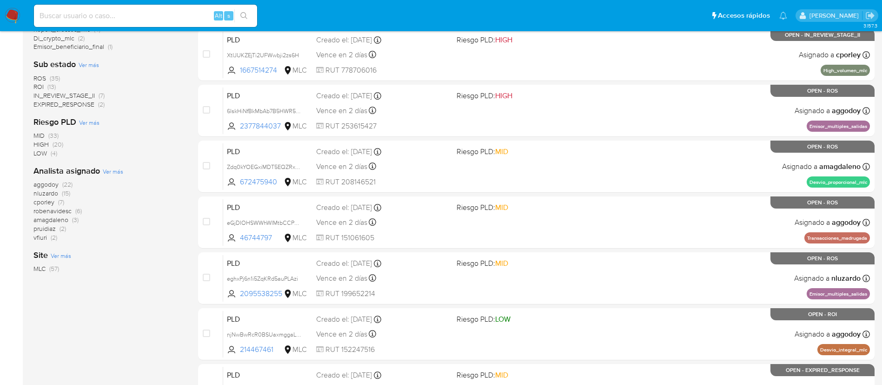
click at [48, 183] on span "aggodoy" at bounding box center [45, 184] width 25 height 9
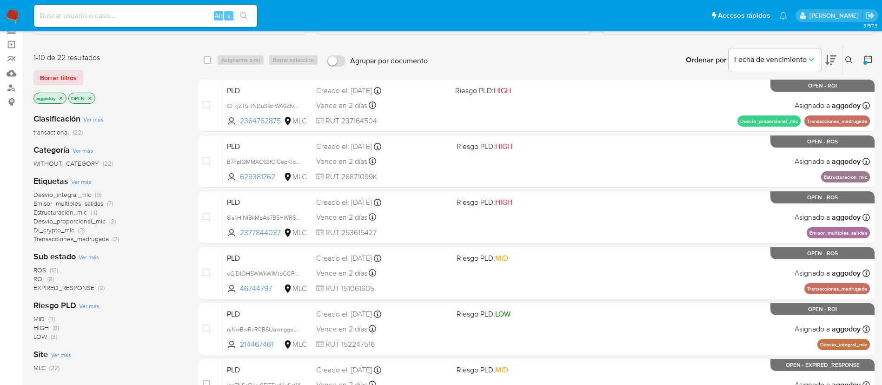
scroll to position [140, 0]
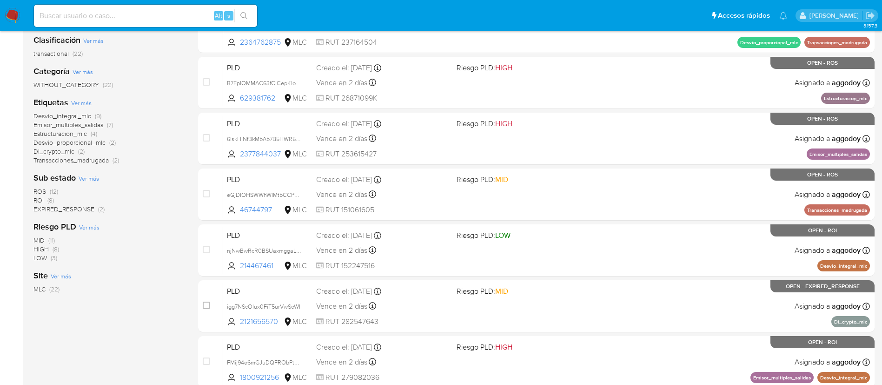
click span "EXPIRED_RESPONSE"
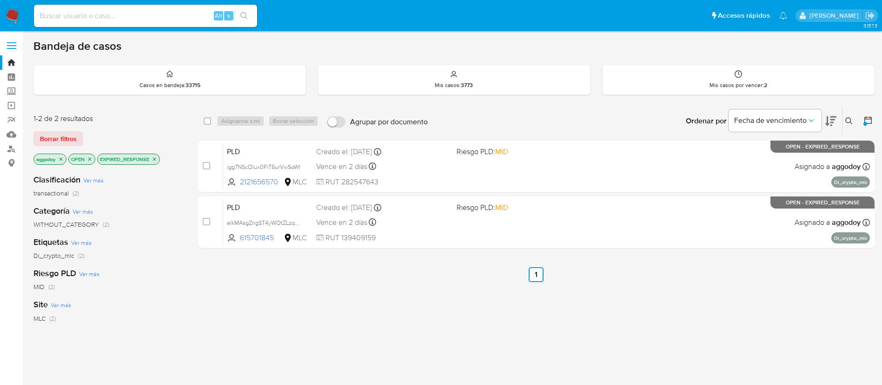
click icon "close-filter"
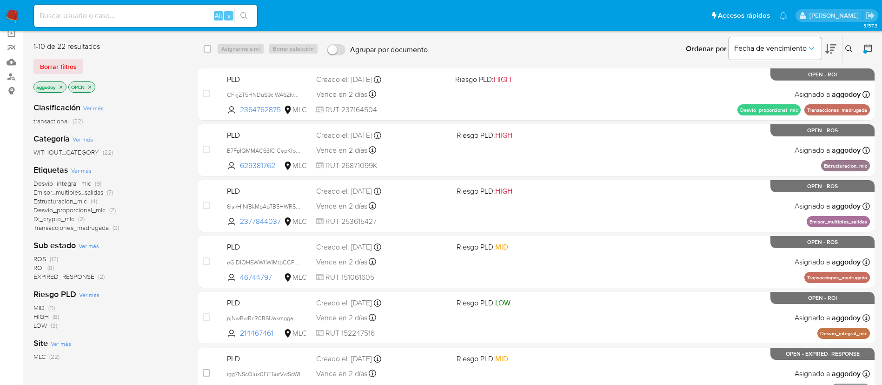
scroll to position [71, 0]
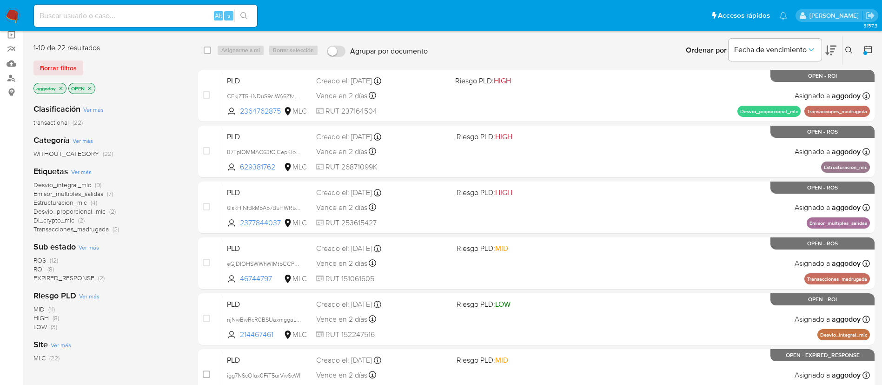
click icon "close-filter"
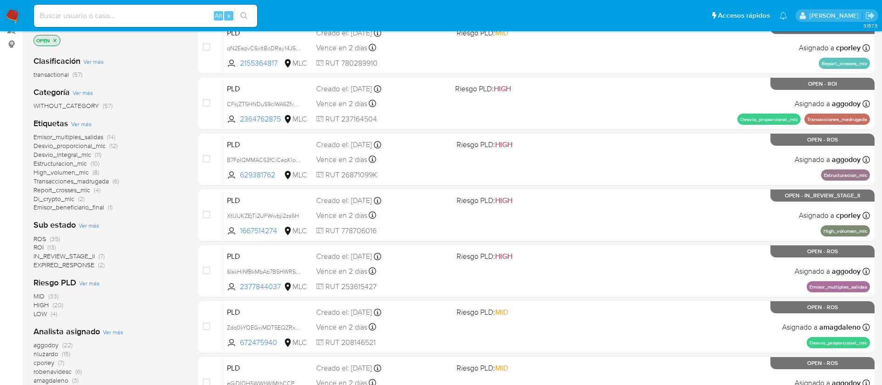
scroll to position [140, 0]
